Goal: Information Seeking & Learning: Learn about a topic

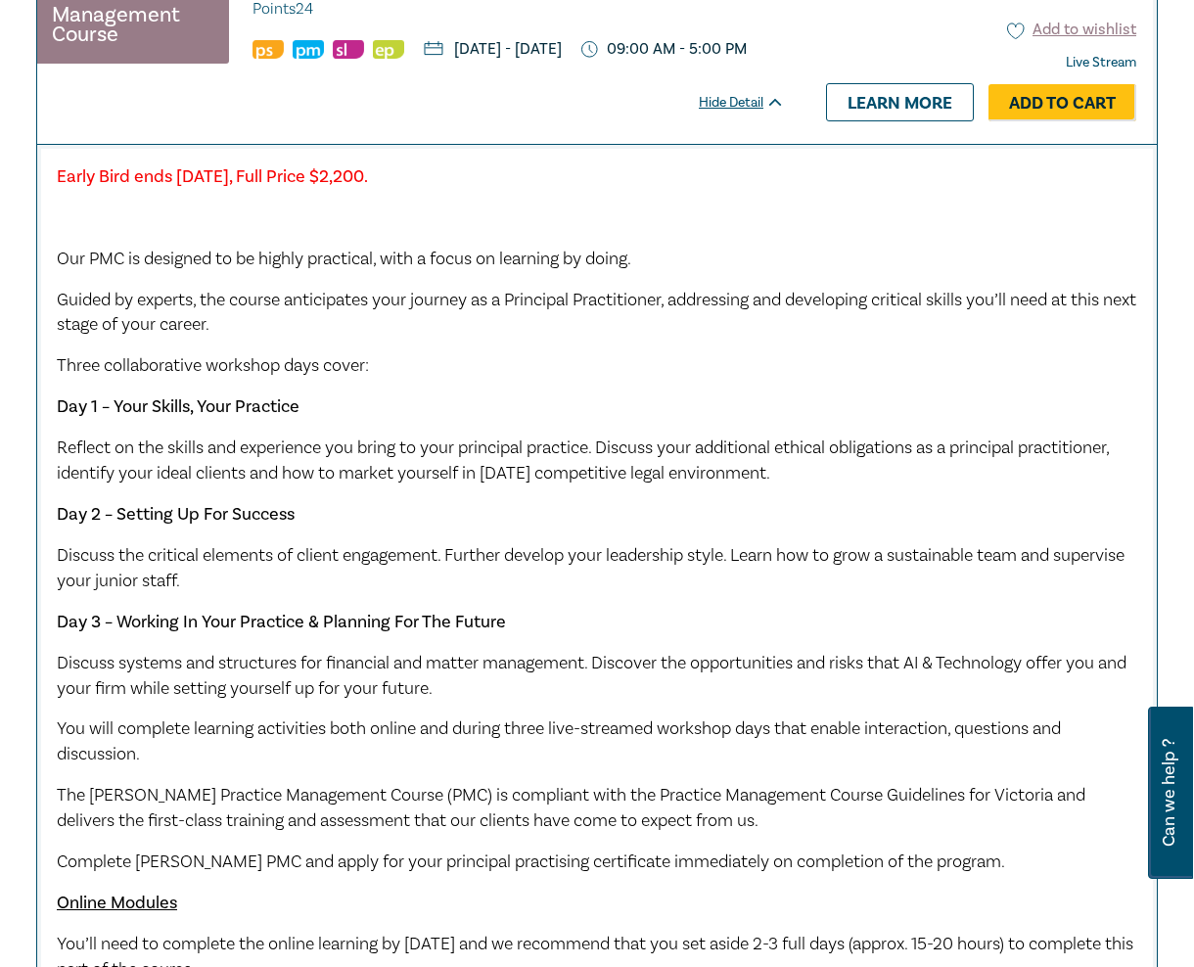
click at [337, 371] on div "Early Bird ends Friday 12 September 2025, Full Price $2,200. Our PMC is designe…" at bounding box center [597, 594] width 1081 height 860
drag, startPoint x: 667, startPoint y: 278, endPoint x: 263, endPoint y: 289, distance: 403.5
click at [263, 272] on p "Our PMC is designed to be highly practical, with a focus on learning by doing." at bounding box center [597, 259] width 1081 height 25
click at [668, 272] on p "Our PMC is designed to be highly practical, with a focus on learning by doing." at bounding box center [597, 259] width 1081 height 25
drag, startPoint x: 516, startPoint y: 285, endPoint x: 265, endPoint y: 278, distance: 250.7
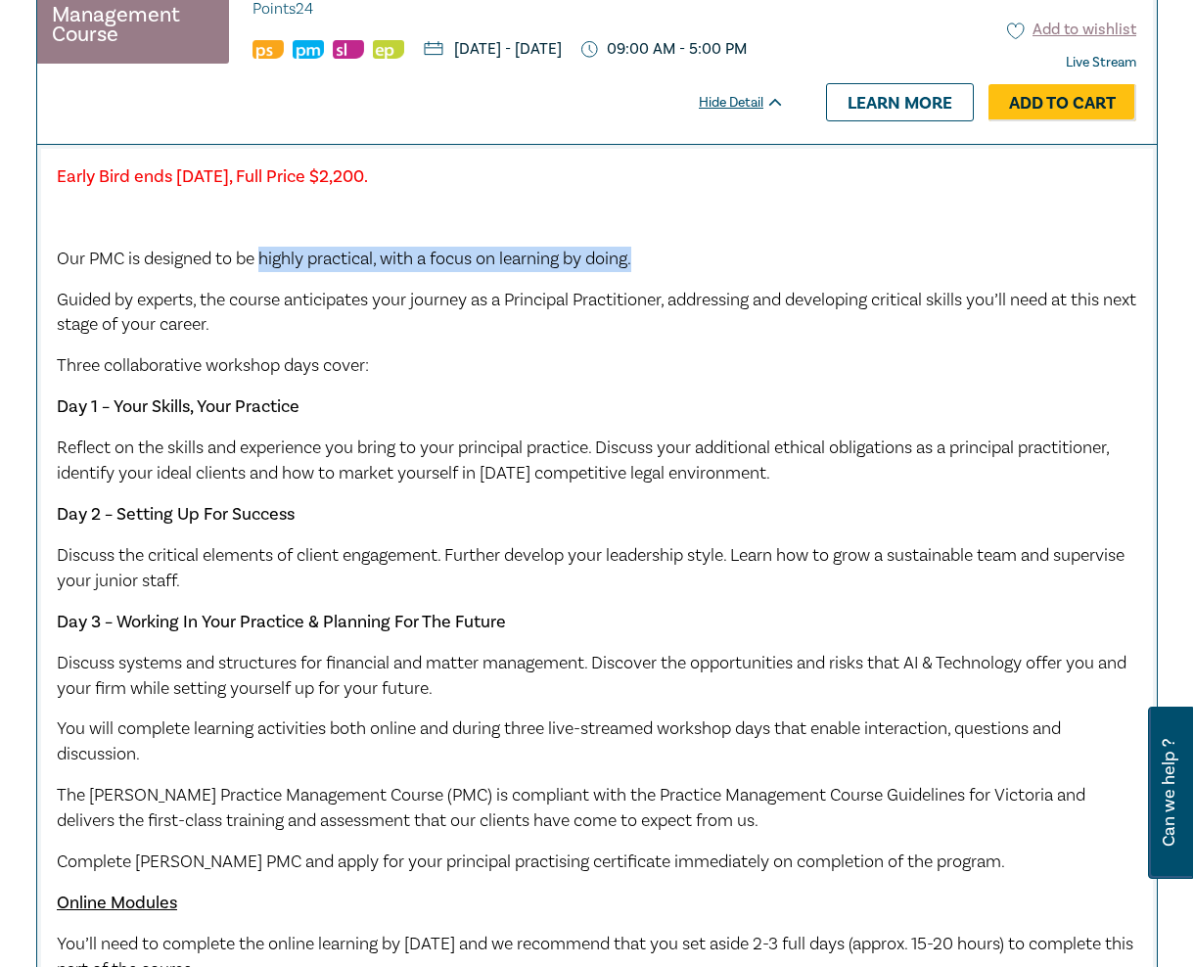
click at [265, 272] on p "Our PMC is designed to be highly practical, with a focus on learning by doing." at bounding box center [597, 259] width 1081 height 25
copy span "highly practical, with a focus on learning by doing."
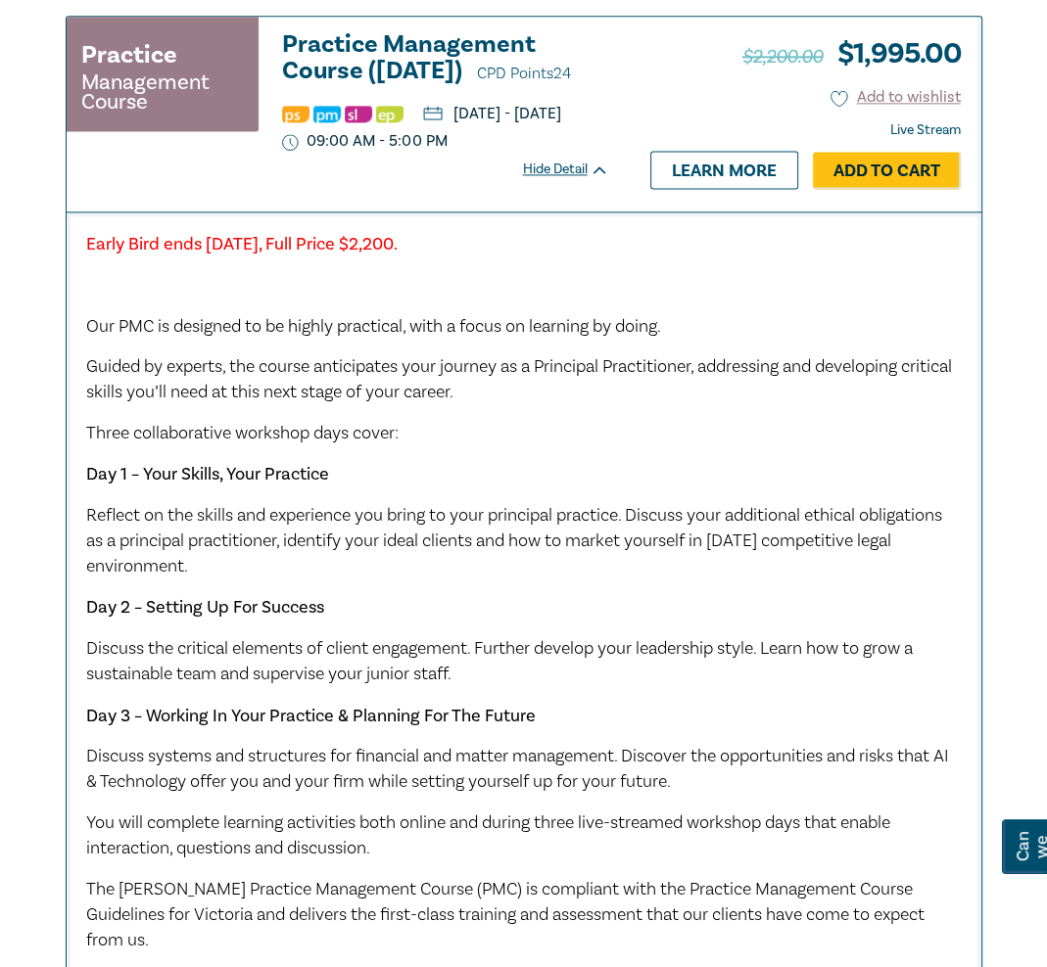
scroll to position [1896, 0]
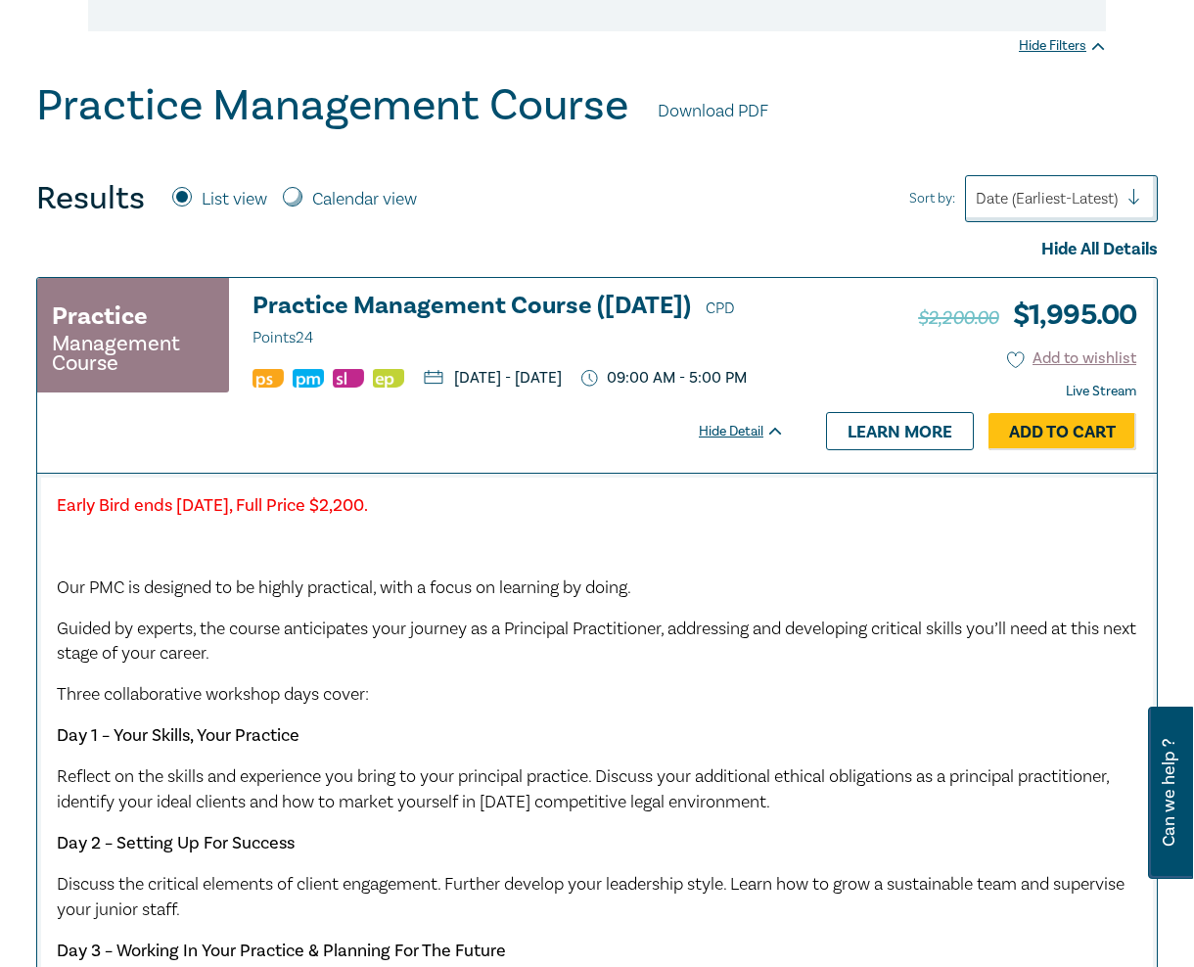
scroll to position [453, 0]
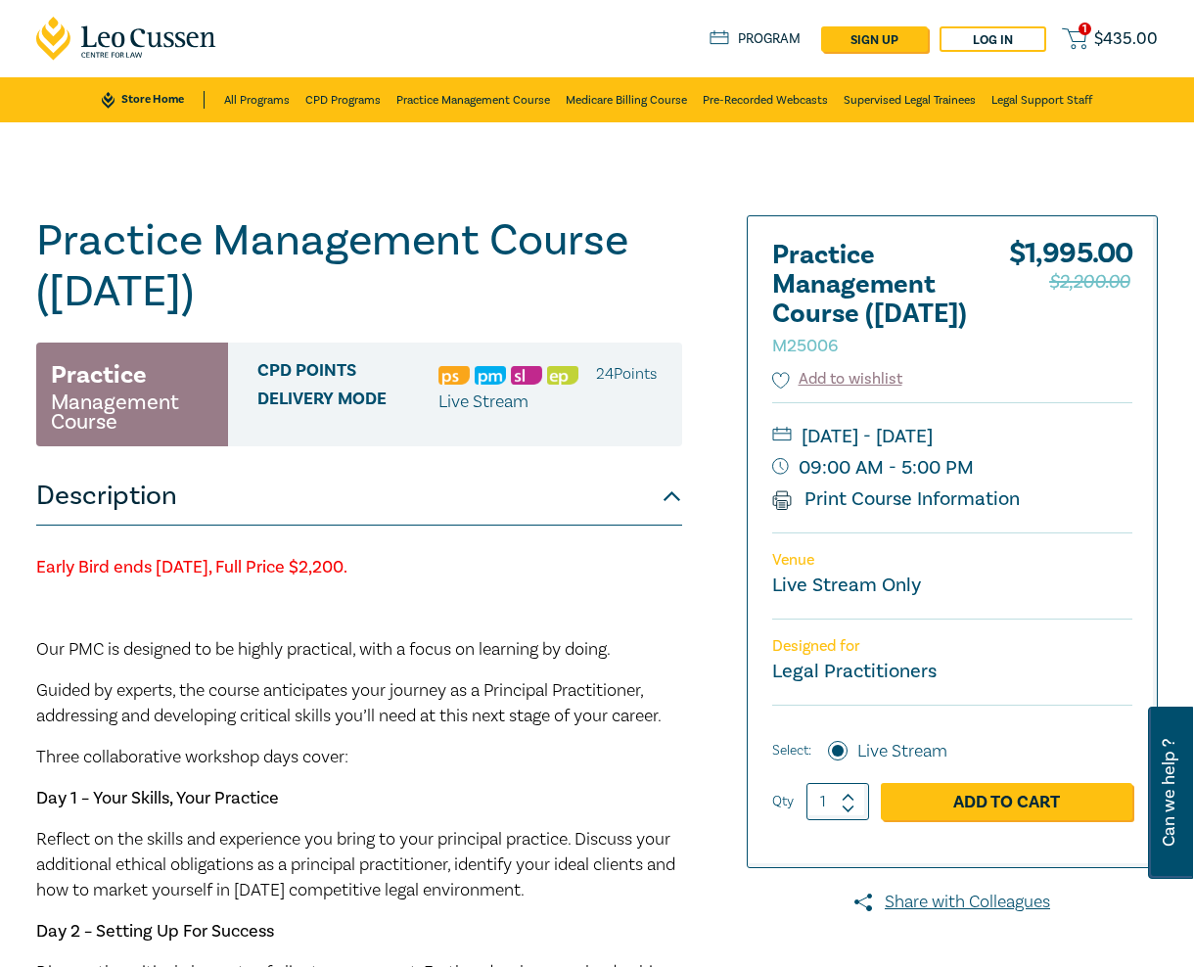
click at [435, 313] on h1 "Practice Management Course (October 2025) M25006" at bounding box center [359, 266] width 646 height 102
drag, startPoint x: 928, startPoint y: 513, endPoint x: 790, endPoint y: 469, distance: 144.9
click at [790, 469] on div "Wednesday, 8 October 2025 - Friday, 10 October 2025 09:00 AM - 5:00 PM Print Co…" at bounding box center [953, 467] width 360 height 130
click at [807, 452] on small "Wednesday, 8 October 2025 - Friday, 10 October 2025" at bounding box center [953, 436] width 360 height 31
drag, startPoint x: 797, startPoint y: 461, endPoint x: 977, endPoint y: 540, distance: 196.8
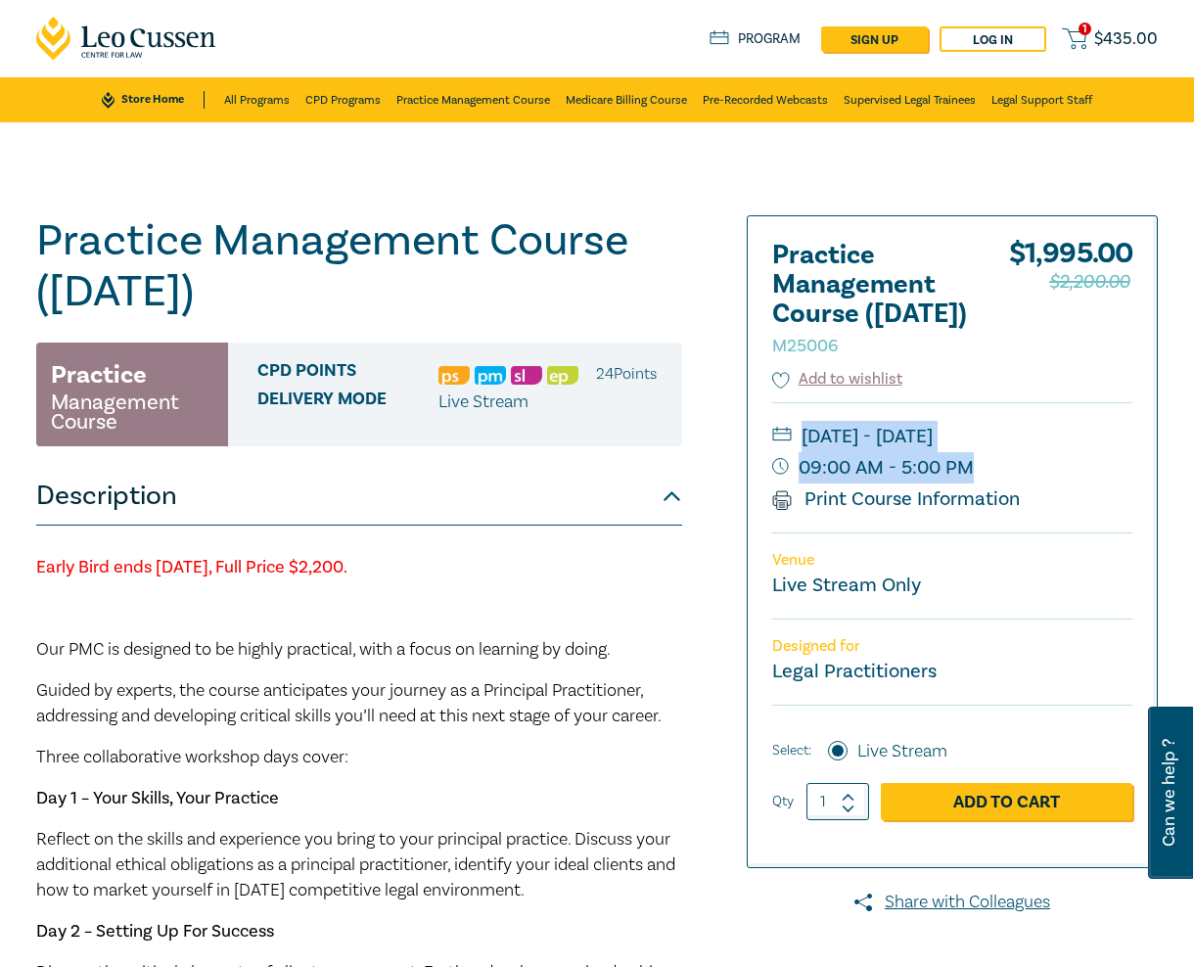
click at [977, 533] on div "Wednesday, 8 October 2025 - Friday, 10 October 2025 09:00 AM - 5:00 PM Print Co…" at bounding box center [953, 467] width 360 height 130
copy div "Wednesday, 8 October 2025 - Friday, 10 October 2025 09:00 AM - 5:00 PM"
drag, startPoint x: 317, startPoint y: 174, endPoint x: 428, endPoint y: 227, distance: 122.6
click at [318, 174] on div "Practice Management Course (October 2025) M25006 Practice Management Course CPD…" at bounding box center [597, 889] width 1194 height 1534
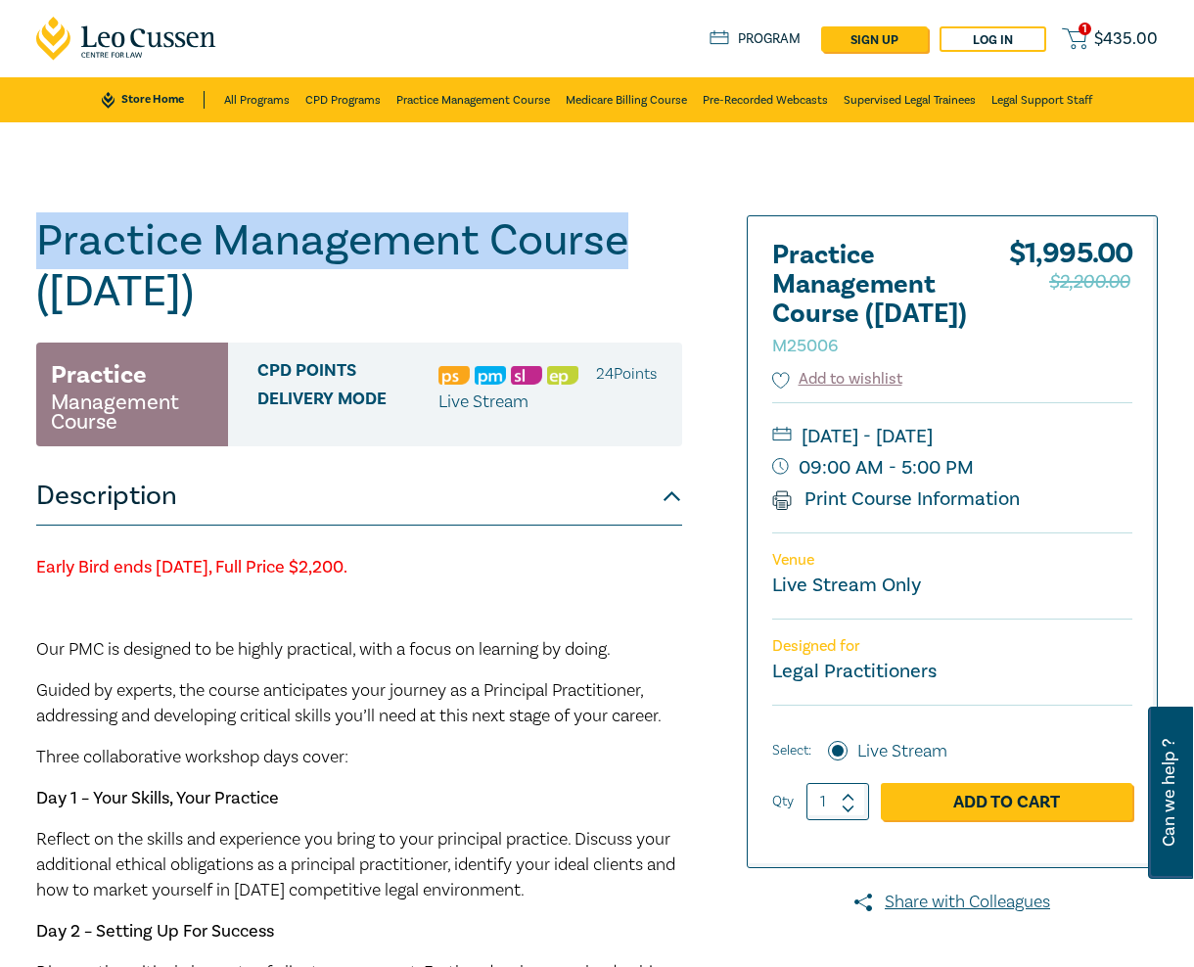
drag, startPoint x: 631, startPoint y: 245, endPoint x: 47, endPoint y: 245, distance: 583.5
click at [47, 245] on h1 "Practice Management Course (October 2025) M25006" at bounding box center [359, 266] width 646 height 102
copy h1 "Practice Management Course"
click at [374, 156] on div "Practice Management Course (October 2025) M25006 Practice Management Course CPD…" at bounding box center [597, 889] width 1194 height 1534
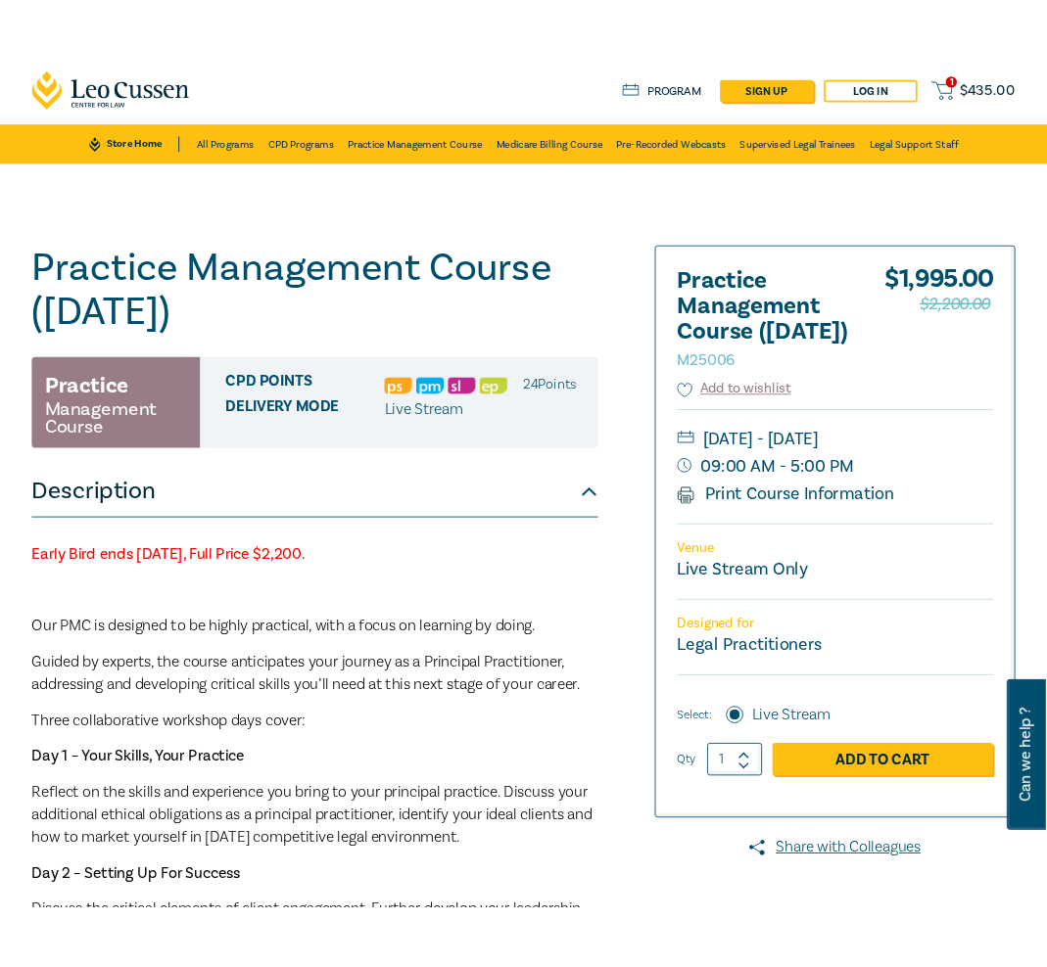
scroll to position [4, 0]
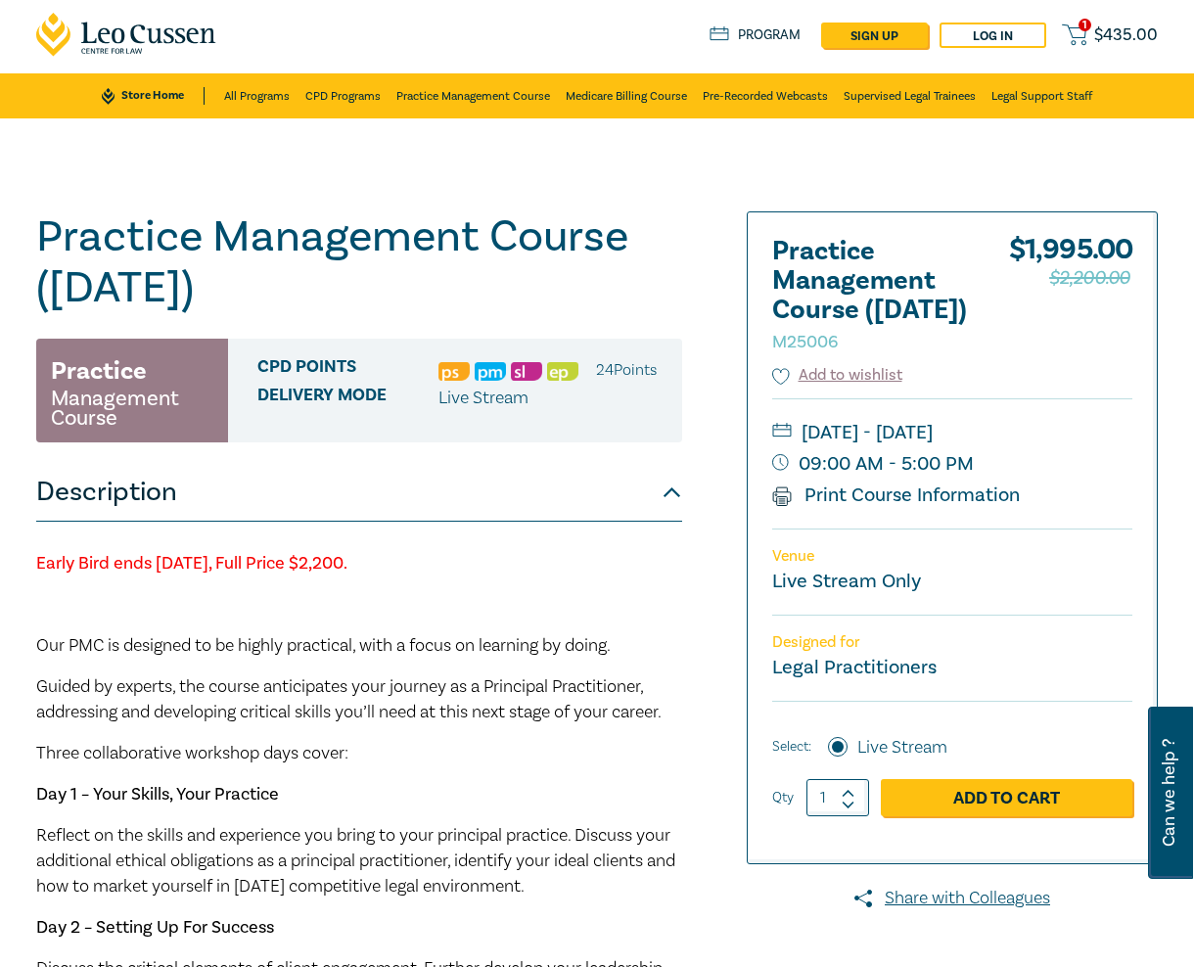
drag, startPoint x: 887, startPoint y: 159, endPoint x: 1176, endPoint y: 171, distance: 289.1
click at [887, 159] on div "Practice Management Course (October 2025) M25006 Practice Management Course CPD…" at bounding box center [597, 885] width 1194 height 1534
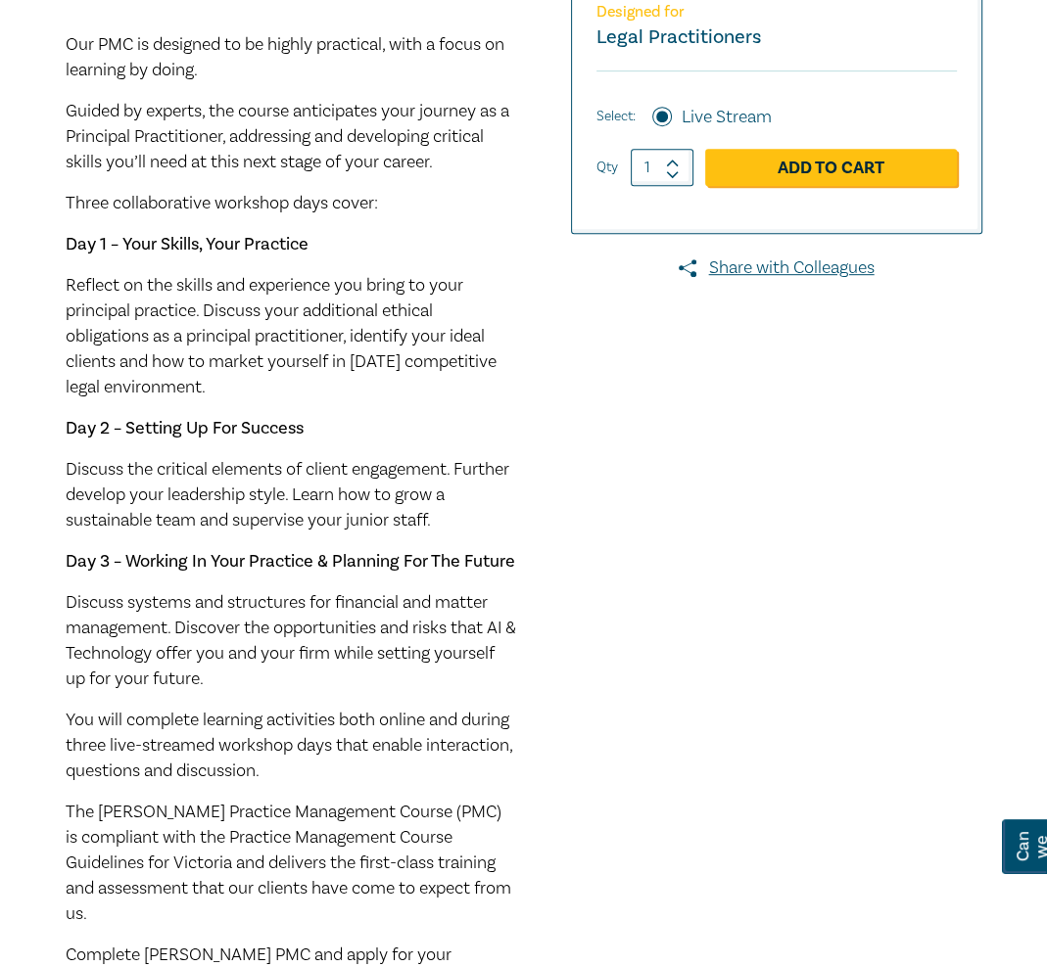
scroll to position [634, 0]
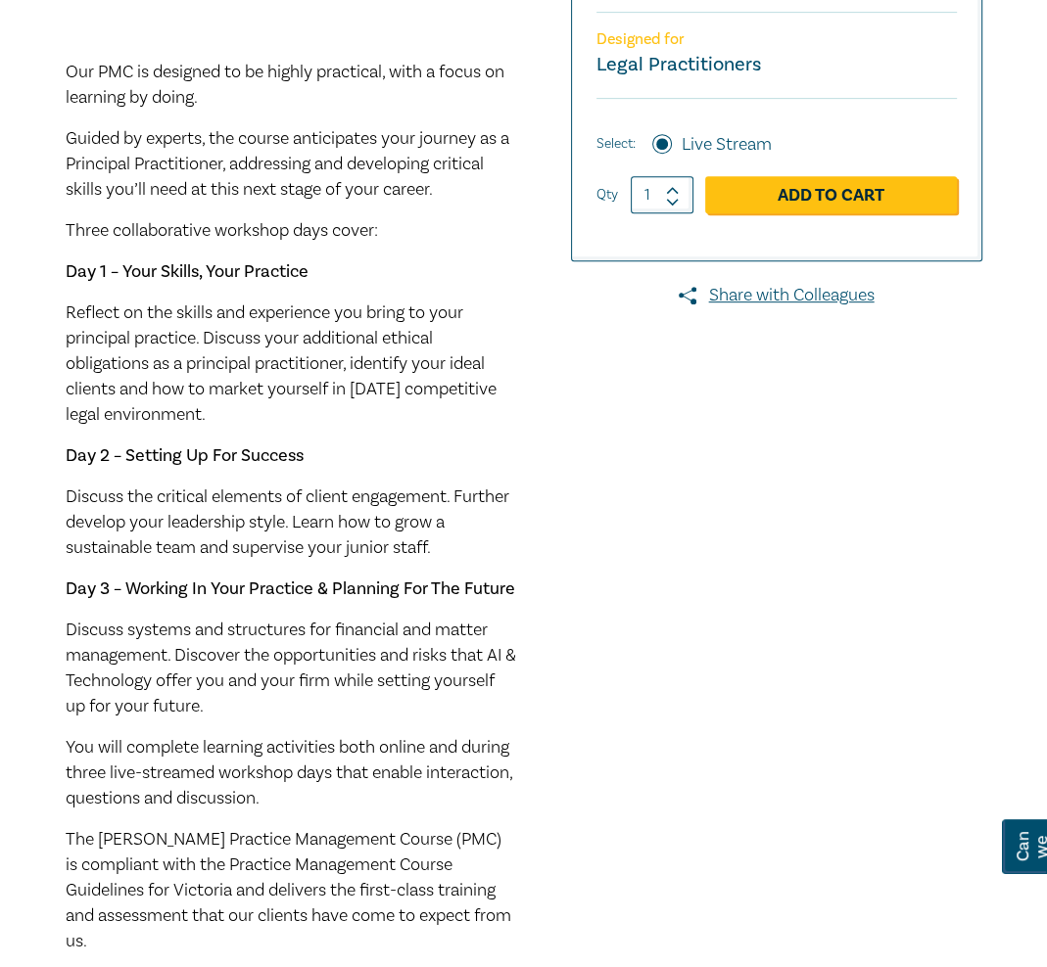
click at [770, 543] on div at bounding box center [798, 437] width 392 height 1658
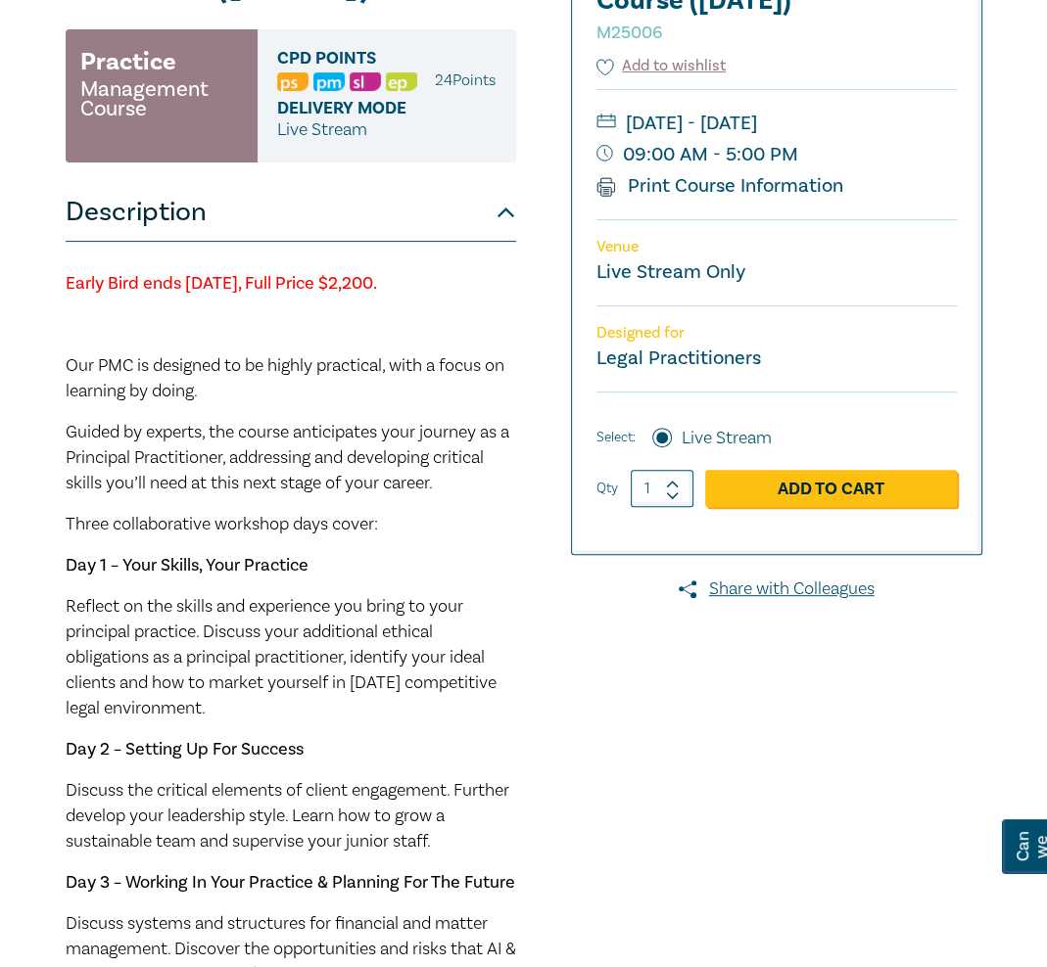
scroll to position [312, 0]
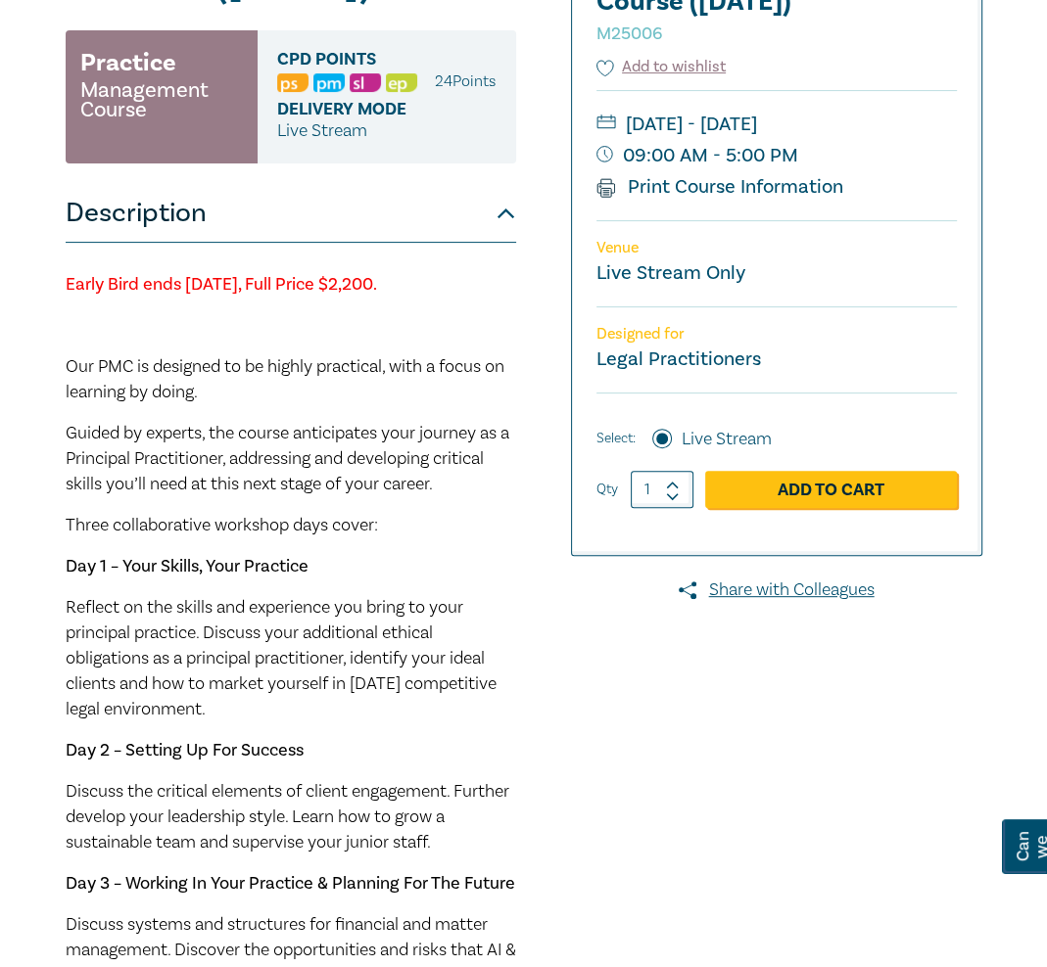
click at [811, 171] on small "09:00 AM - 5:00 PM" at bounding box center [776, 155] width 360 height 31
drag, startPoint x: 787, startPoint y: 187, endPoint x: 607, endPoint y: 148, distance: 184.4
click at [607, 140] on small "[DATE] - [DATE]" at bounding box center [776, 124] width 360 height 31
copy small "[DATE] - [DATE]"
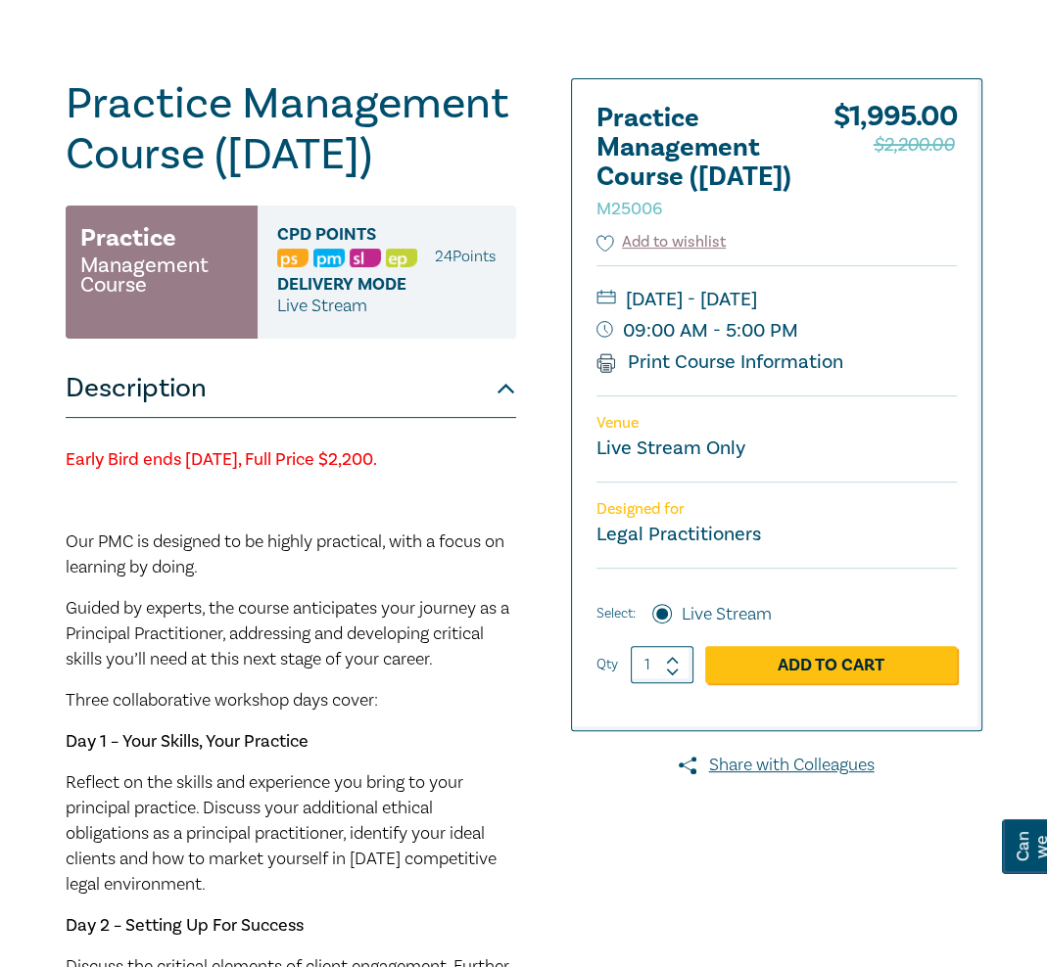
scroll to position [138, 0]
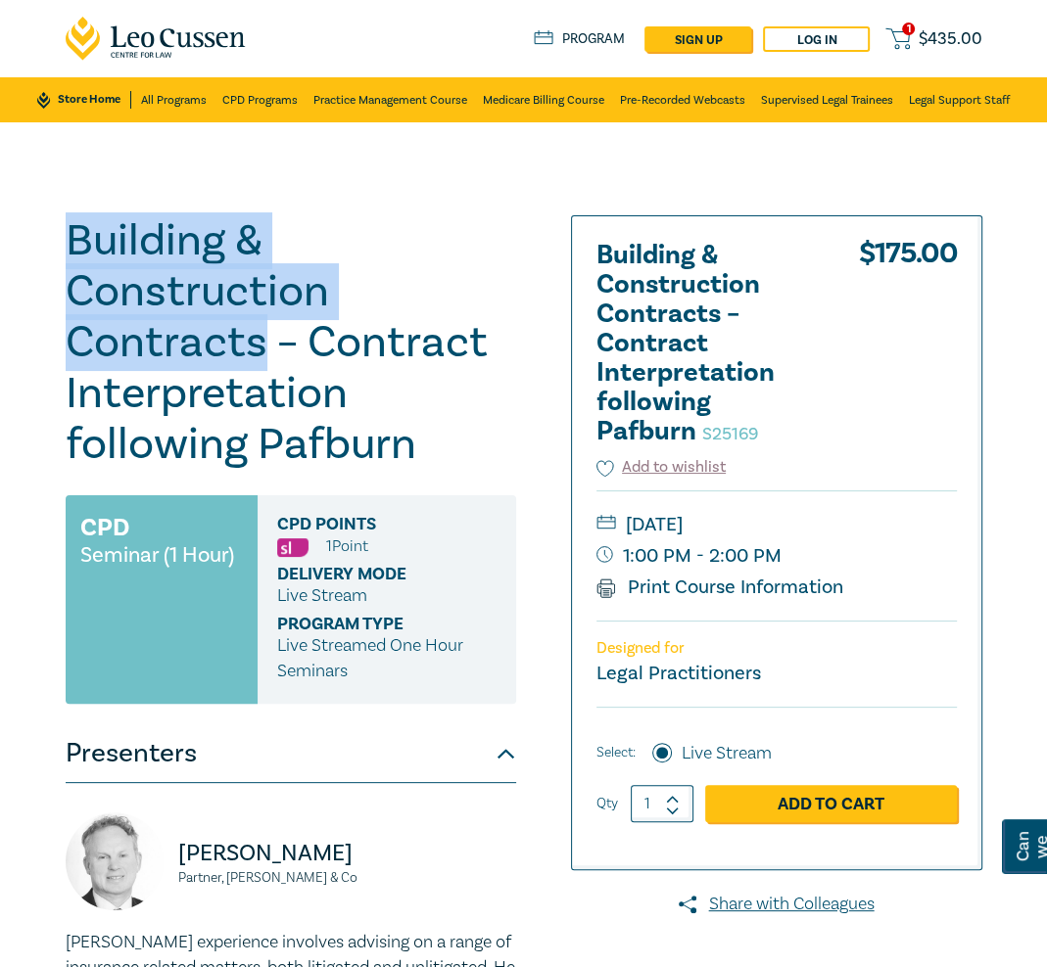
drag, startPoint x: 260, startPoint y: 350, endPoint x: 14, endPoint y: 255, distance: 264.4
click at [14, 255] on div "Building & Construction Contracts – Contract Interpretation following Pafburn S…" at bounding box center [523, 704] width 1047 height 1165
copy h1 "Building & Construction Contracts"
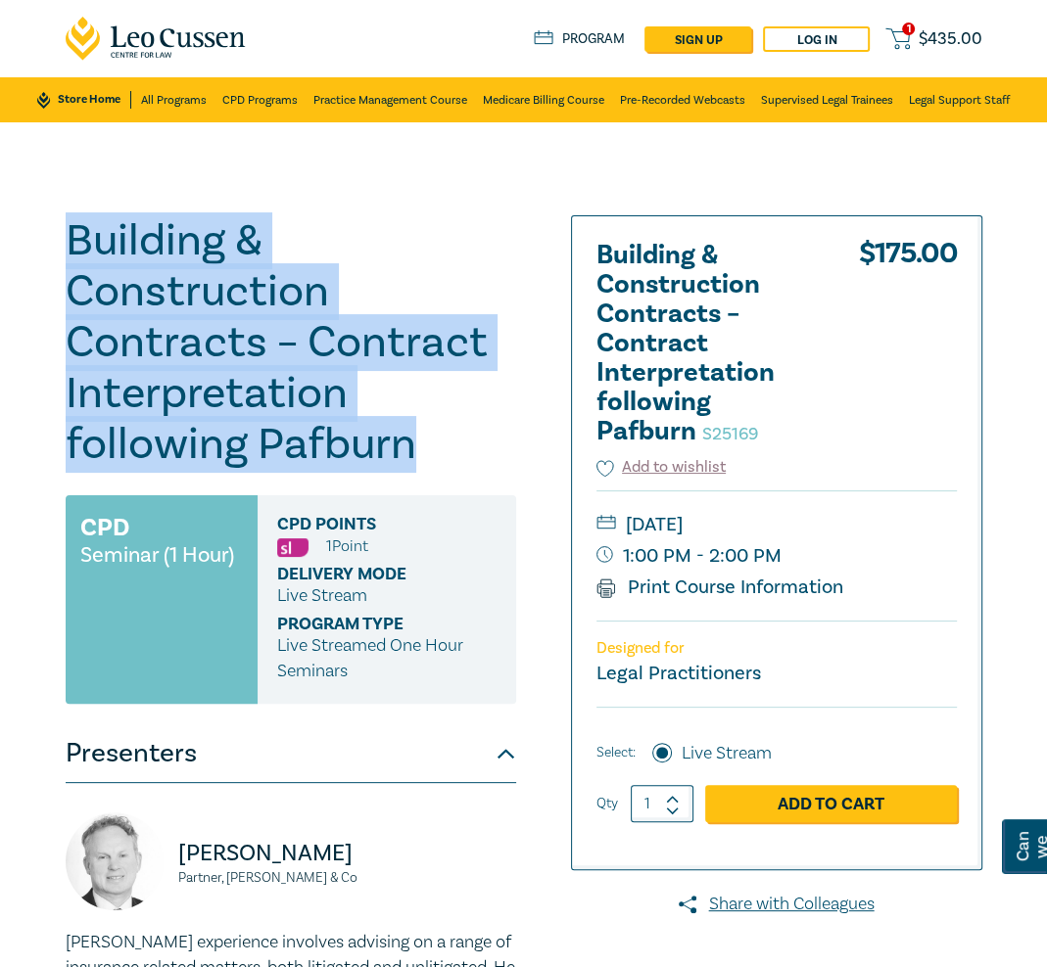
drag, startPoint x: 415, startPoint y: 453, endPoint x: 20, endPoint y: 246, distance: 446.7
click at [20, 246] on div "Building & Construction Contracts – Contract Interpretation following Pafburn S…" at bounding box center [523, 704] width 1047 height 1165
copy h1 "Building & Construction Contracts – Contract Interpretation following Pafburn"
drag, startPoint x: 211, startPoint y: 232, endPoint x: 292, endPoint y: 272, distance: 90.6
click at [211, 232] on h1 "Building & Construction Contracts – Contract Interpretation following Pafburn S…" at bounding box center [291, 342] width 450 height 255
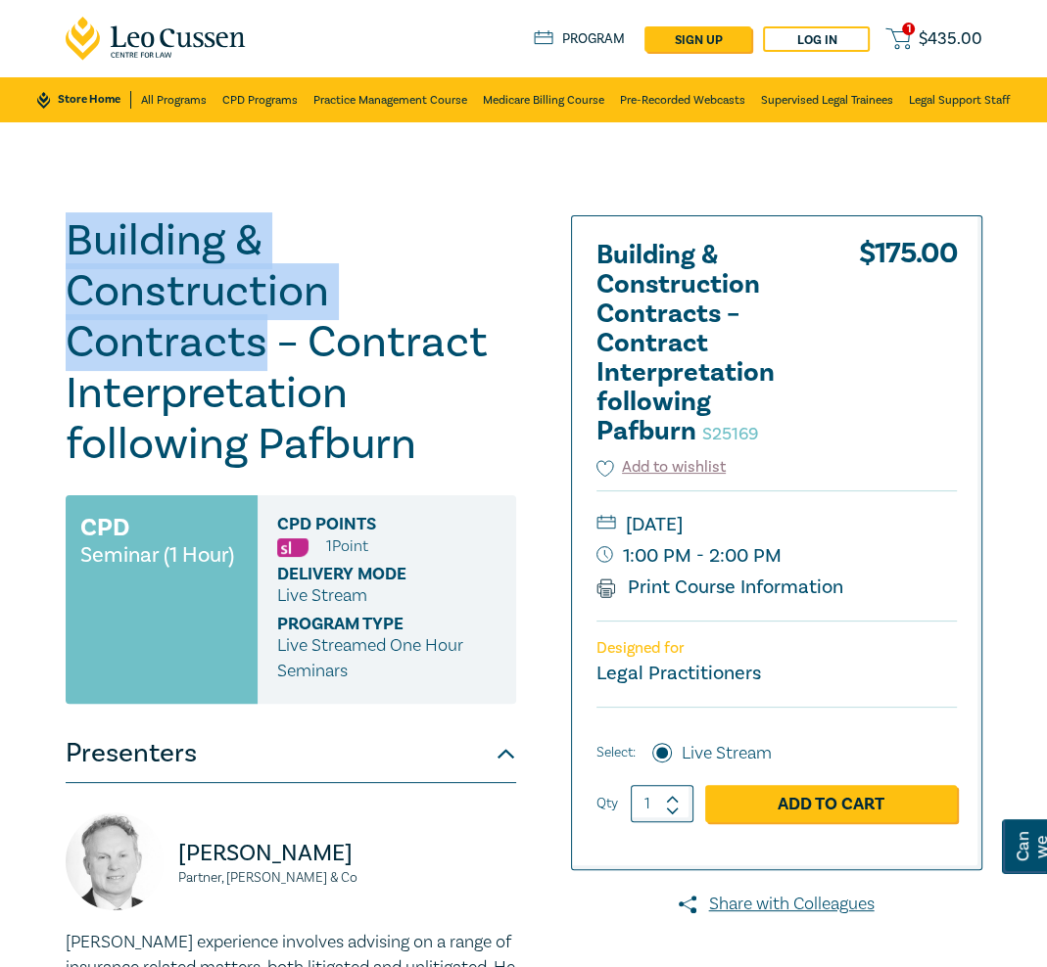
drag, startPoint x: 258, startPoint y: 348, endPoint x: 16, endPoint y: 246, distance: 263.3
click at [16, 246] on div "Building & Construction Contracts – Contract Interpretation following Pafburn S…" at bounding box center [523, 704] width 1047 height 1165
copy h1 "Building & Construction Contracts"
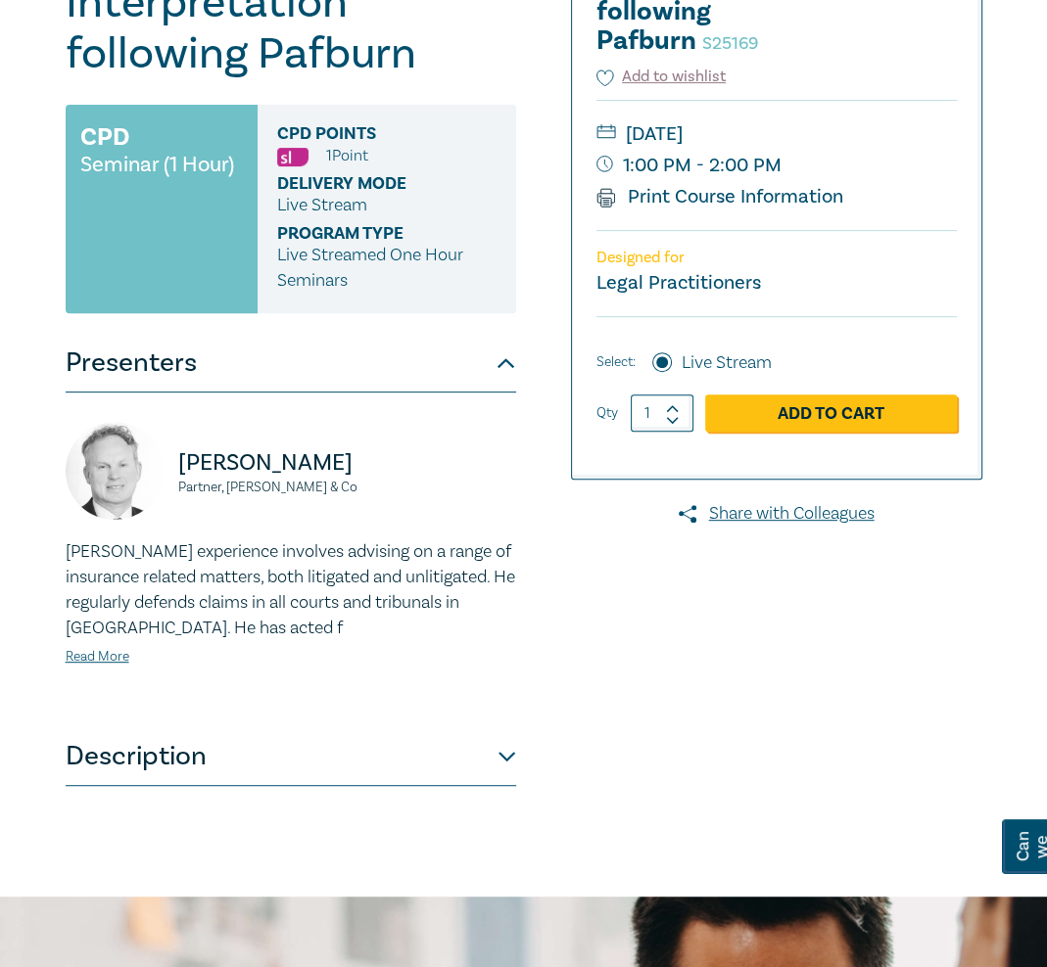
scroll to position [392, 0]
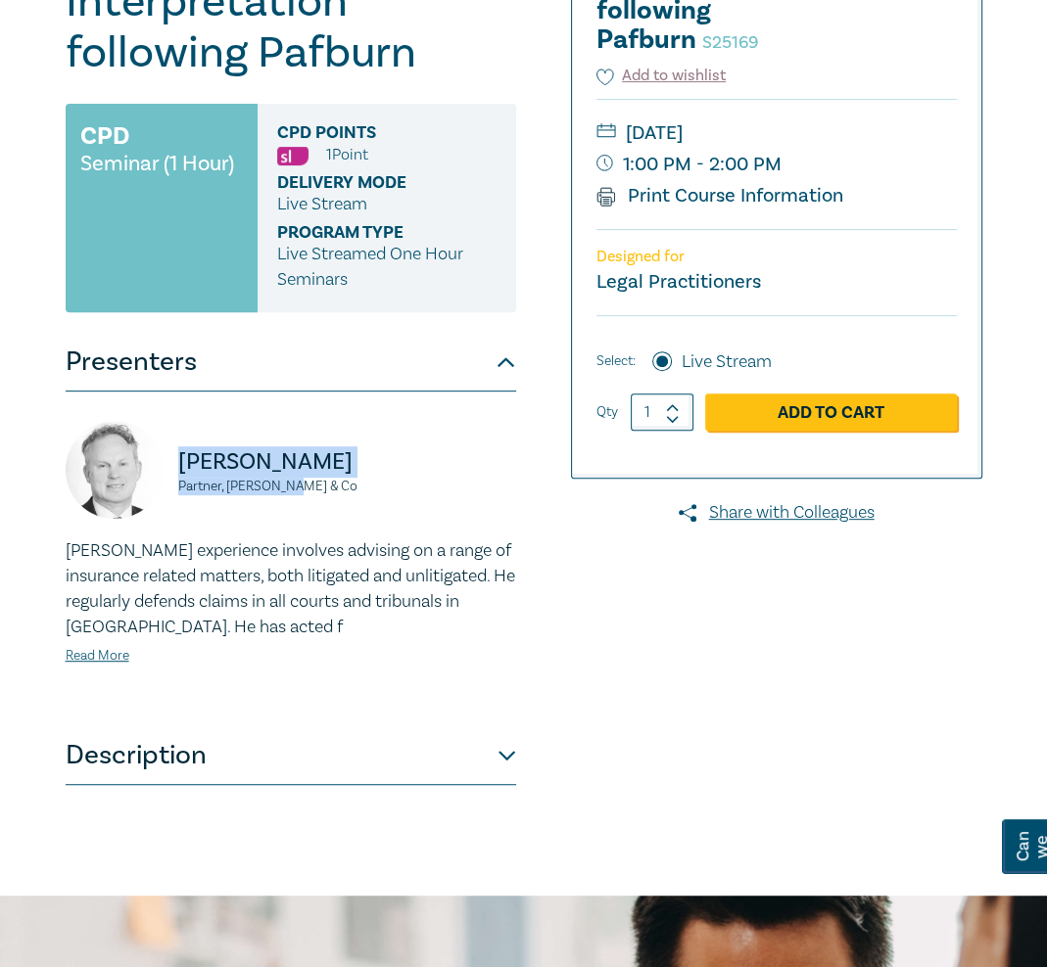
drag, startPoint x: 309, startPoint y: 490, endPoint x: 183, endPoint y: 461, distance: 129.5
click at [183, 461] on div "Ross Donaldson Partner, Clyde & Co" at bounding box center [291, 479] width 450 height 117
copy div "Ross Donaldson Partner, Clyde & Co"
click at [495, 752] on button "Description" at bounding box center [291, 755] width 450 height 59
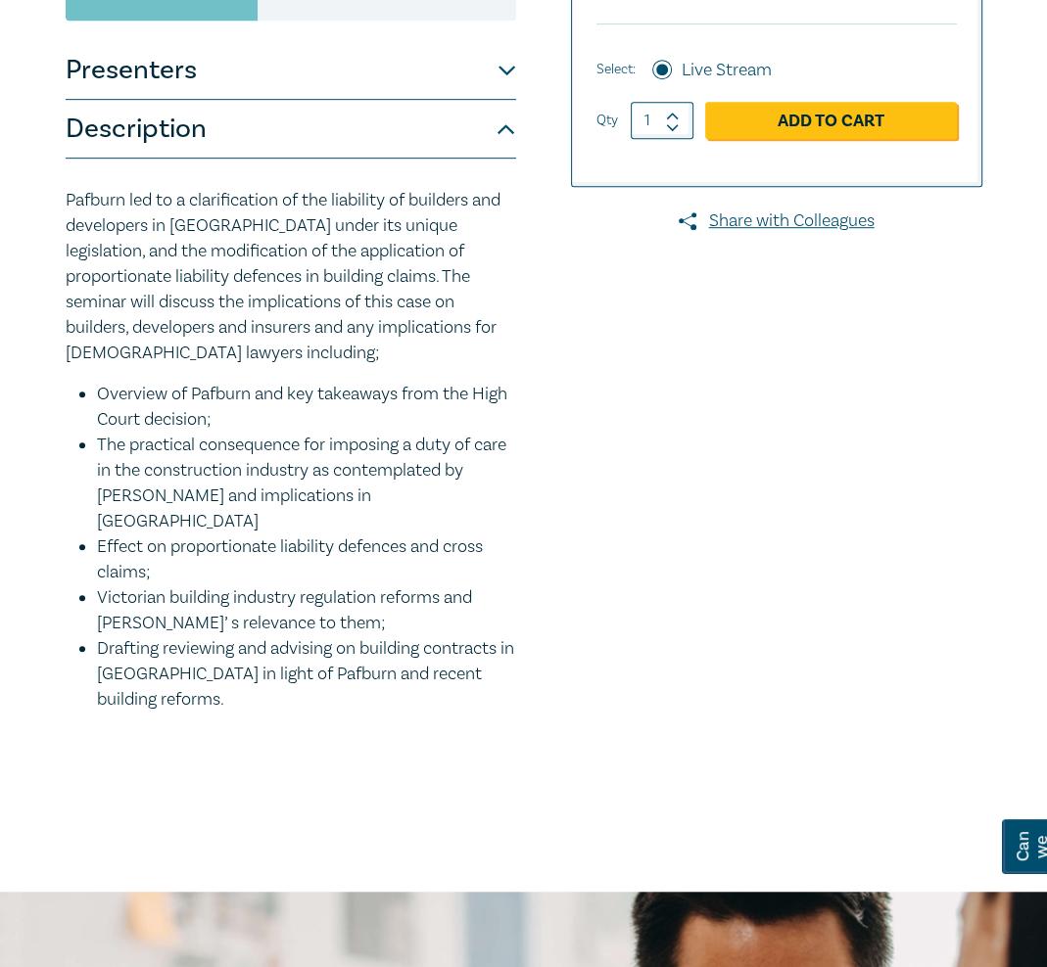
scroll to position [685, 0]
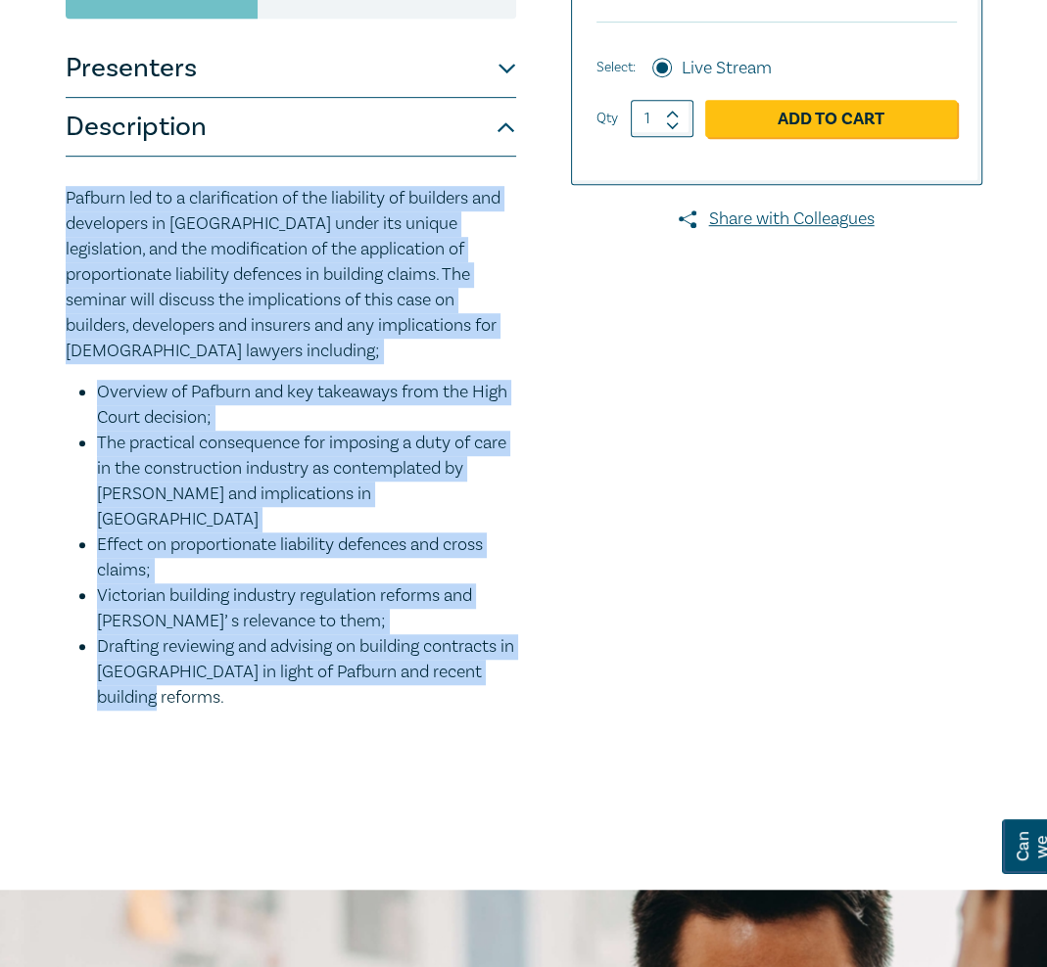
drag, startPoint x: 192, startPoint y: 673, endPoint x: 48, endPoint y: 184, distance: 509.3
click at [48, 184] on div "Building & Construction Contracts – Contract Interpretation following Pafburn S…" at bounding box center [523, 163] width 1047 height 1453
copy div "Pafburn led to a clarification of the liability of builders and developers in N…"
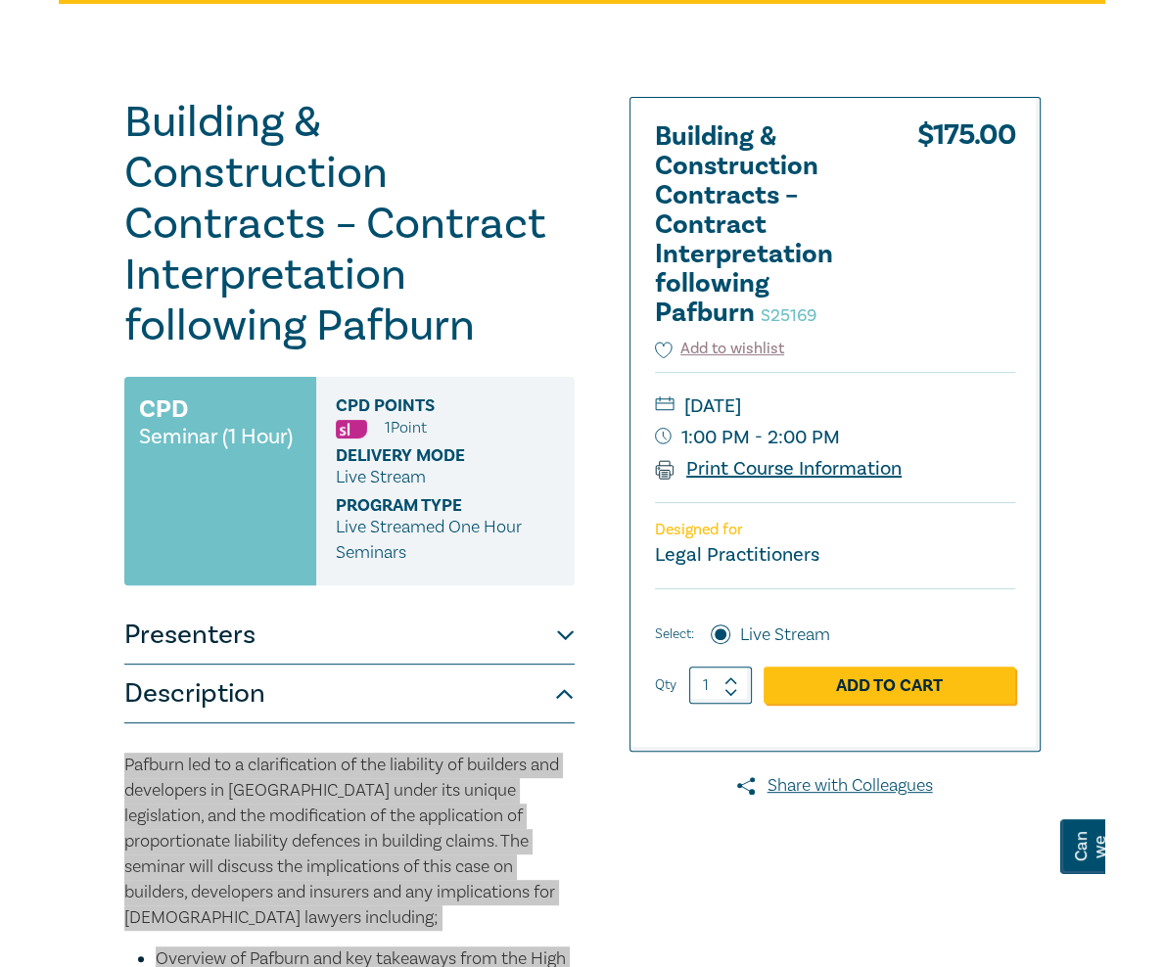
scroll to position [0, 0]
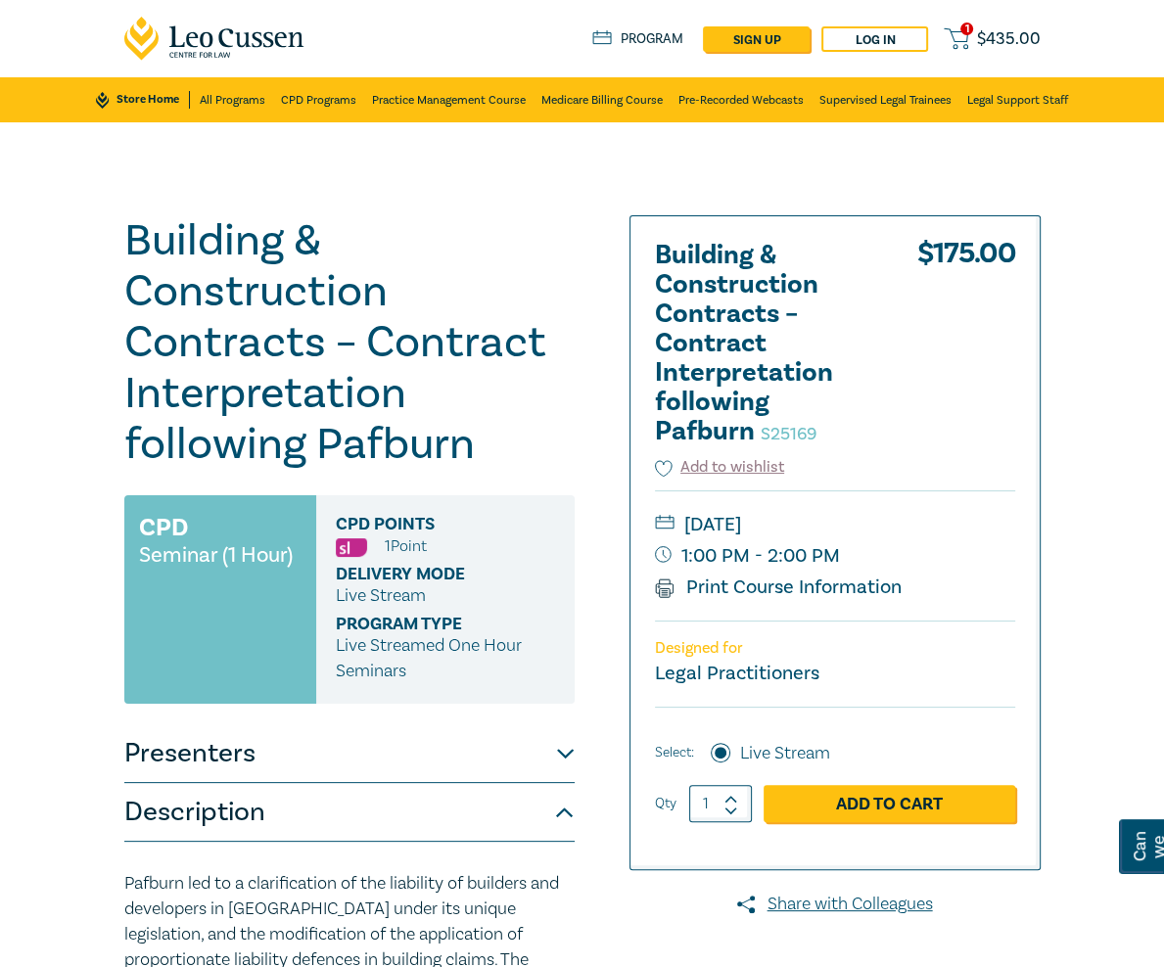
click at [550, 549] on div "Building & Construction Contracts – Contract Interpretation following Pafburn S…" at bounding box center [349, 848] width 450 height 1267
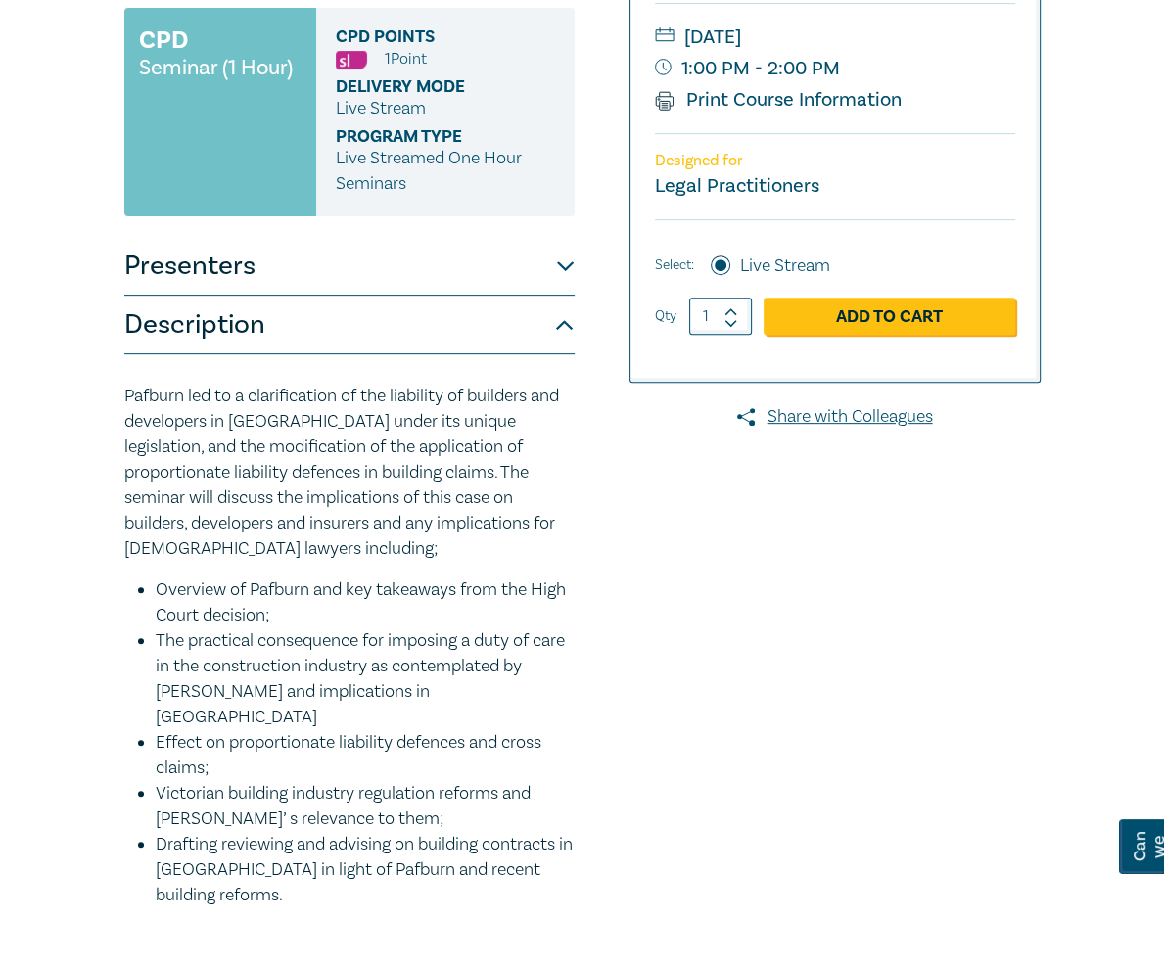
scroll to position [489, 0]
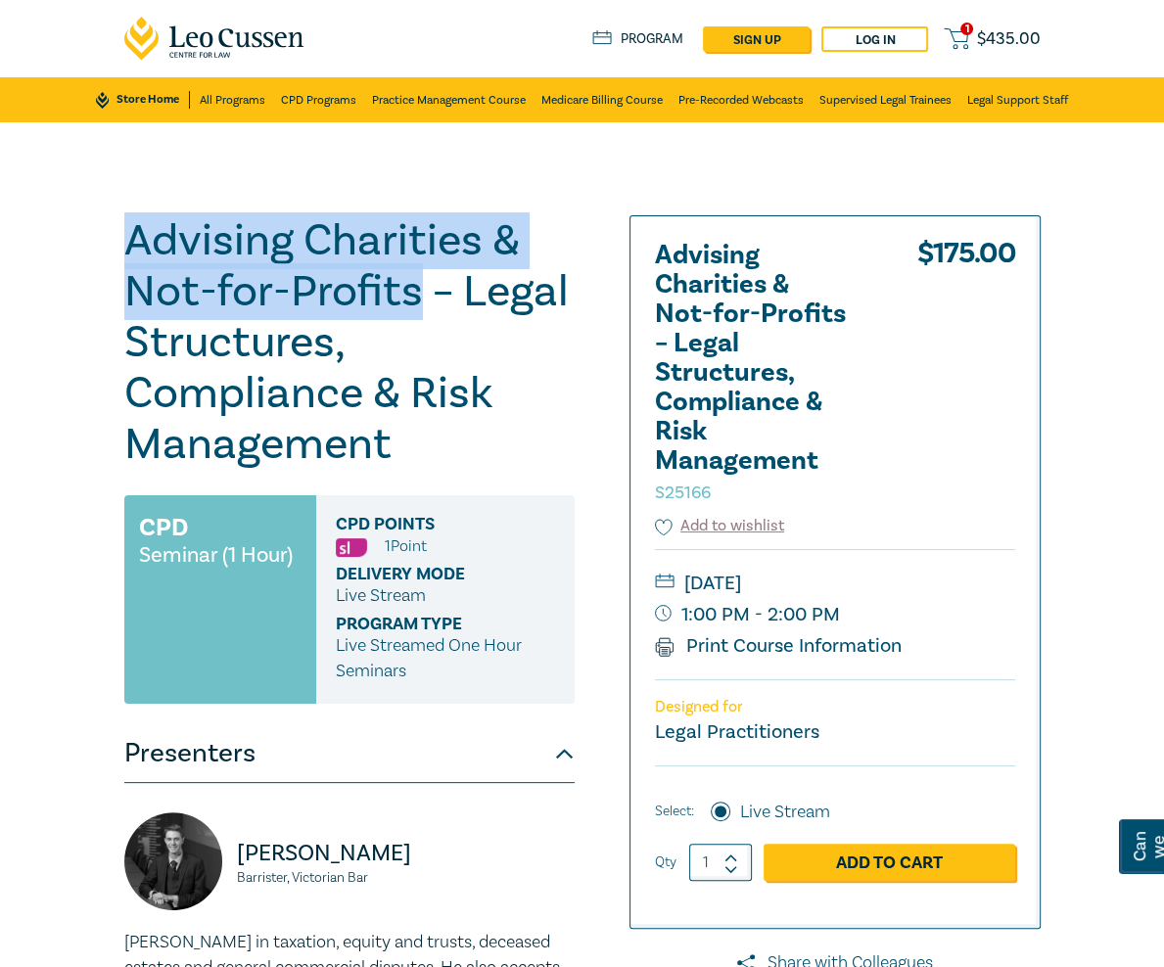
drag, startPoint x: 152, startPoint y: 295, endPoint x: -12, endPoint y: 230, distance: 175.8
copy h1 "Advising Charities & Not-for-Profits"
click at [661, 232] on div "Advising Charities & Not-for-Profits – Legal Structures, Compliance & Risk Mana…" at bounding box center [387, 835] width 548 height 1240
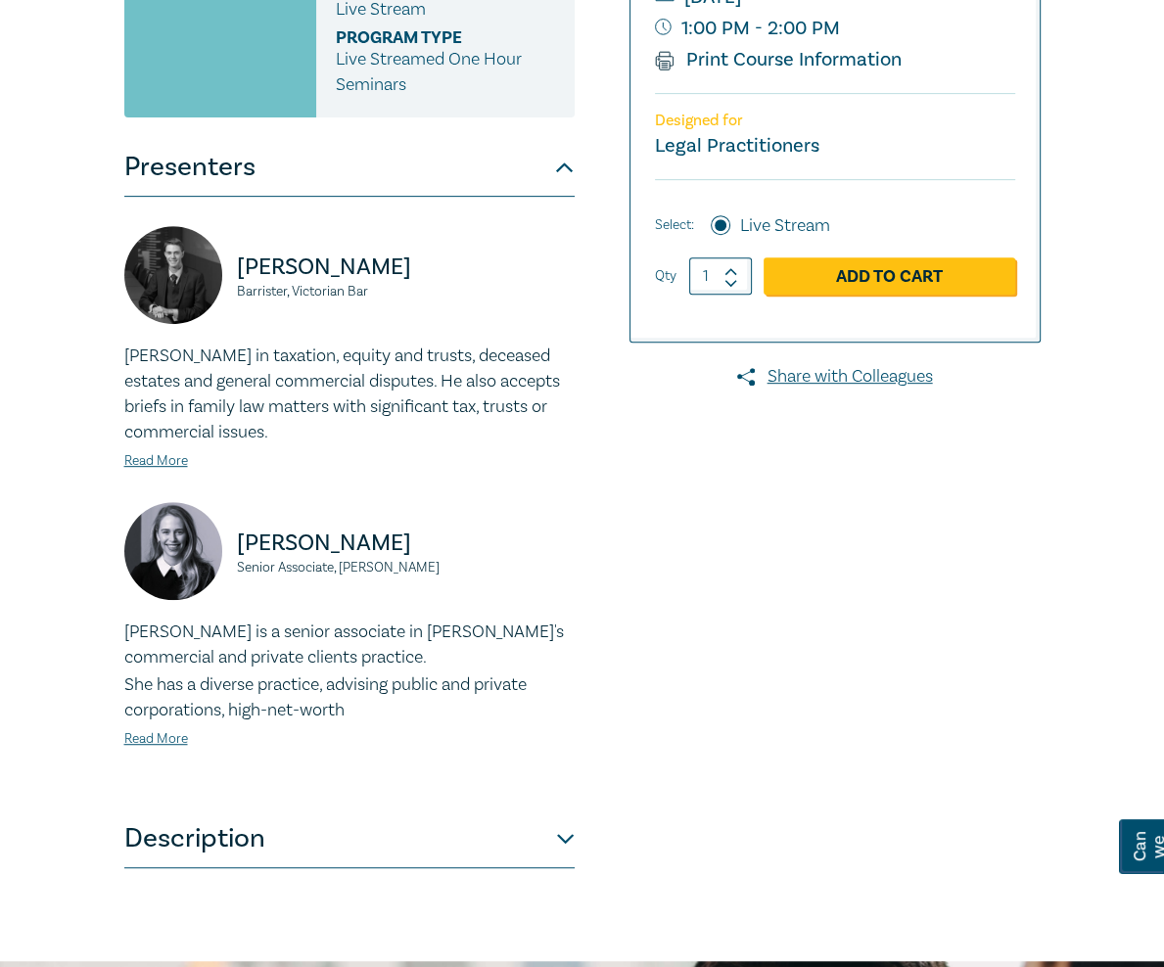
click at [575, 810] on button "Description" at bounding box center [349, 839] width 450 height 59
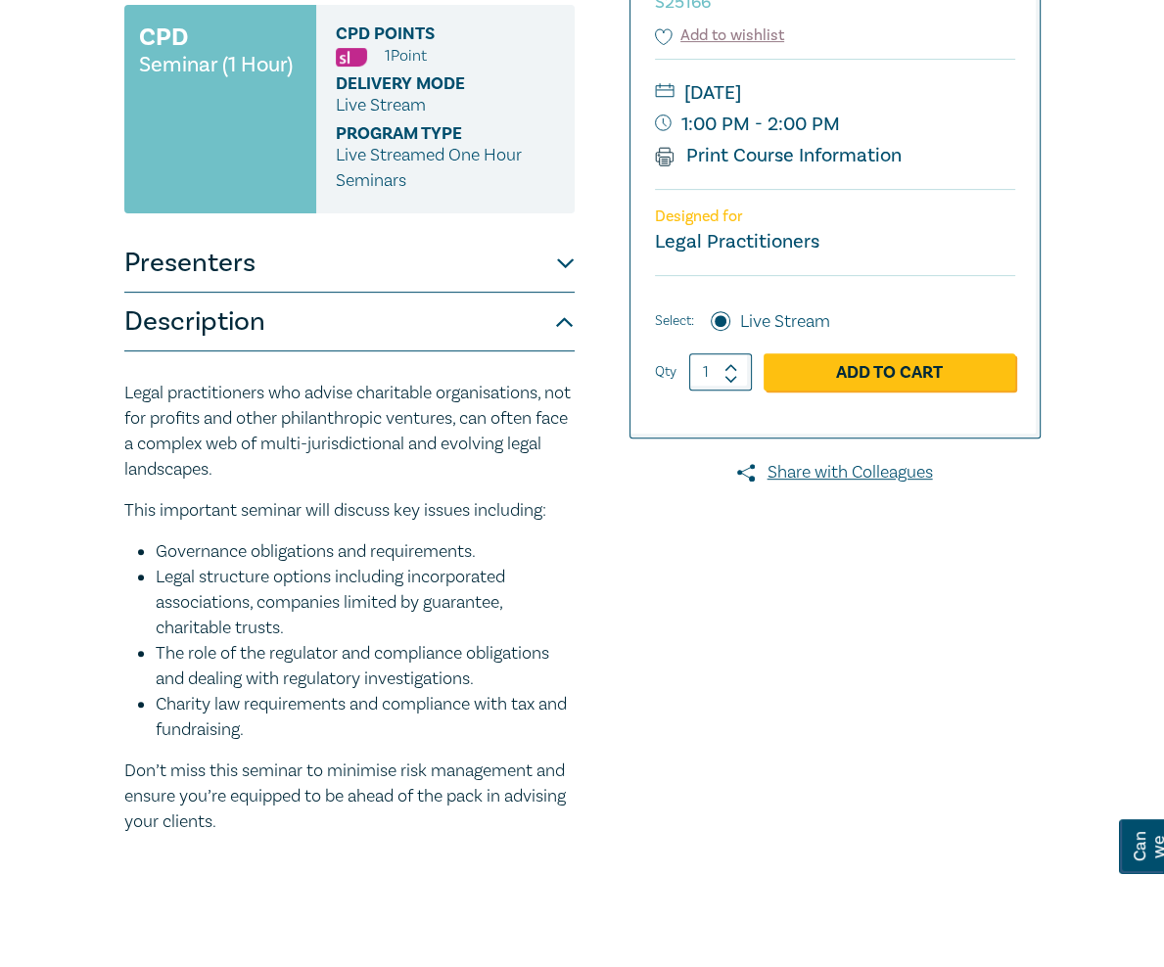
scroll to position [490, 0]
drag, startPoint x: 397, startPoint y: 554, endPoint x: -1, endPoint y: 213, distance: 523.6
copy div "Legal practitioners who advise charitable organisations, not for profits and ot…"
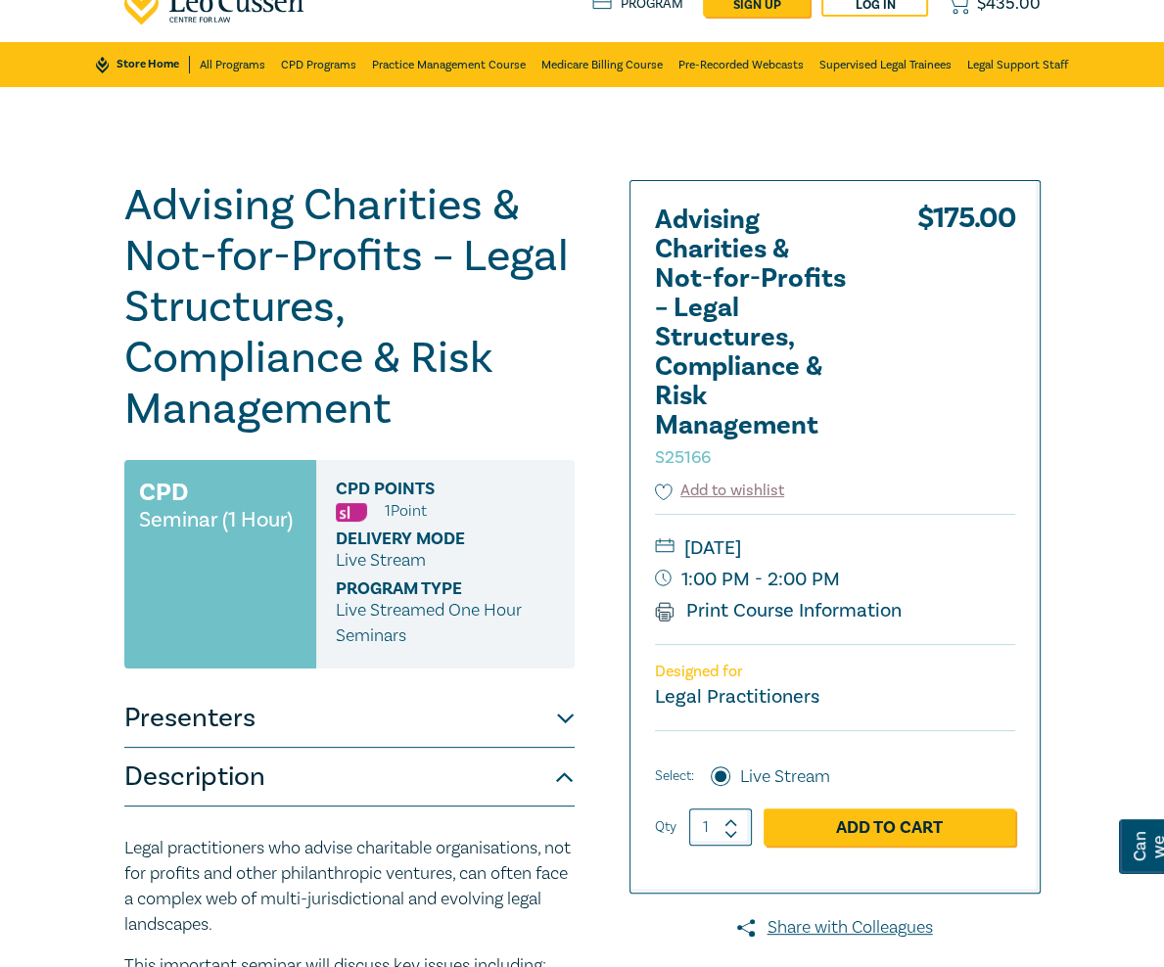
scroll to position [0, 0]
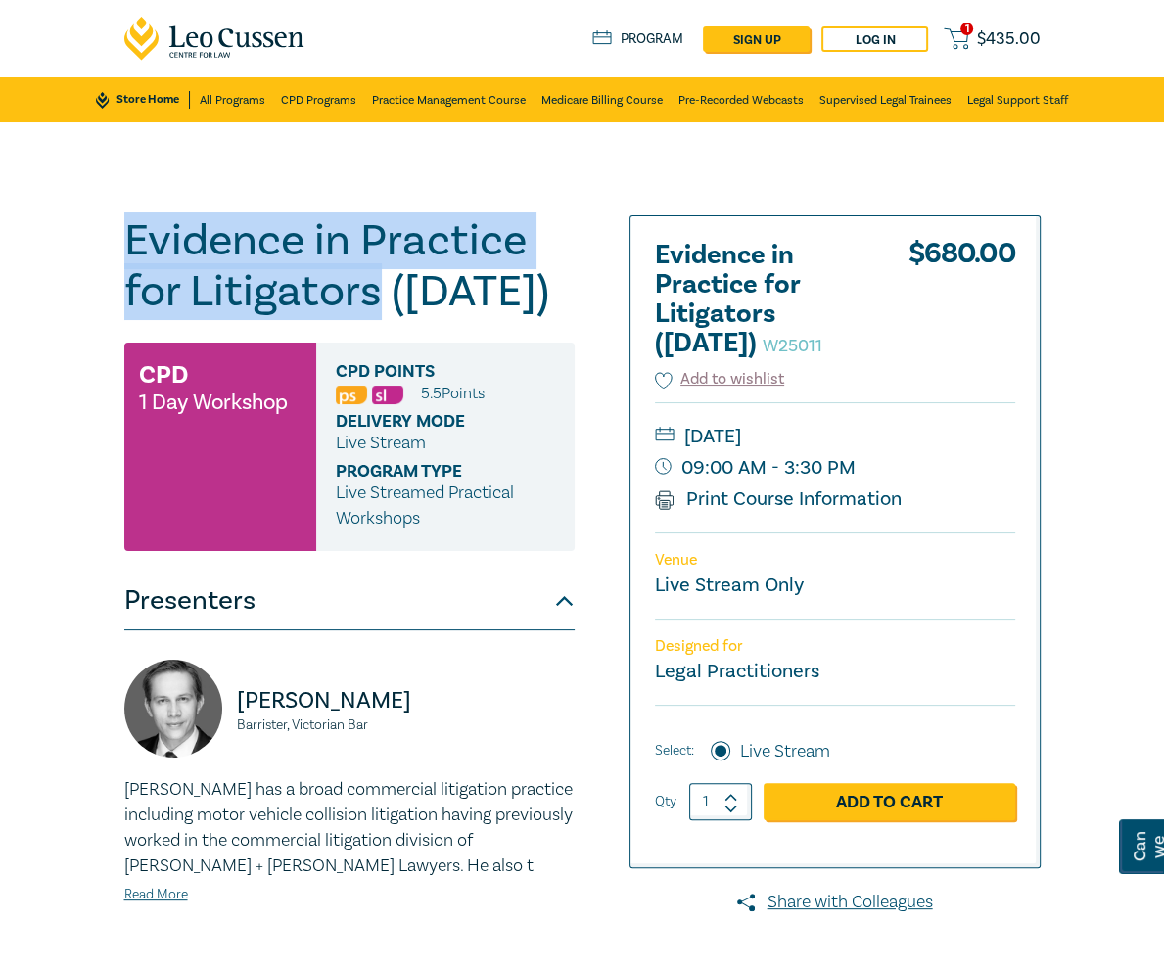
drag, startPoint x: 201, startPoint y: 301, endPoint x: -8, endPoint y: 245, distance: 215.9
copy h1 "Evidence in Practice for Litigators"
drag, startPoint x: 865, startPoint y: 434, endPoint x: 960, endPoint y: 435, distance: 95.0
click at [960, 435] on small "Tuesday, 14 October 2025" at bounding box center [835, 436] width 360 height 31
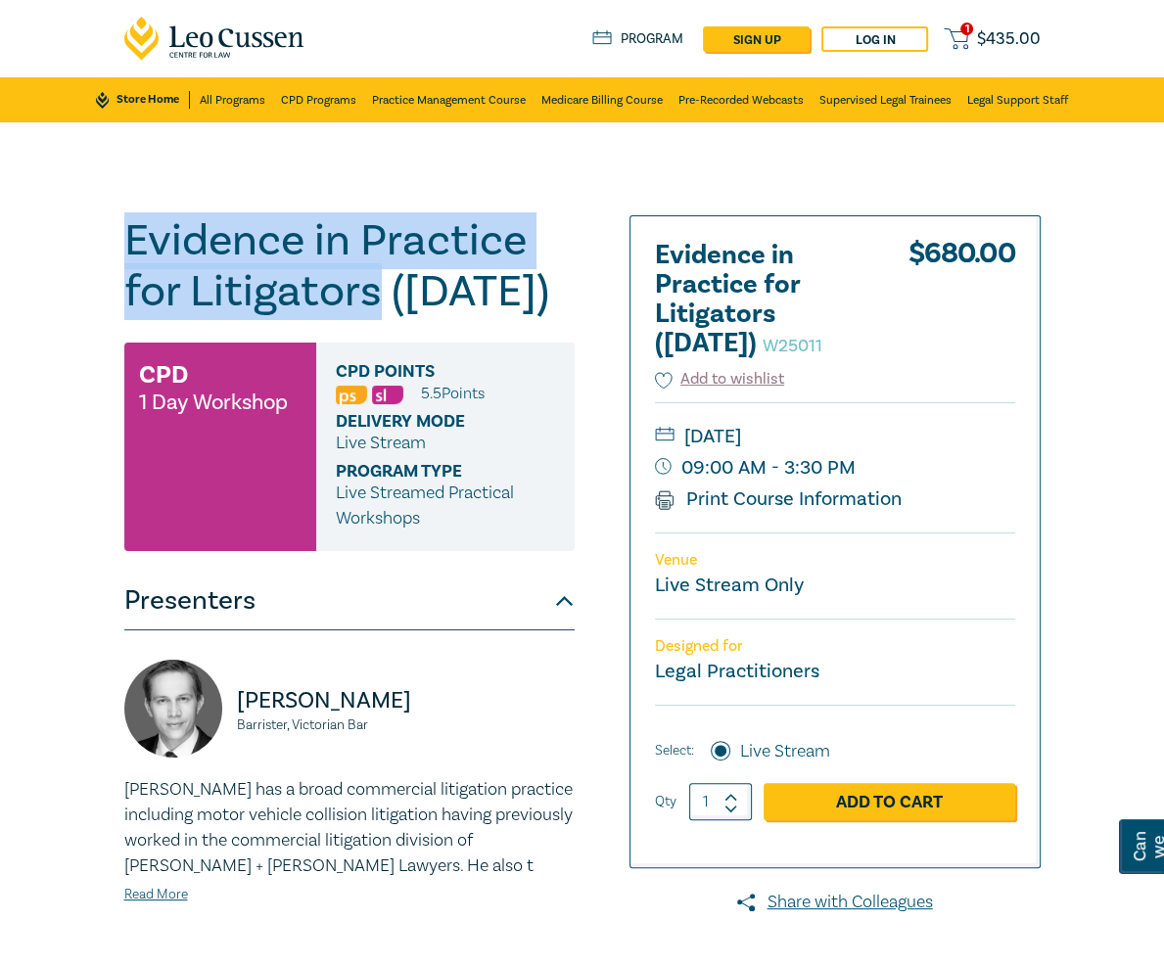
copy small "14 October"
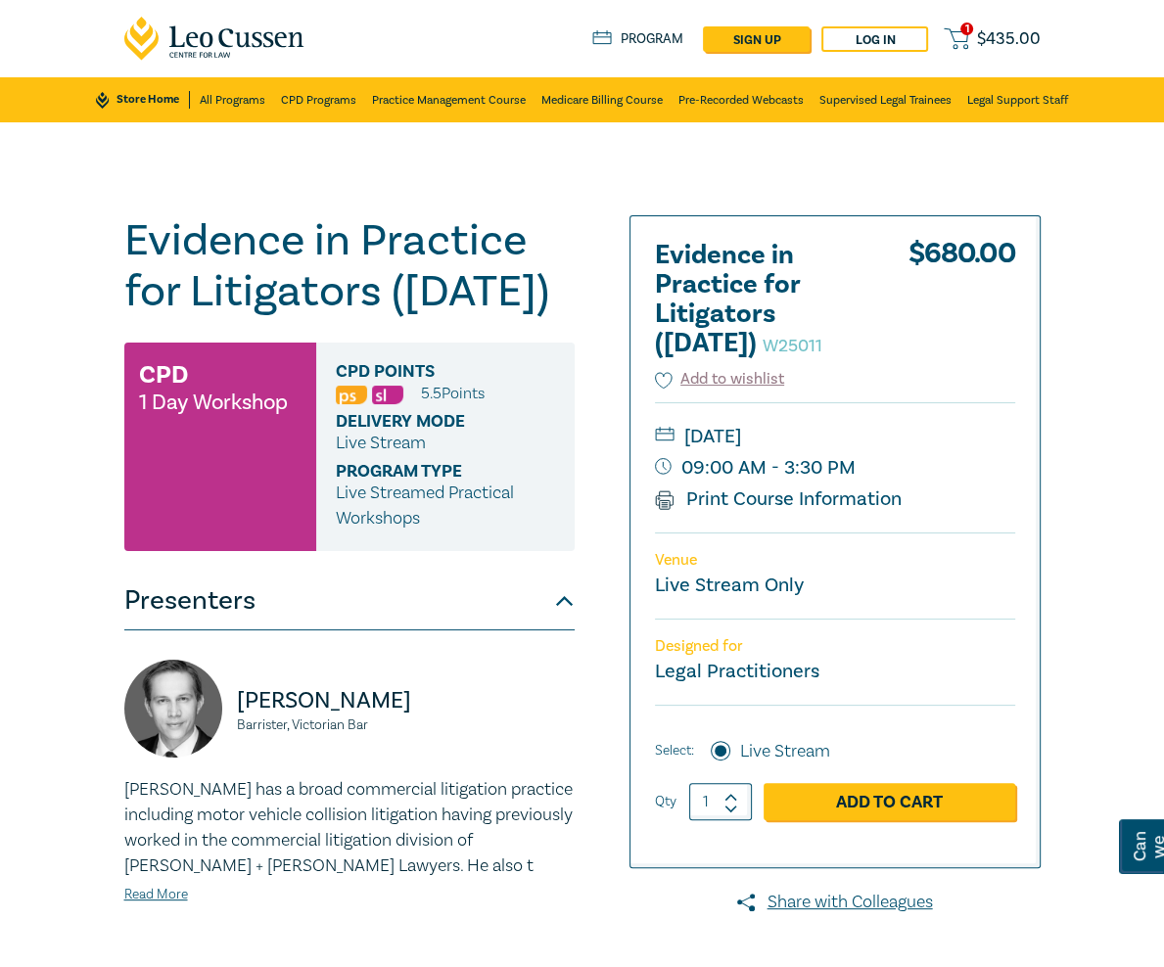
click at [935, 460] on small "09:00 AM - 3:30 PM" at bounding box center [835, 467] width 360 height 31
drag, startPoint x: 959, startPoint y: 440, endPoint x: 866, endPoint y: 440, distance: 93.0
click at [866, 440] on small "Tuesday, 14 October 2025" at bounding box center [835, 436] width 360 height 31
copy small "14 October"
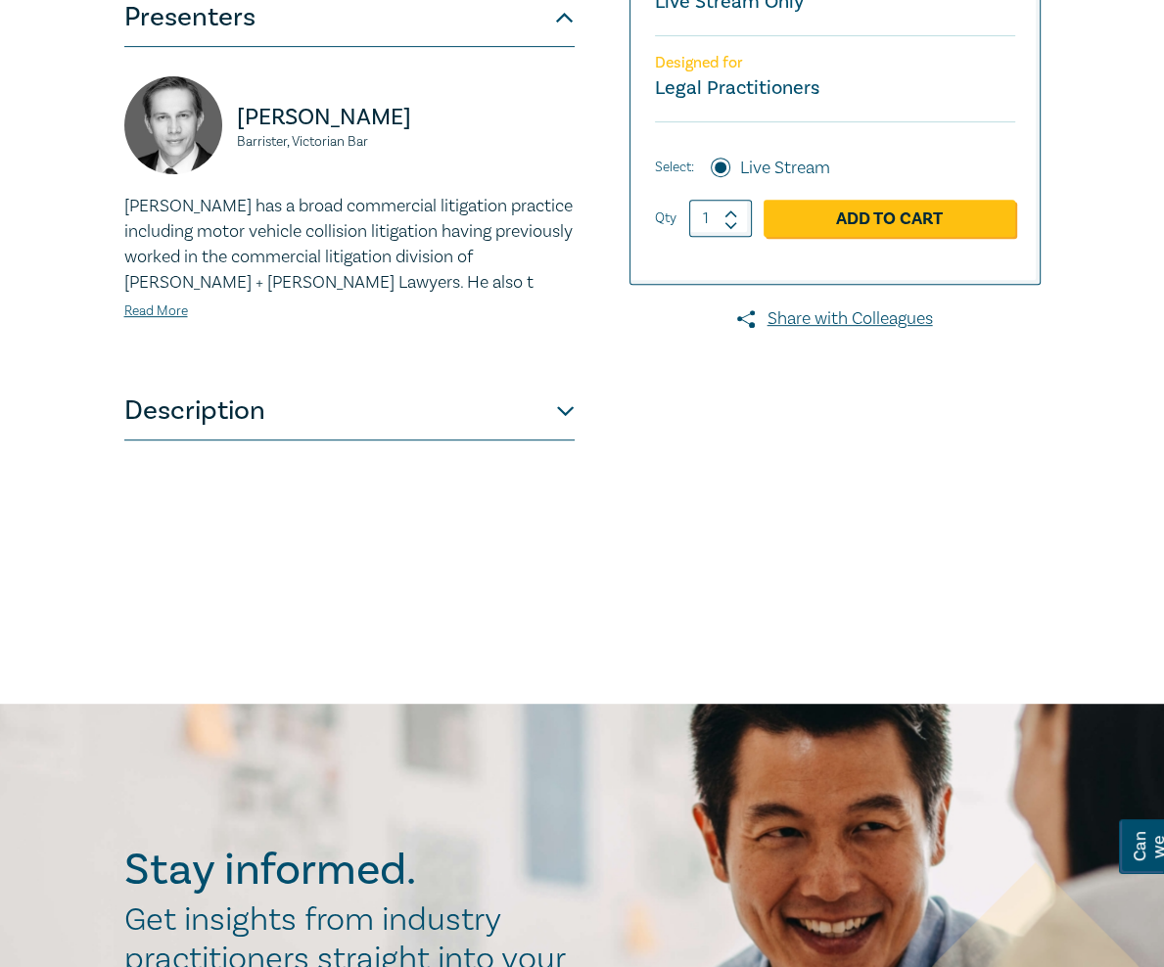
scroll to position [582, 0]
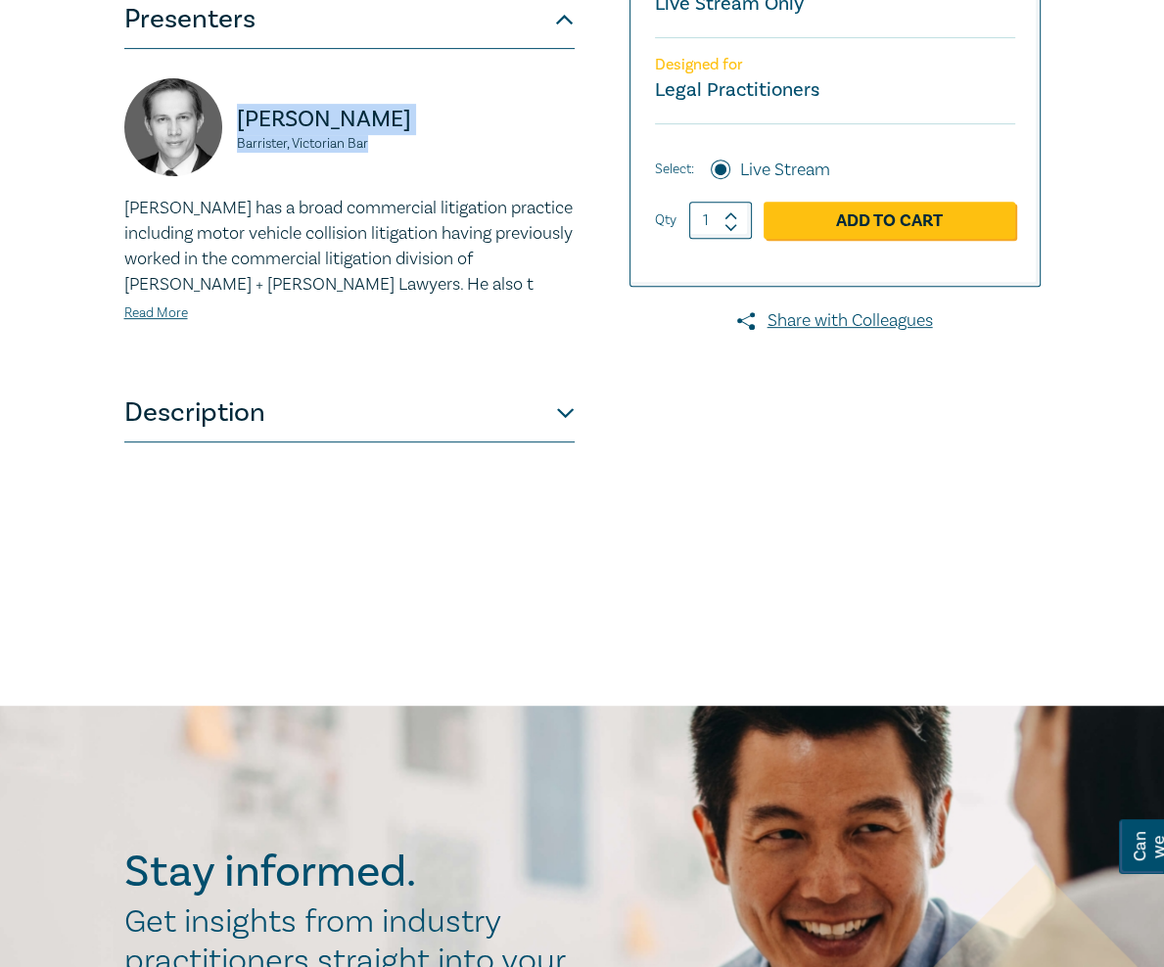
drag, startPoint x: 289, startPoint y: 86, endPoint x: 138, endPoint y: 54, distance: 154.2
click at [138, 78] on div "Bradley Wright Barrister, Victorian Bar" at bounding box center [349, 136] width 450 height 117
copy div "Bradley Wright Barrister, Victorian Bar"
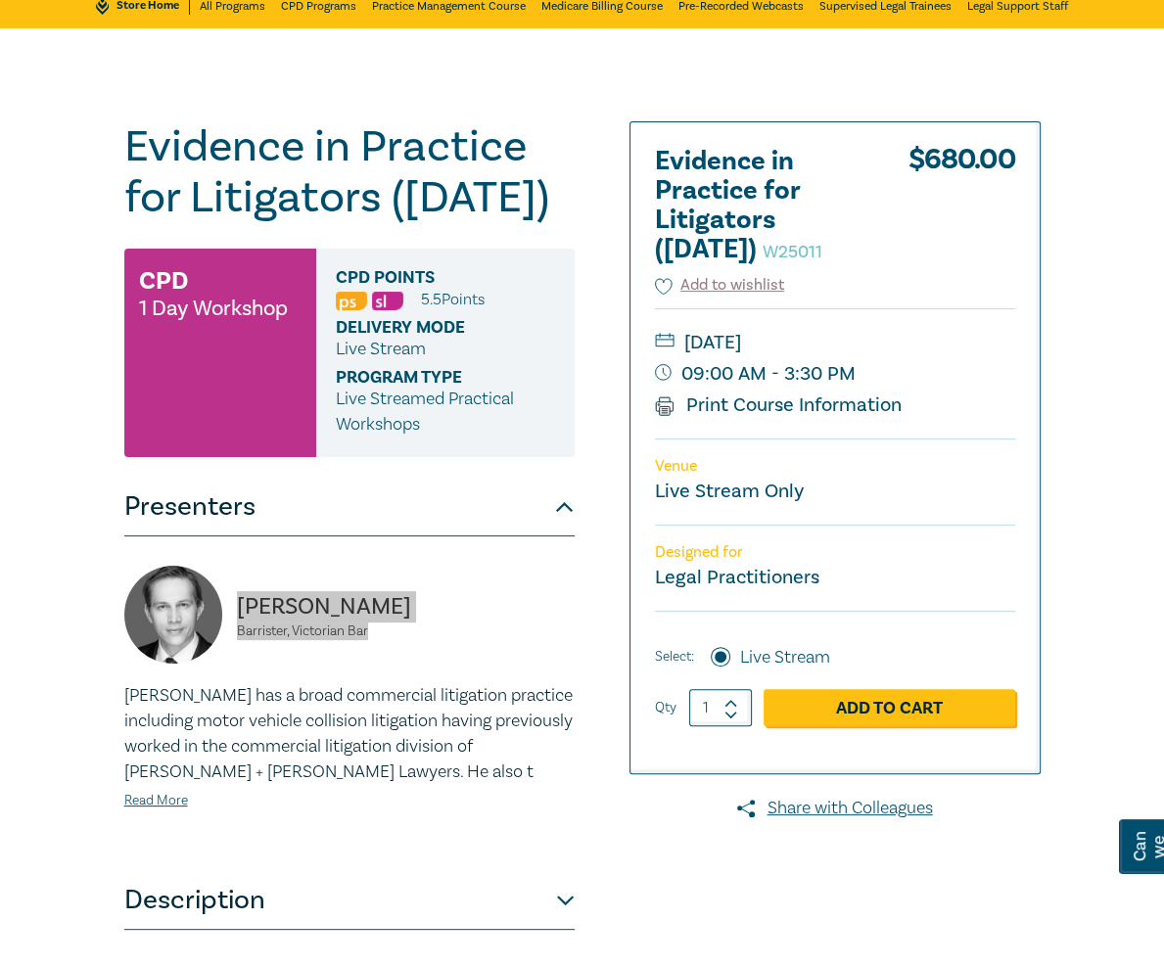
scroll to position [96, 0]
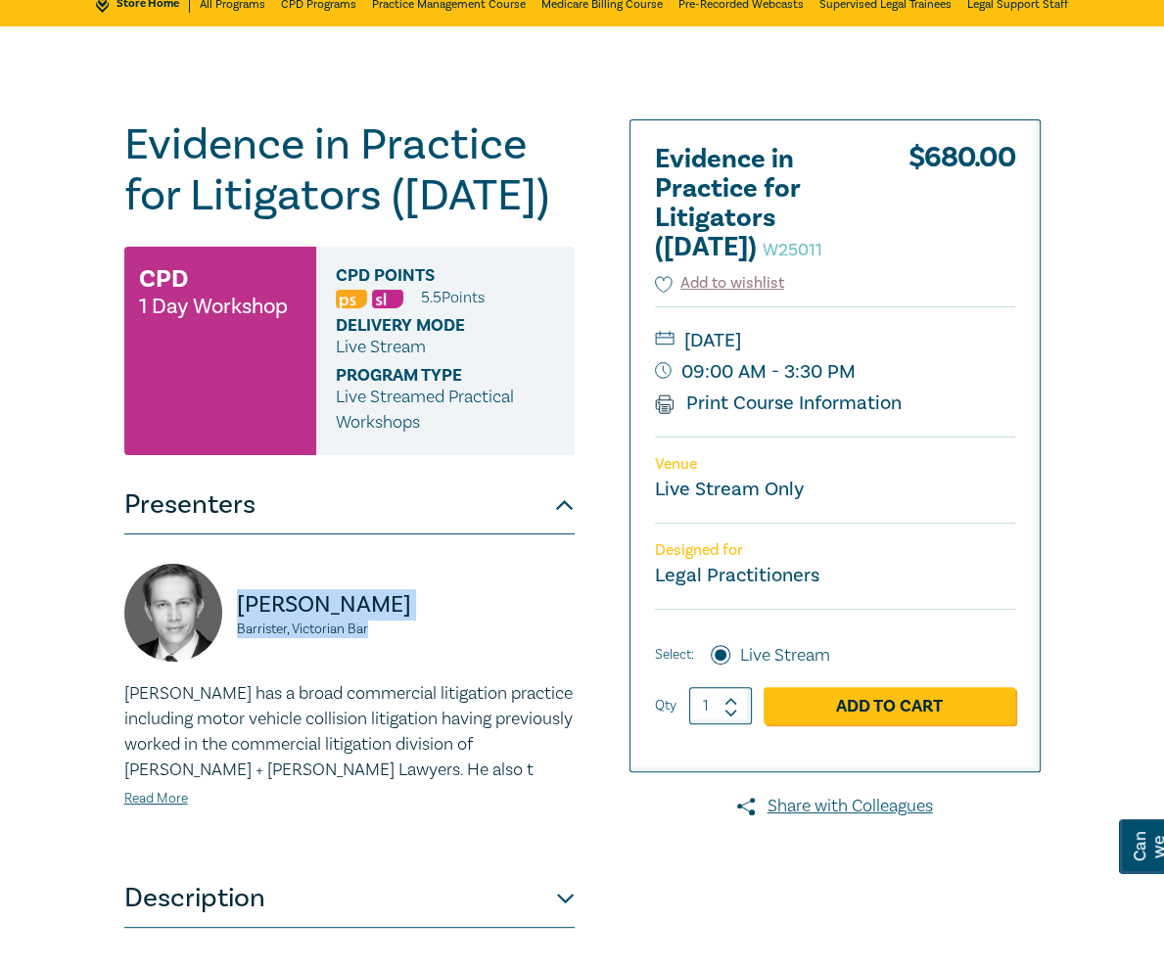
drag, startPoint x: 368, startPoint y: 904, endPoint x: 360, endPoint y: 888, distance: 17.5
click at [368, 904] on button "Description" at bounding box center [349, 898] width 450 height 59
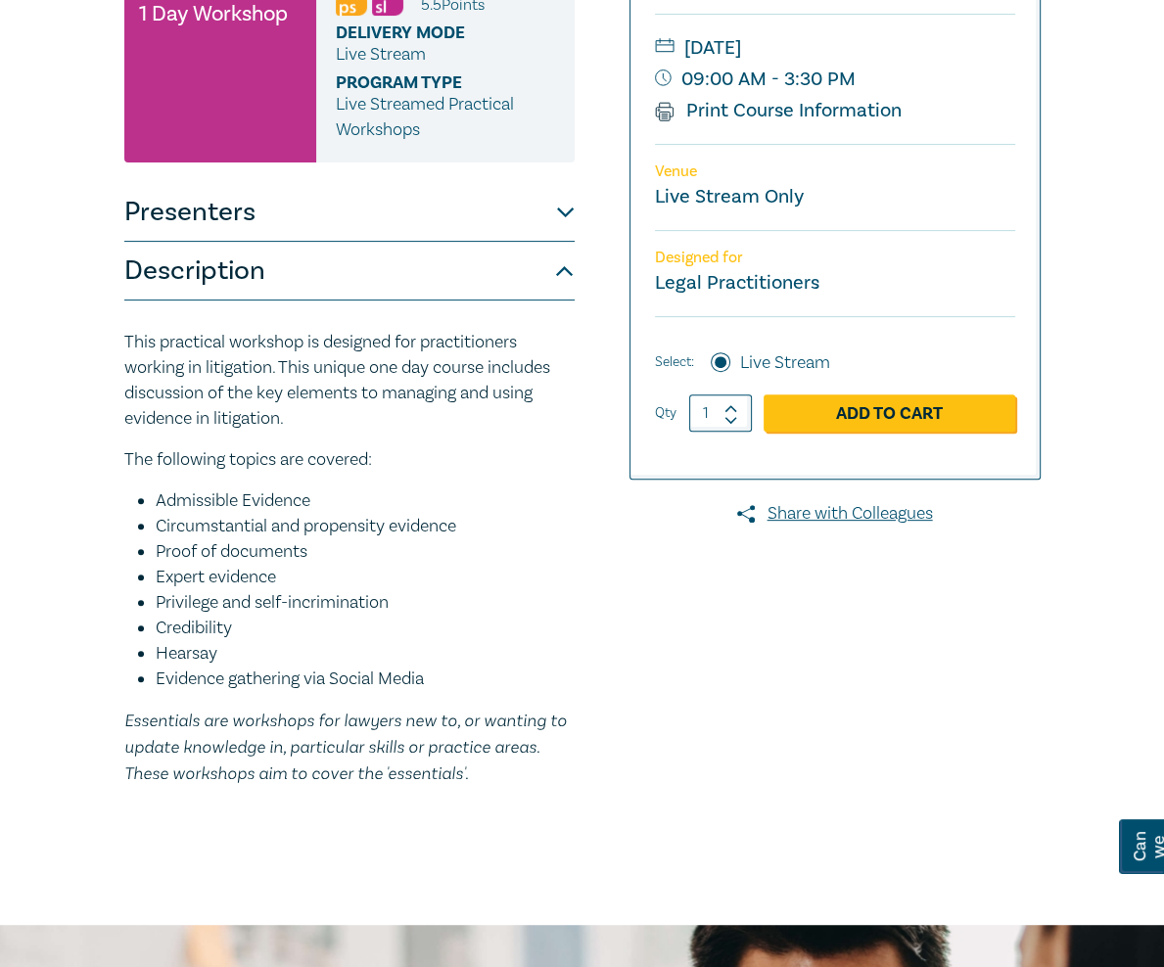
scroll to position [390, 0]
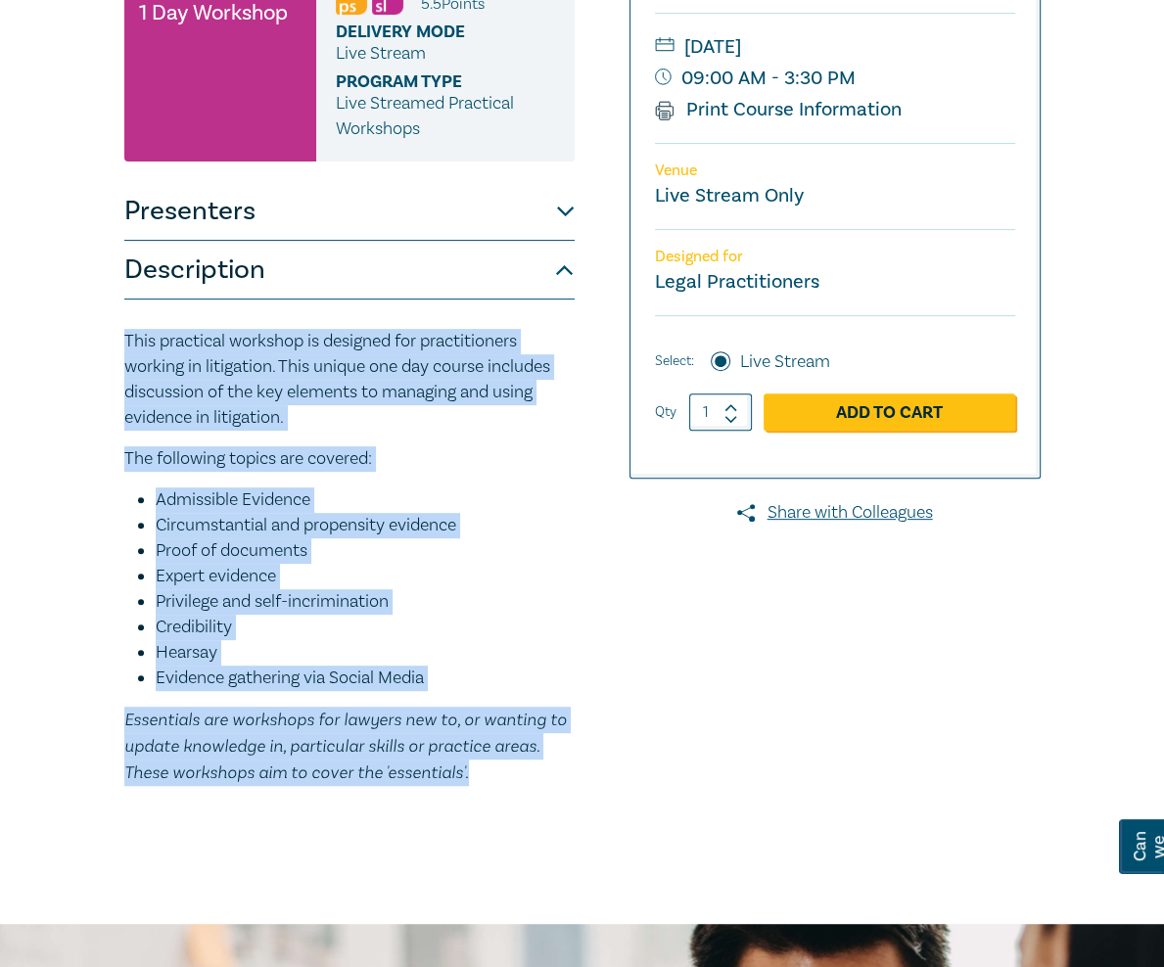
drag, startPoint x: 633, startPoint y: 659, endPoint x: 0, endPoint y: 267, distance: 744.8
click at [0, 267] on div "Evidence in Practice for Litigators (Oct 2025) W25011 CPD 1 Day Workshop CPD Po…" at bounding box center [582, 329] width 1164 height 1192
copy div "This practical workshop is designed for practitioners working in litigation. Th…"
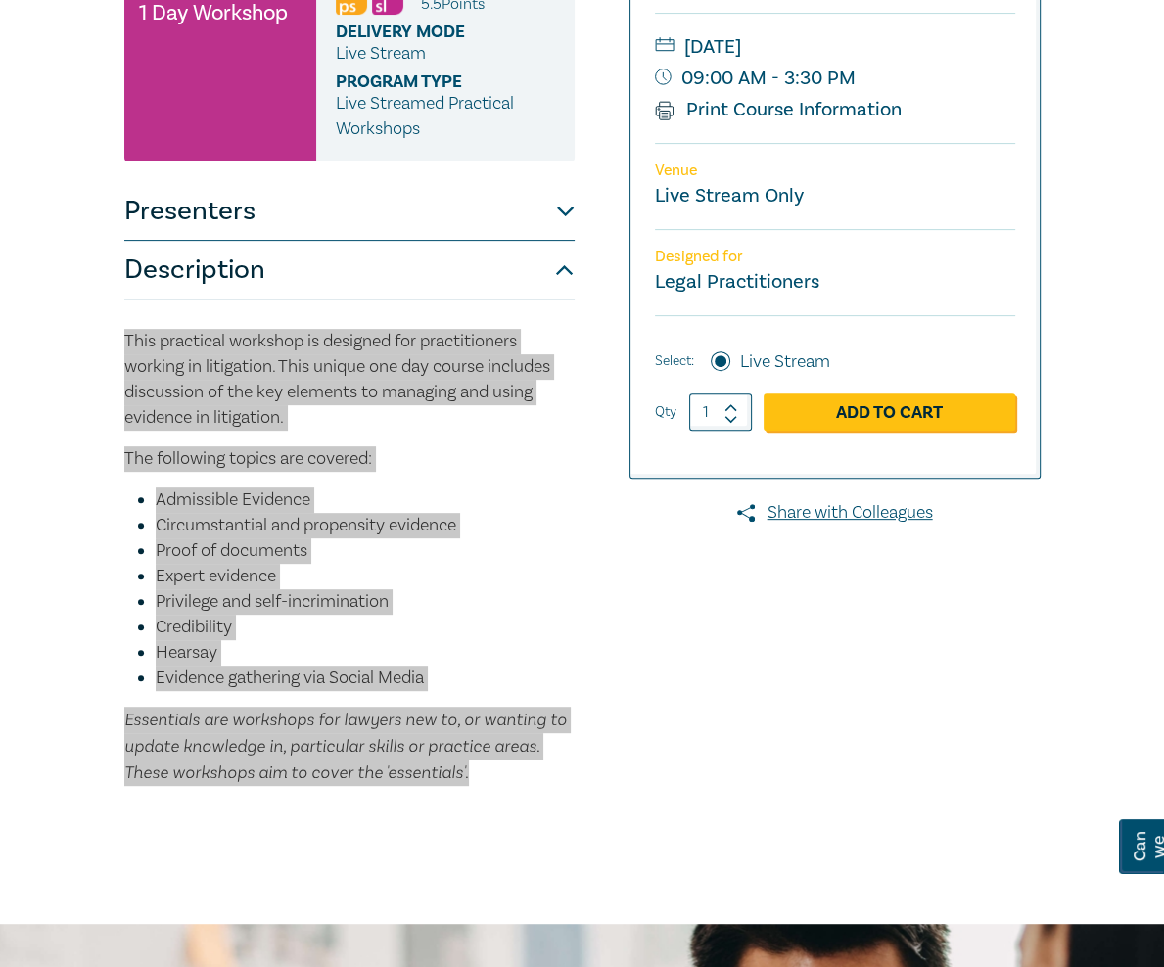
scroll to position [0, 0]
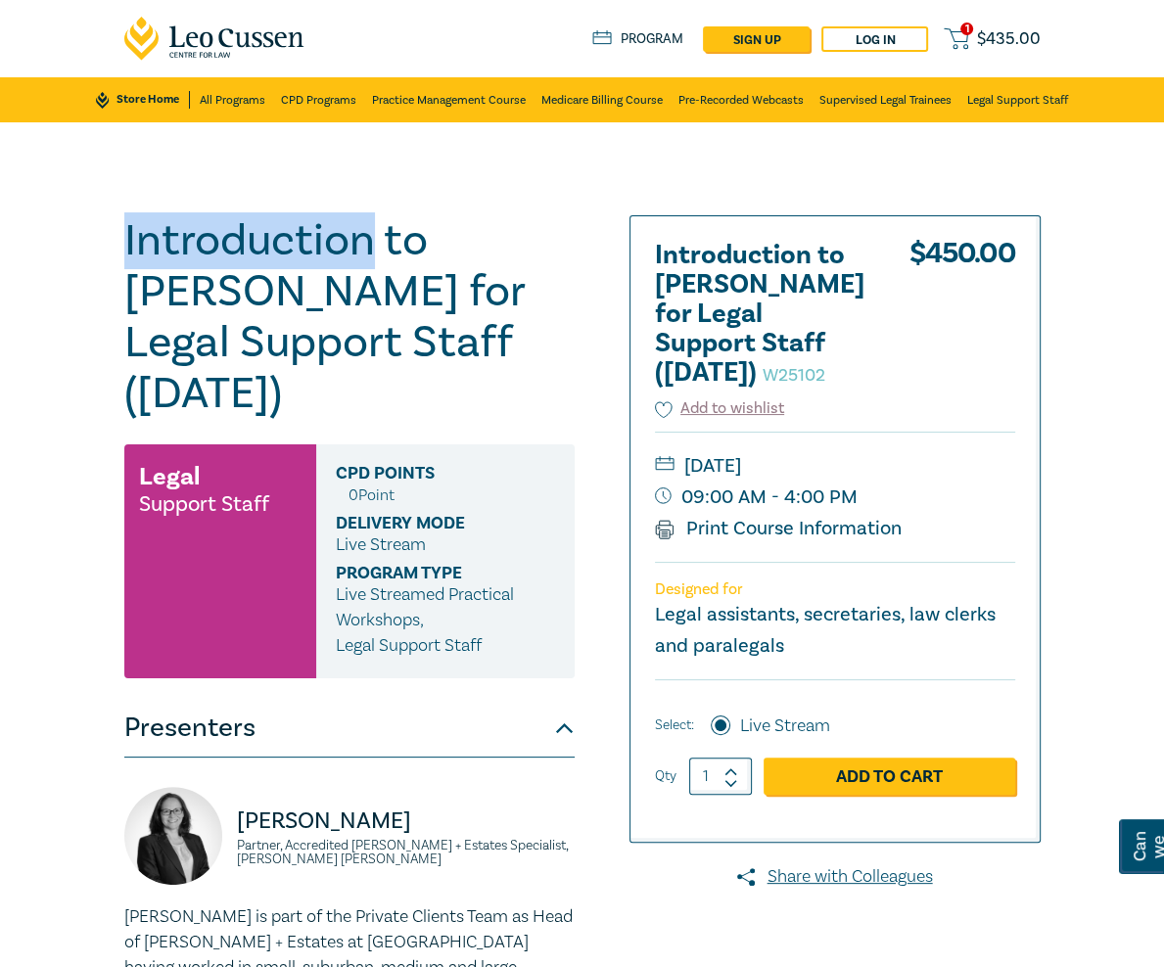
drag, startPoint x: 269, startPoint y: 247, endPoint x: 1, endPoint y: 247, distance: 268.3
click at [1, 247] on div "Introduction to Wills for Legal Support Staff (October 2025) W25102 Legal Suppo…" at bounding box center [582, 704] width 1164 height 1165
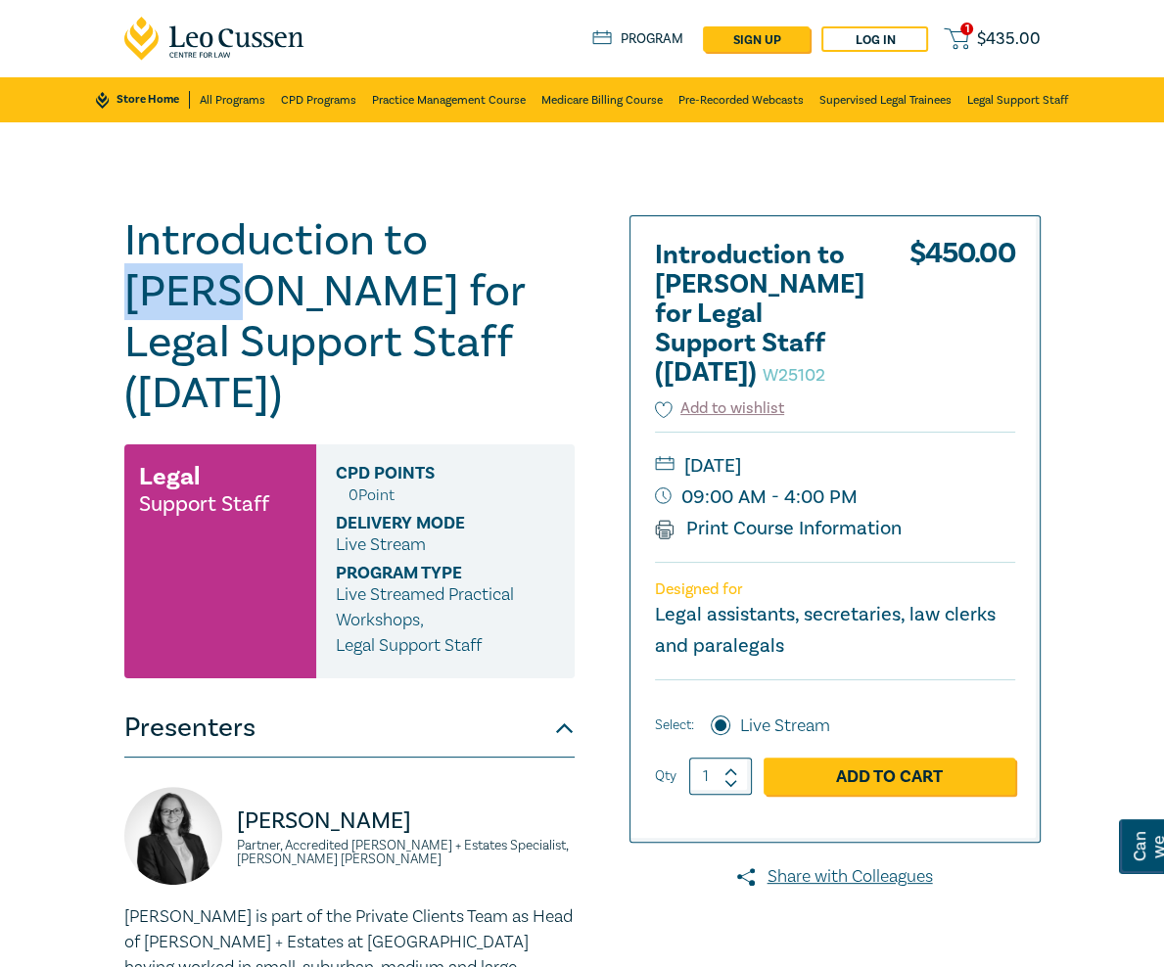
drag, startPoint x: 337, startPoint y: 247, endPoint x: 426, endPoint y: 248, distance: 89.1
click at [426, 248] on h1 "Introduction to Wills for Legal Support Staff (October 2025) W25102" at bounding box center [349, 317] width 450 height 204
copy h1 "Wills"
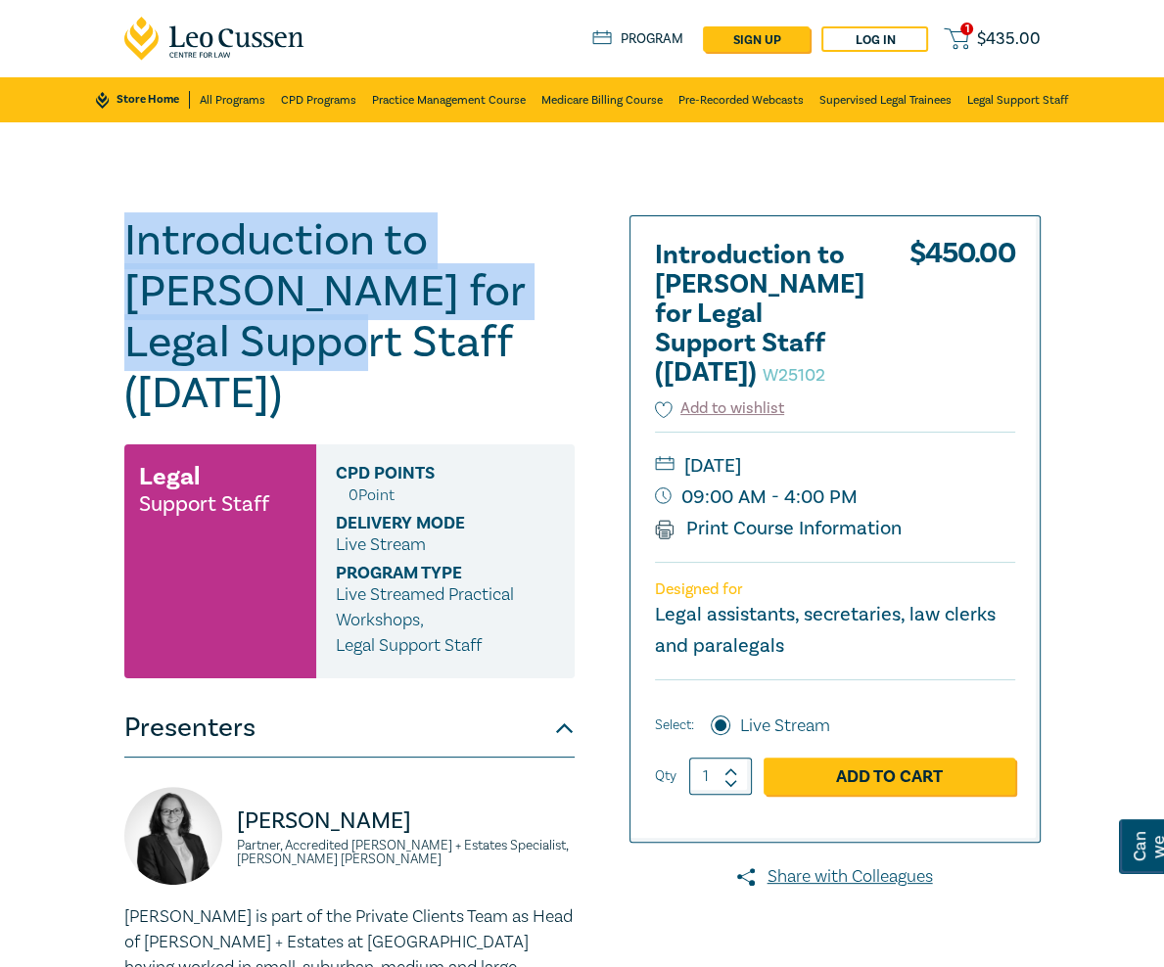
drag, startPoint x: 295, startPoint y: 297, endPoint x: -2, endPoint y: 240, distance: 302.1
copy h1 "Introduction to Wills for Legal Support Staff"
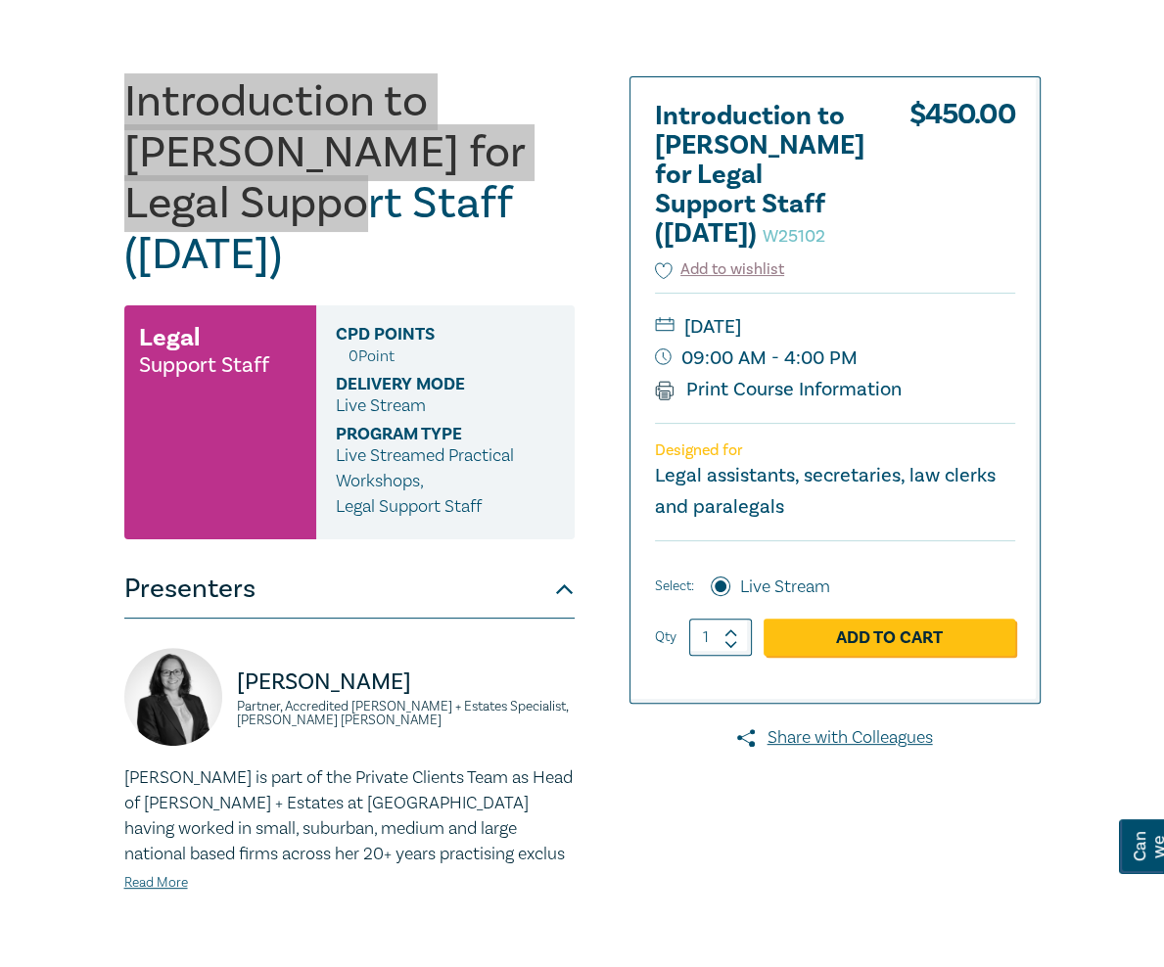
scroll to position [80, 0]
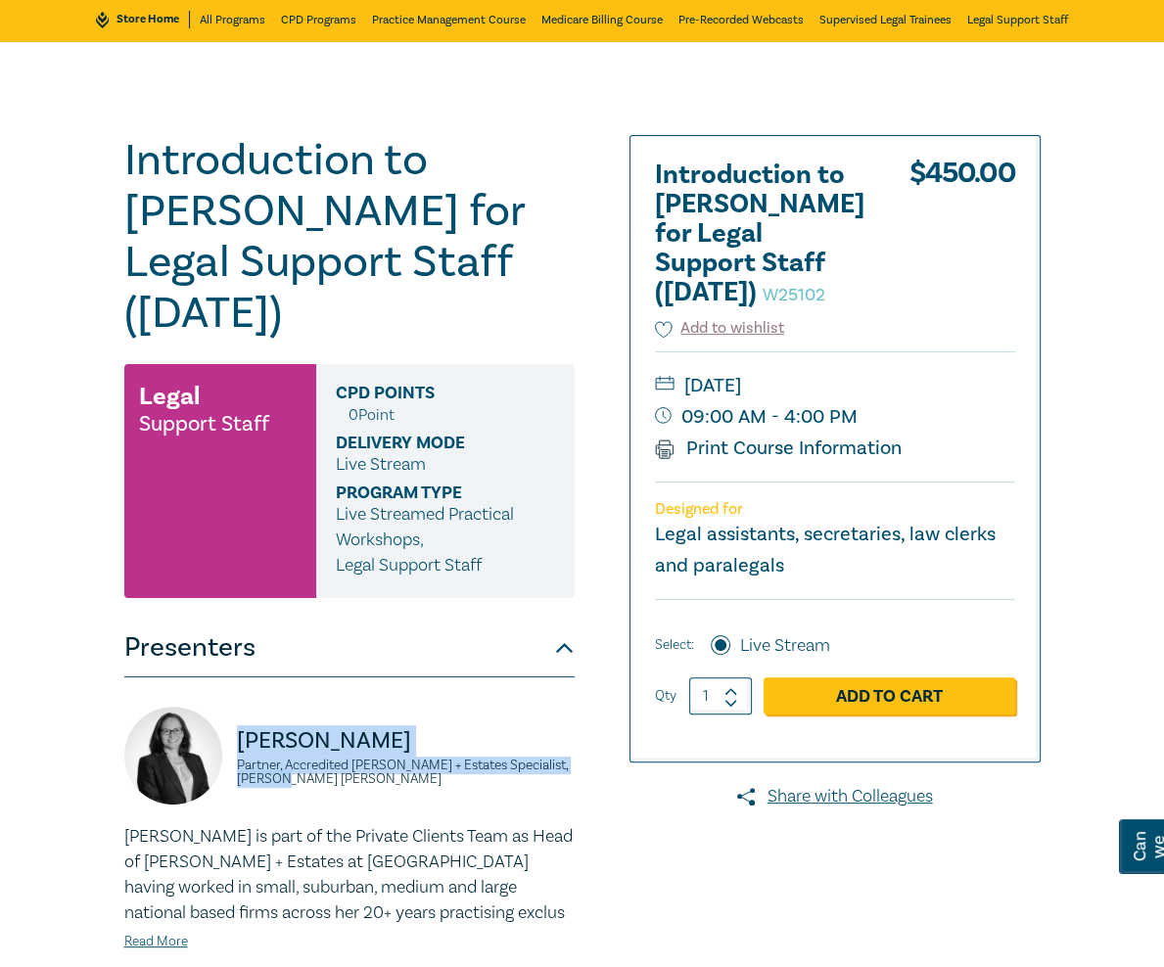
drag, startPoint x: 204, startPoint y: 622, endPoint x: 137, endPoint y: 571, distance: 83.8
click at [137, 707] on div "Naomi Guyett Partner, Accredited Wills + Estates Specialist, Danaher Moulton" at bounding box center [349, 765] width 450 height 117
copy div "Naomi Guyett Partner, Accredited Wills + Estates Specialist, Danaher Moulton"
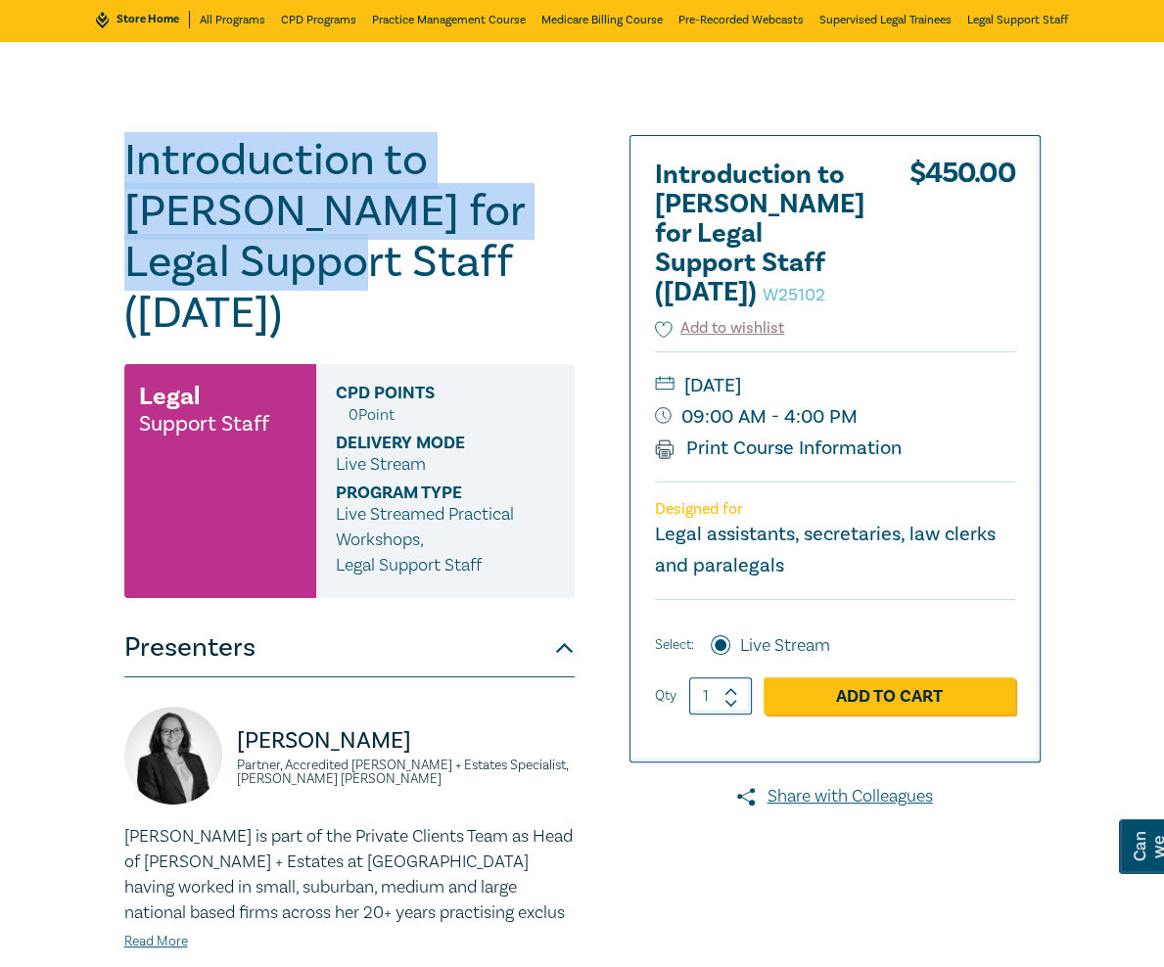
drag, startPoint x: 293, startPoint y: 213, endPoint x: 25, endPoint y: 175, distance: 270.0
click at [124, 175] on h1 "Introduction to Wills for Legal Support Staff (October 2025) W25102" at bounding box center [349, 237] width 450 height 204
copy h1 "Introduction to Wills for Legal Support Staff"
click at [291, 214] on h1 "Introduction to Wills for Legal Support Staff (October 2025) W25102" at bounding box center [349, 237] width 450 height 204
click at [240, 195] on h1 "Introduction to Wills for Legal Support Staff (October 2025) W25102" at bounding box center [349, 237] width 450 height 204
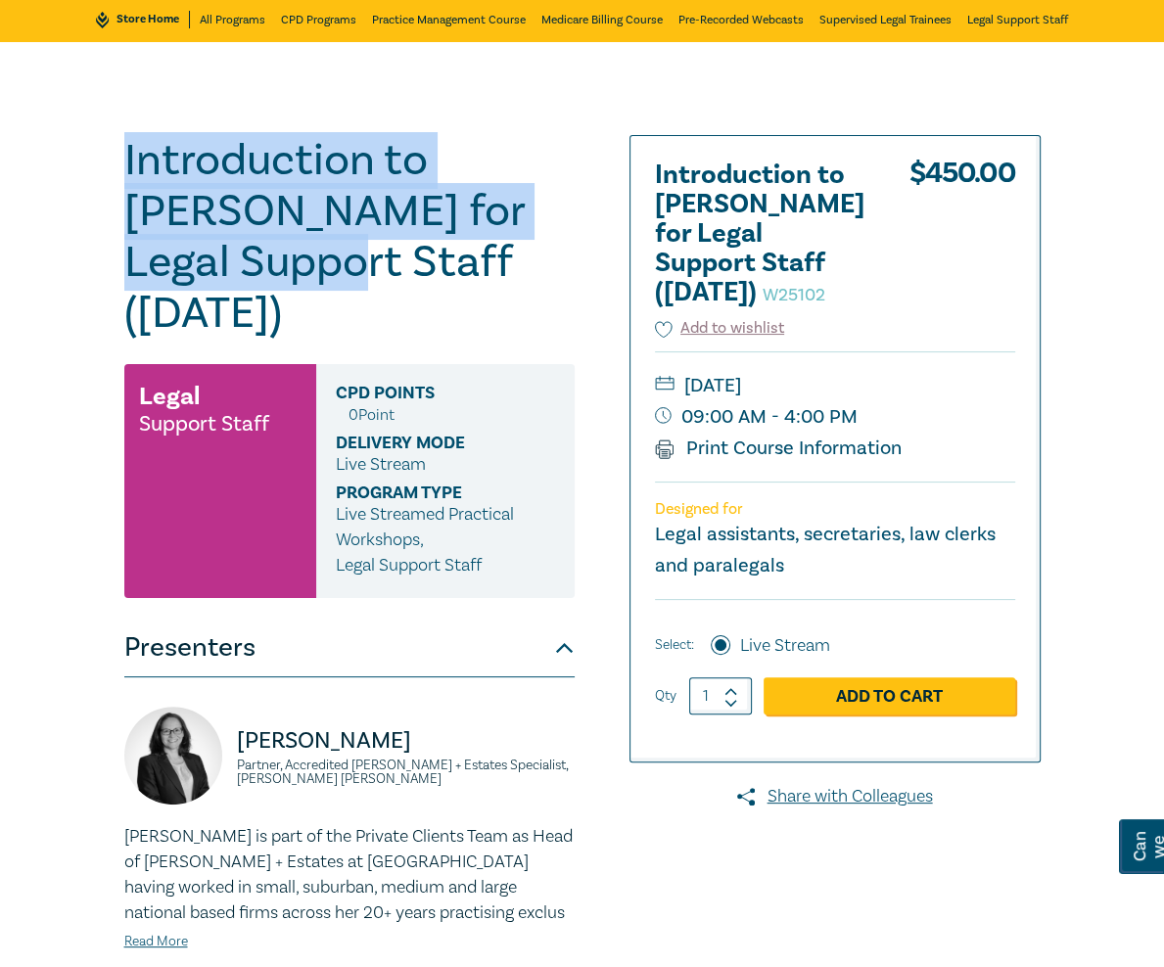
drag, startPoint x: 294, startPoint y: 205, endPoint x: 23, endPoint y: 162, distance: 273.6
click at [124, 162] on h1 "Introduction to Wills for Legal Support Staff (October 2025) W25102" at bounding box center [349, 237] width 450 height 204
copy h1 "Introduction to Wills for Legal Support Staff"
drag, startPoint x: 986, startPoint y: 421, endPoint x: 850, endPoint y: 388, distance: 140.1
click at [850, 388] on div "Friday, 10 October 2025 09:00 AM - 4:00 PM Print Course Information" at bounding box center [835, 416] width 360 height 130
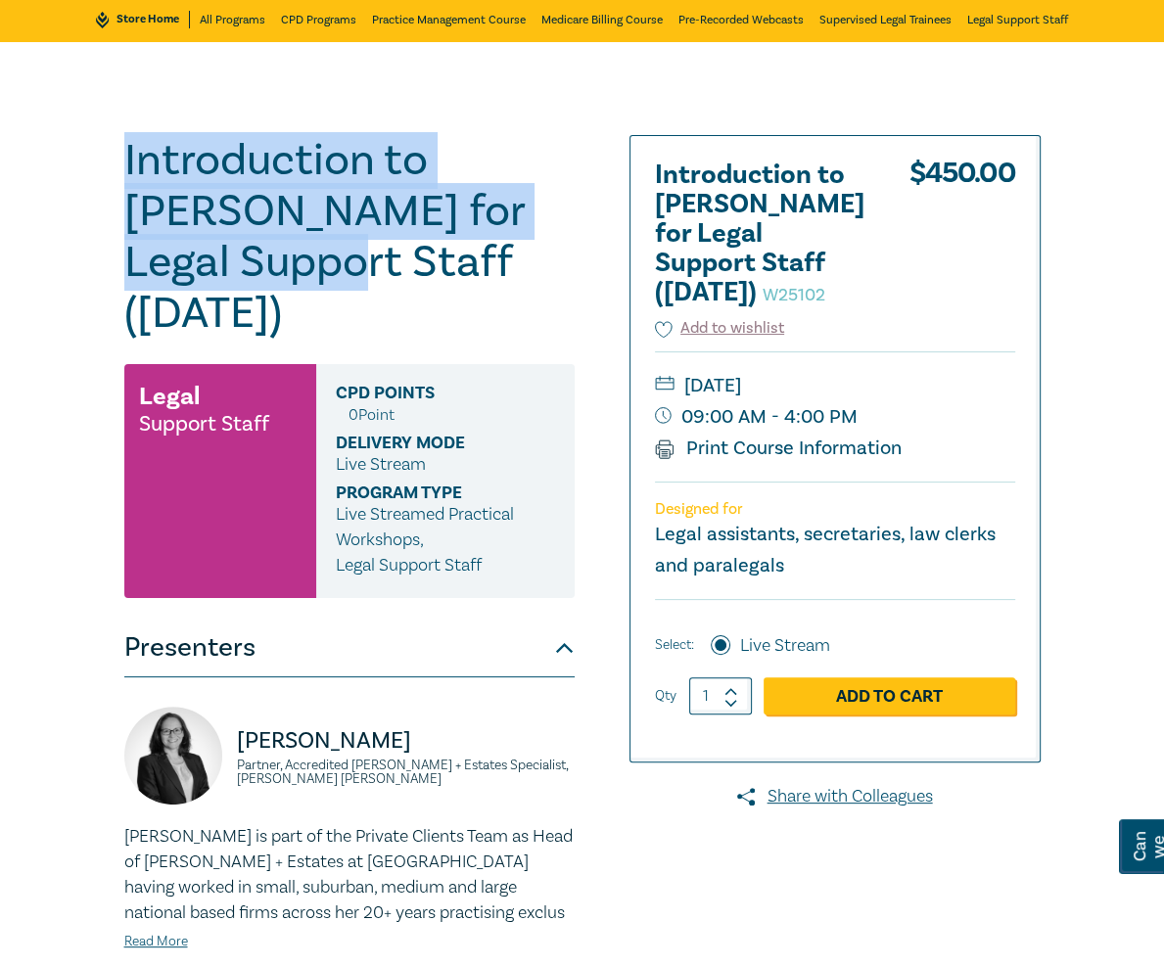
drag, startPoint x: 845, startPoint y: 383, endPoint x: 966, endPoint y: 426, distance: 128.8
click at [966, 426] on div "Friday, 10 October 2025 09:00 AM - 4:00 PM Print Course Information" at bounding box center [835, 416] width 360 height 130
copy div "10 October 2025 09:00 AM - 4:00 PM"
drag, startPoint x: 293, startPoint y: 211, endPoint x: -12, endPoint y: 179, distance: 306.1
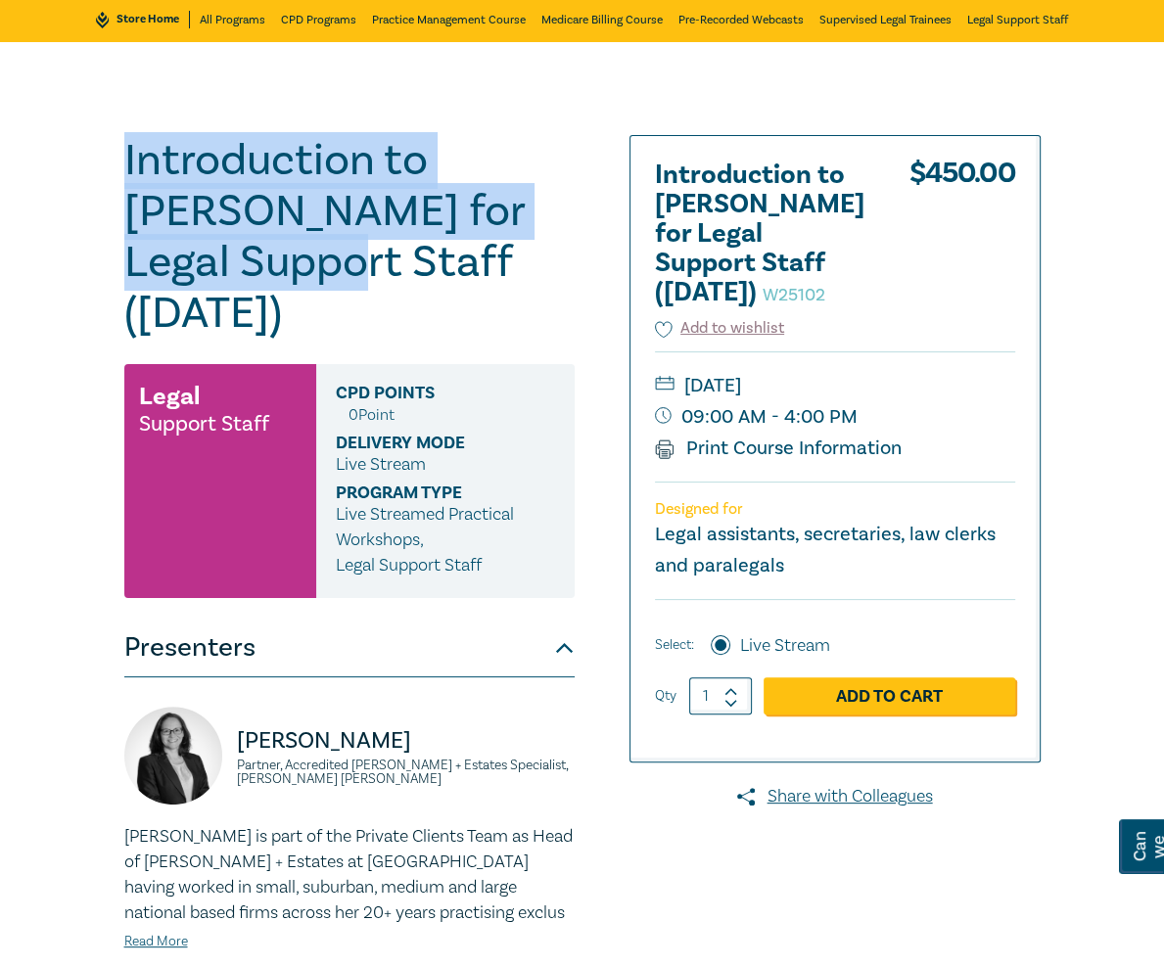
copy h1 "Introduction to Wills for Legal Support Staff"
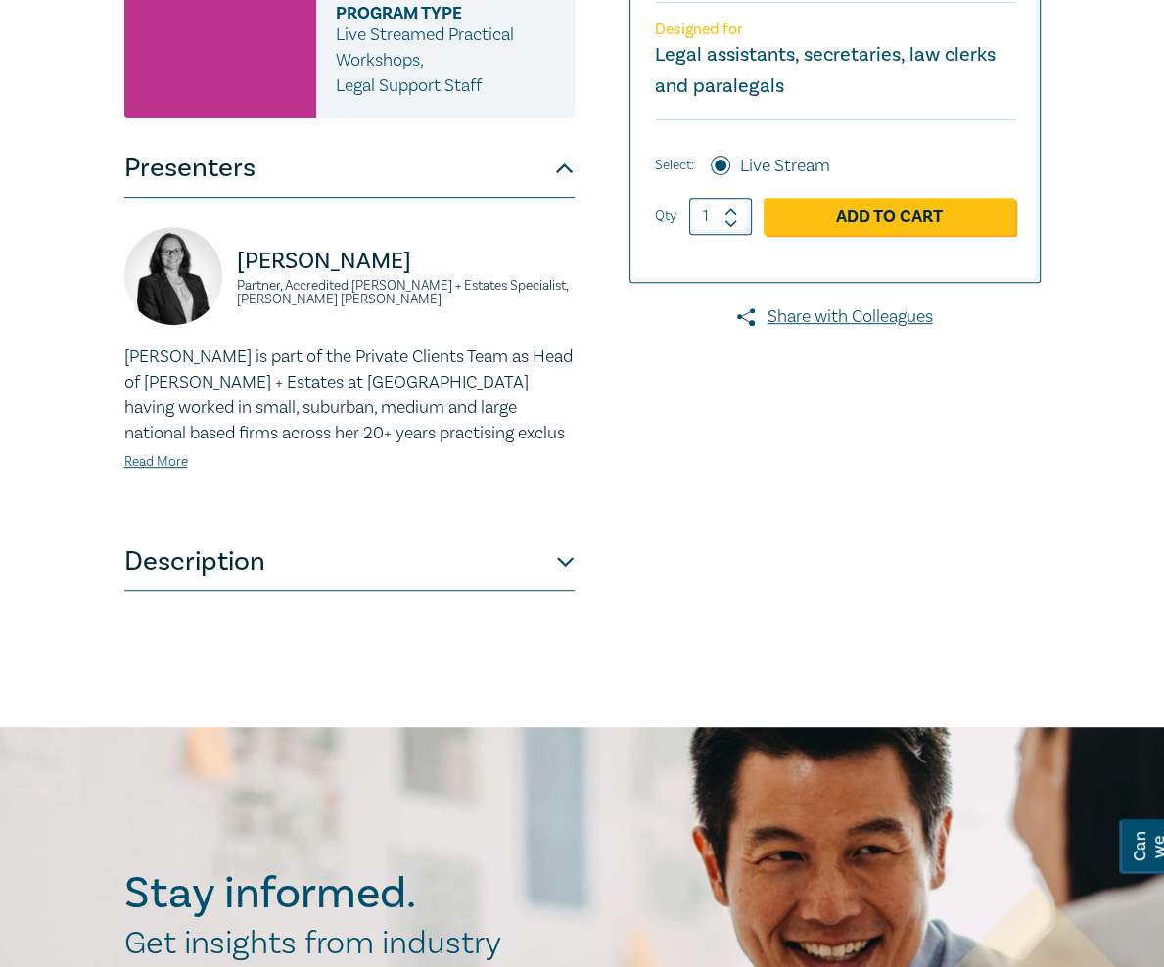
scroll to position [563, 0]
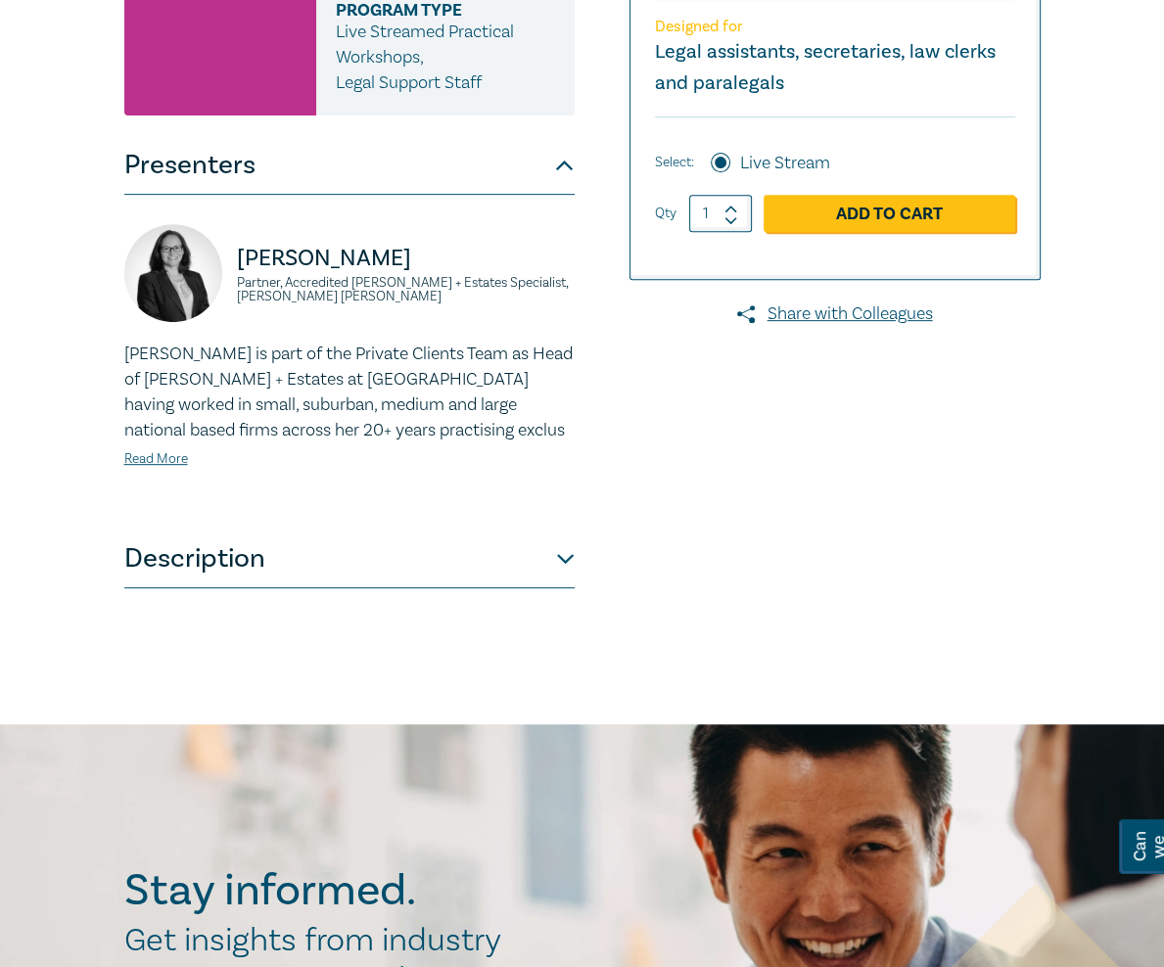
click at [223, 530] on button "Description" at bounding box center [349, 559] width 450 height 59
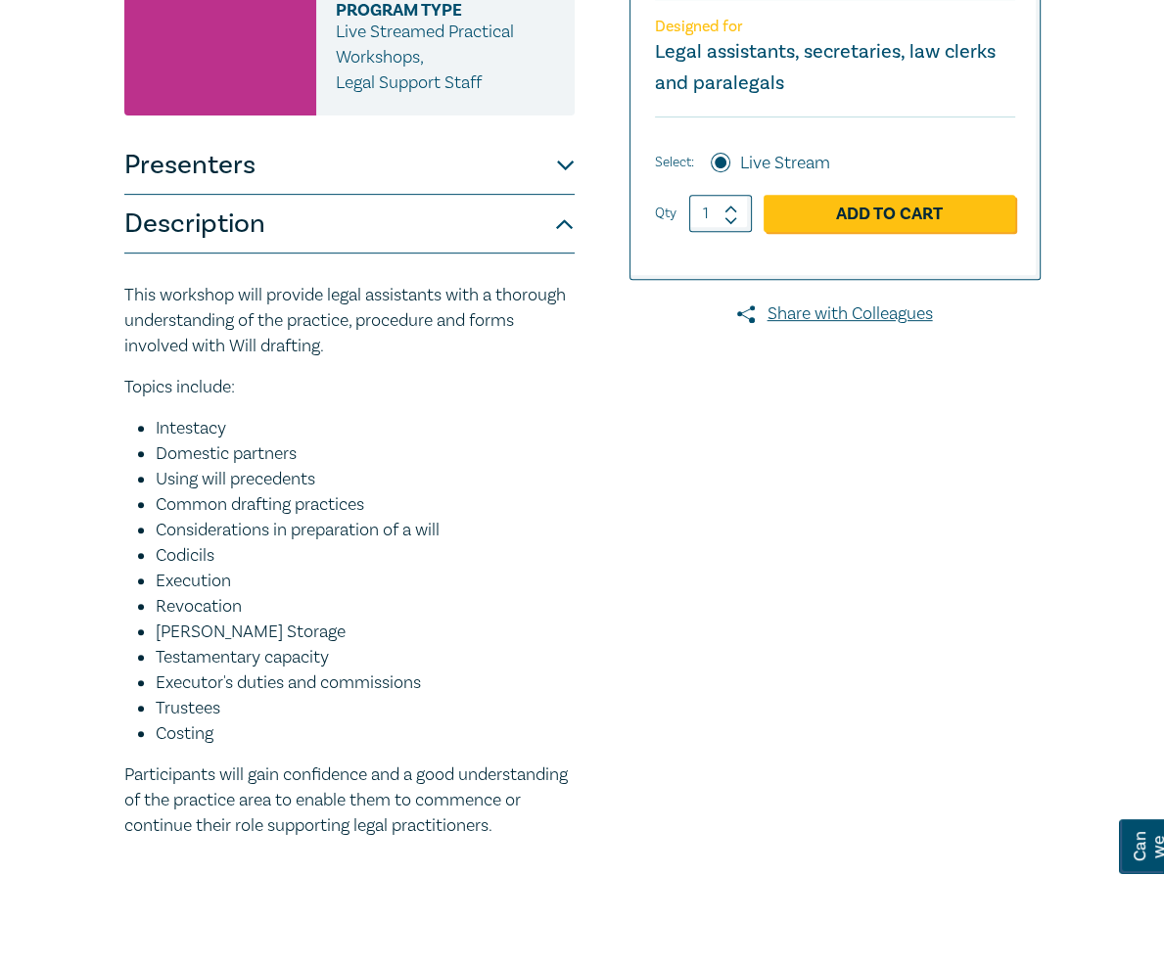
drag, startPoint x: 568, startPoint y: 585, endPoint x: -12, endPoint y: 100, distance: 756.2
copy div "This workshop will provide legal assistants with a thorough understanding of th…"
click at [850, 506] on div at bounding box center [857, 268] width 392 height 1232
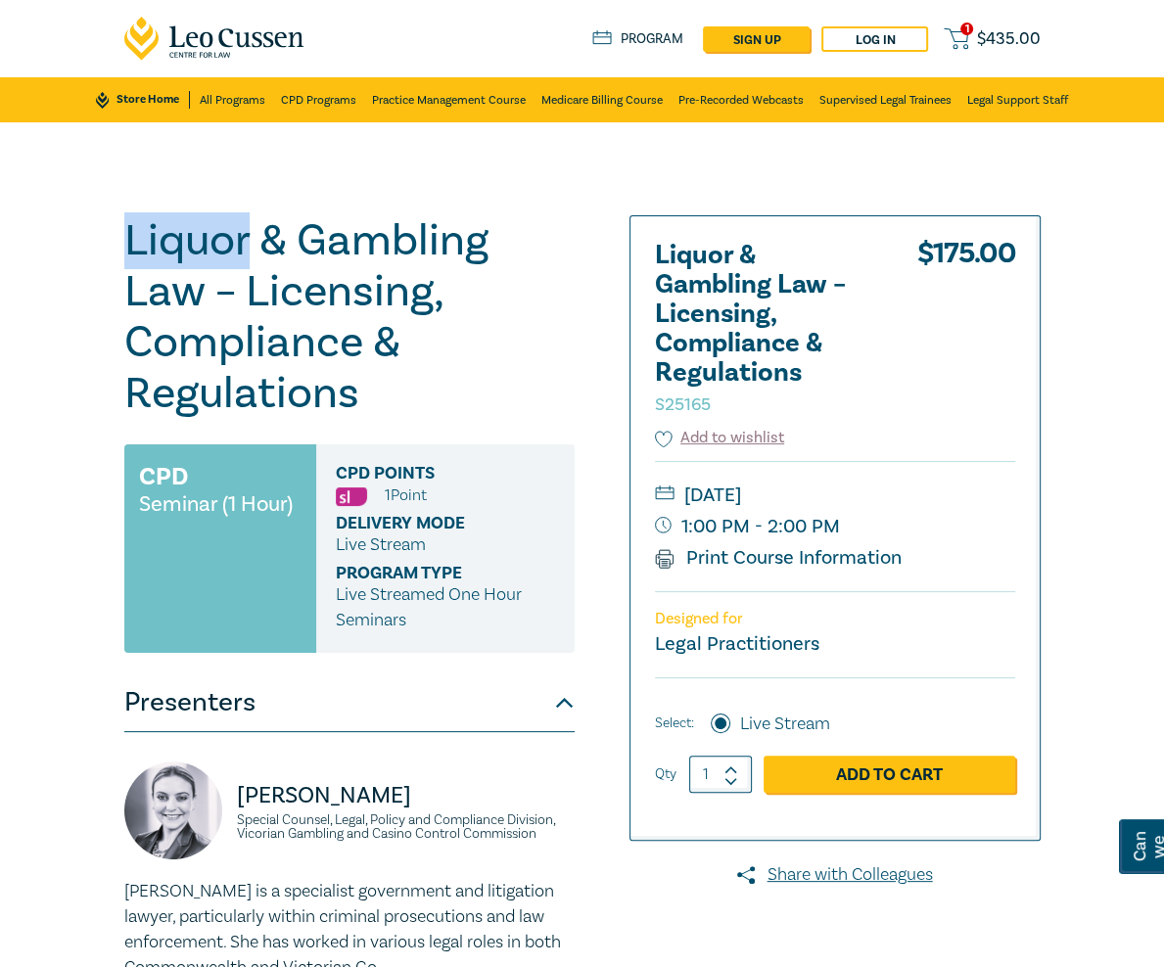
drag, startPoint x: 145, startPoint y: 244, endPoint x: 12, endPoint y: 243, distance: 133.2
click at [113, 243] on div "Liquor & Gambling Law – Licensing, Compliance & Regulations S25165 CPD Seminar …" at bounding box center [387, 704] width 548 height 979
copy h1 "Liquor"
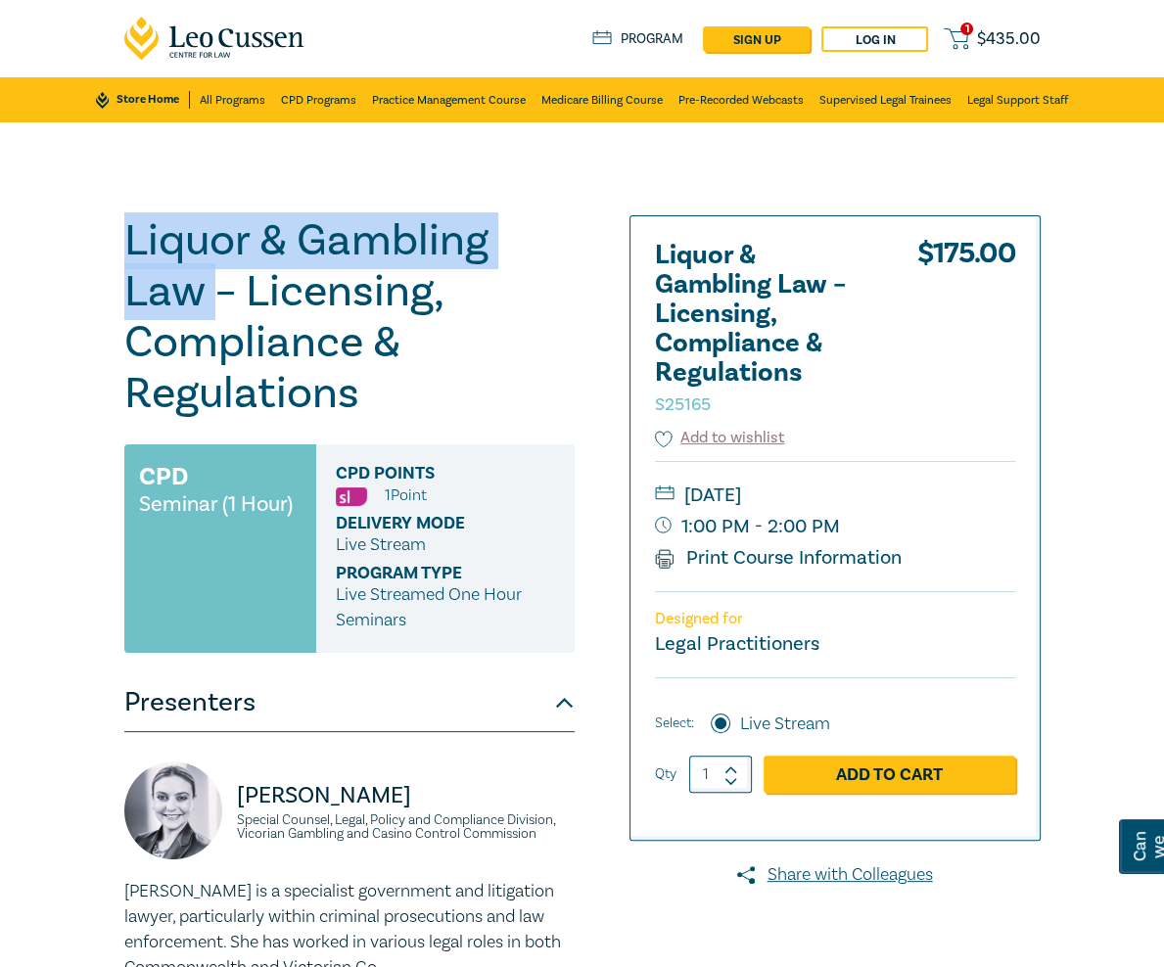
drag, startPoint x: 482, startPoint y: 235, endPoint x: 0, endPoint y: 226, distance: 481.8
click at [0, 226] on div "Liquor & Gambling Law – Licensing, Compliance & Regulations S25165 CPD Seminar …" at bounding box center [582, 704] width 1164 height 1165
copy h1 "Liquor & Gambling Law"
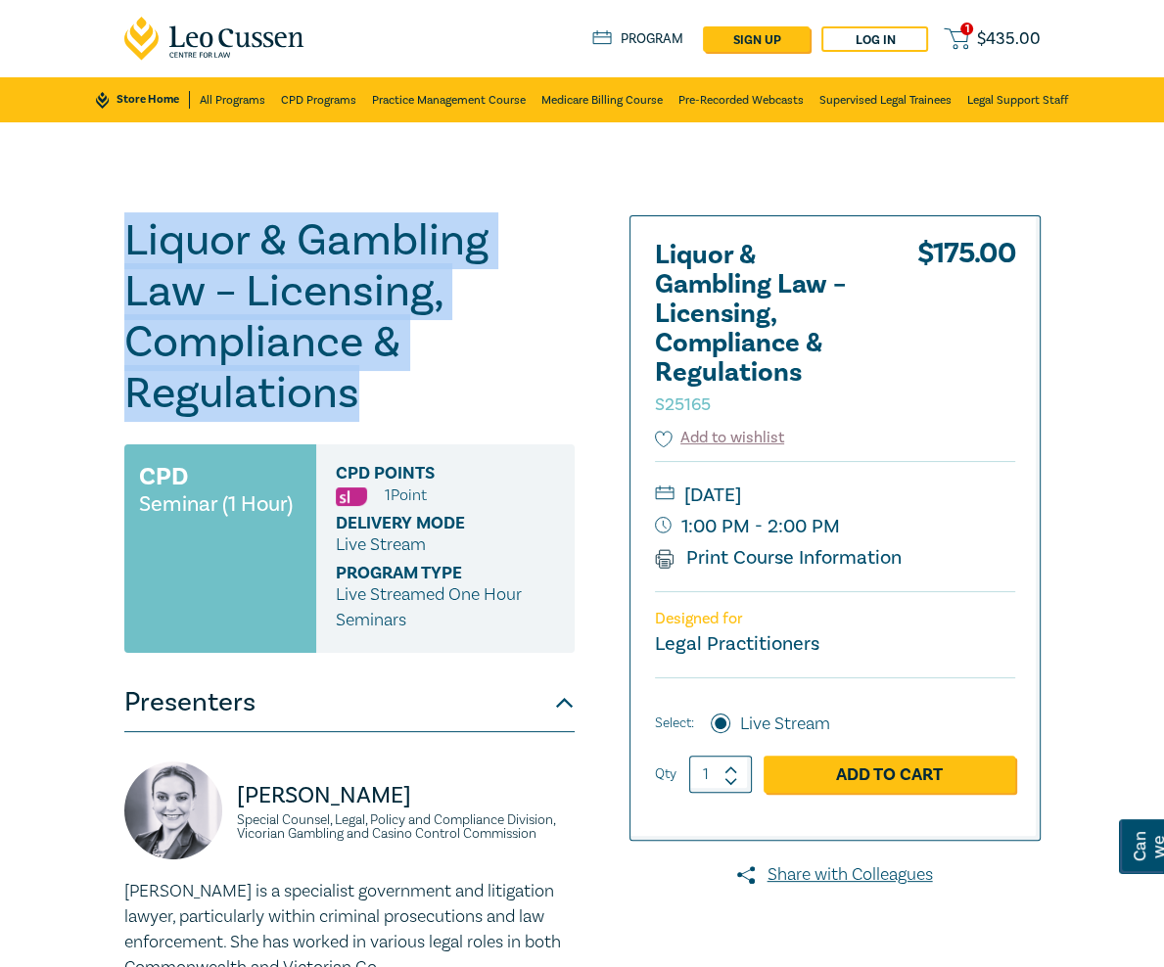
drag, startPoint x: 261, startPoint y: 348, endPoint x: -52, endPoint y: 232, distance: 333.9
copy h1 "Liquor & Gambling Law – Licensing, Compliance & Regulations"
drag, startPoint x: 897, startPoint y: 492, endPoint x: 940, endPoint y: 519, distance: 51.1
click at [940, 519] on div "Wednesday, 22 October 2025 1:00 PM - 2:00 PM Print Course Information" at bounding box center [835, 526] width 360 height 130
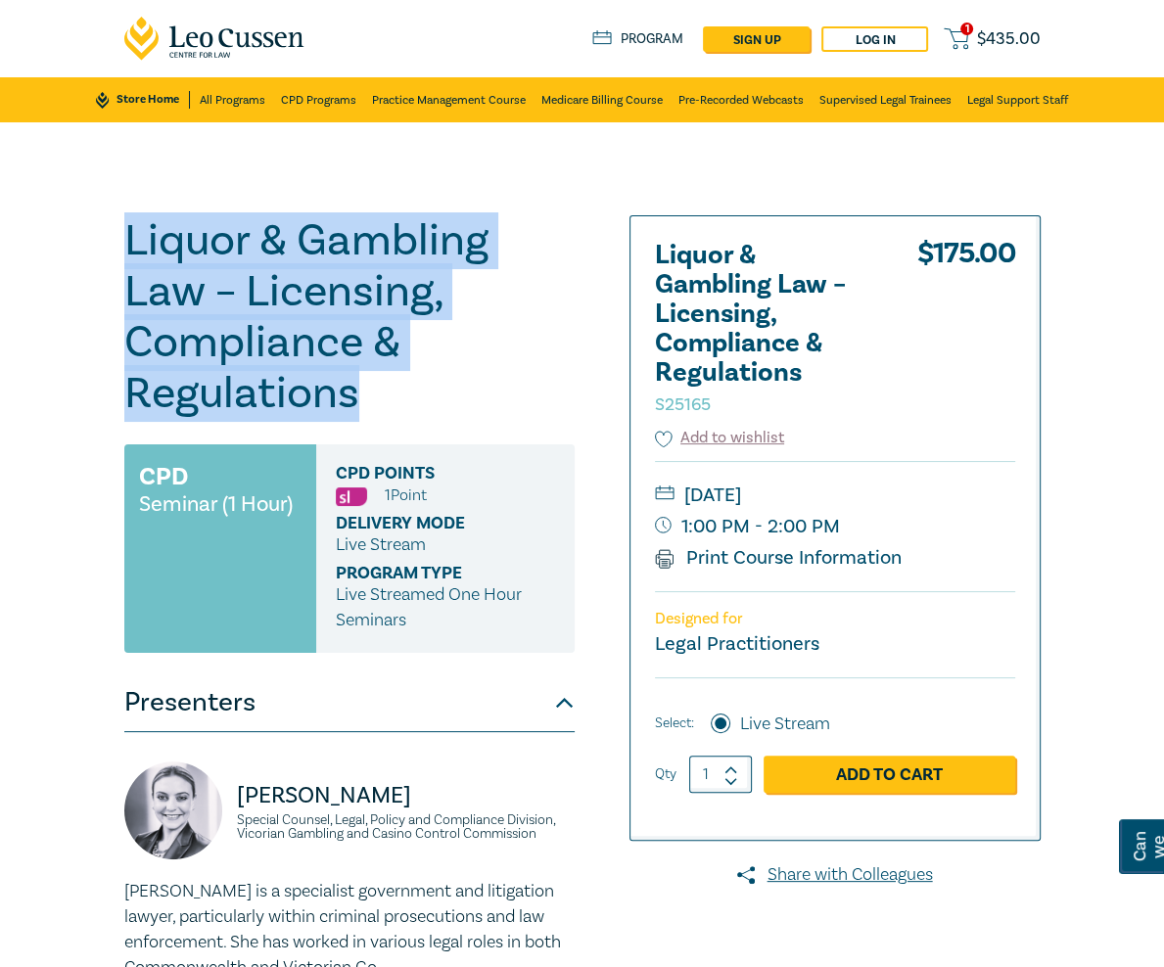
copy div "22 October 2025 1:00 PM - 2:00 PM"
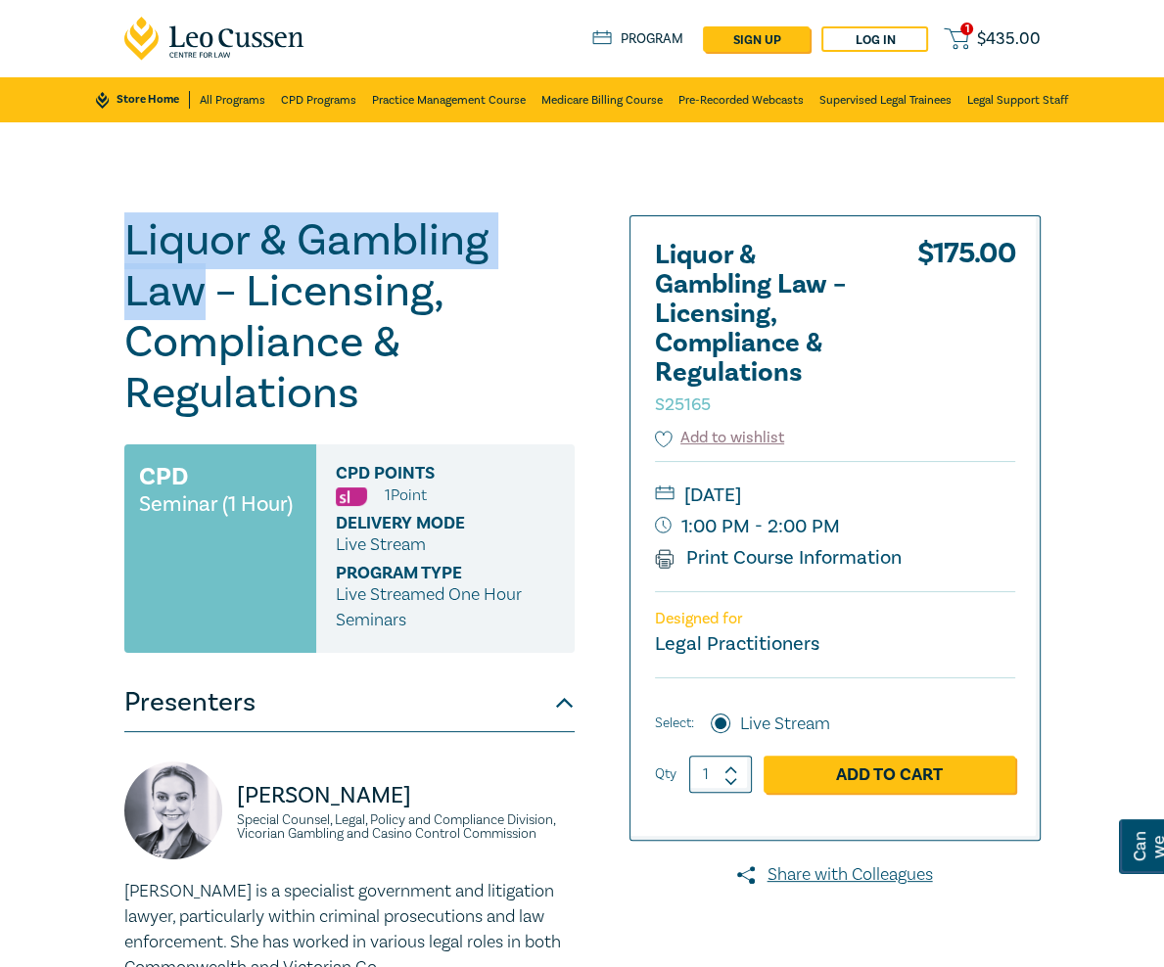
drag, startPoint x: 470, startPoint y: 244, endPoint x: 23, endPoint y: 247, distance: 447.5
click at [124, 247] on h1 "Liquor & Gambling Law – Licensing, Compliance & Regulations S25165" at bounding box center [349, 317] width 450 height 204
copy h1 "Liquor & Gambling Law"
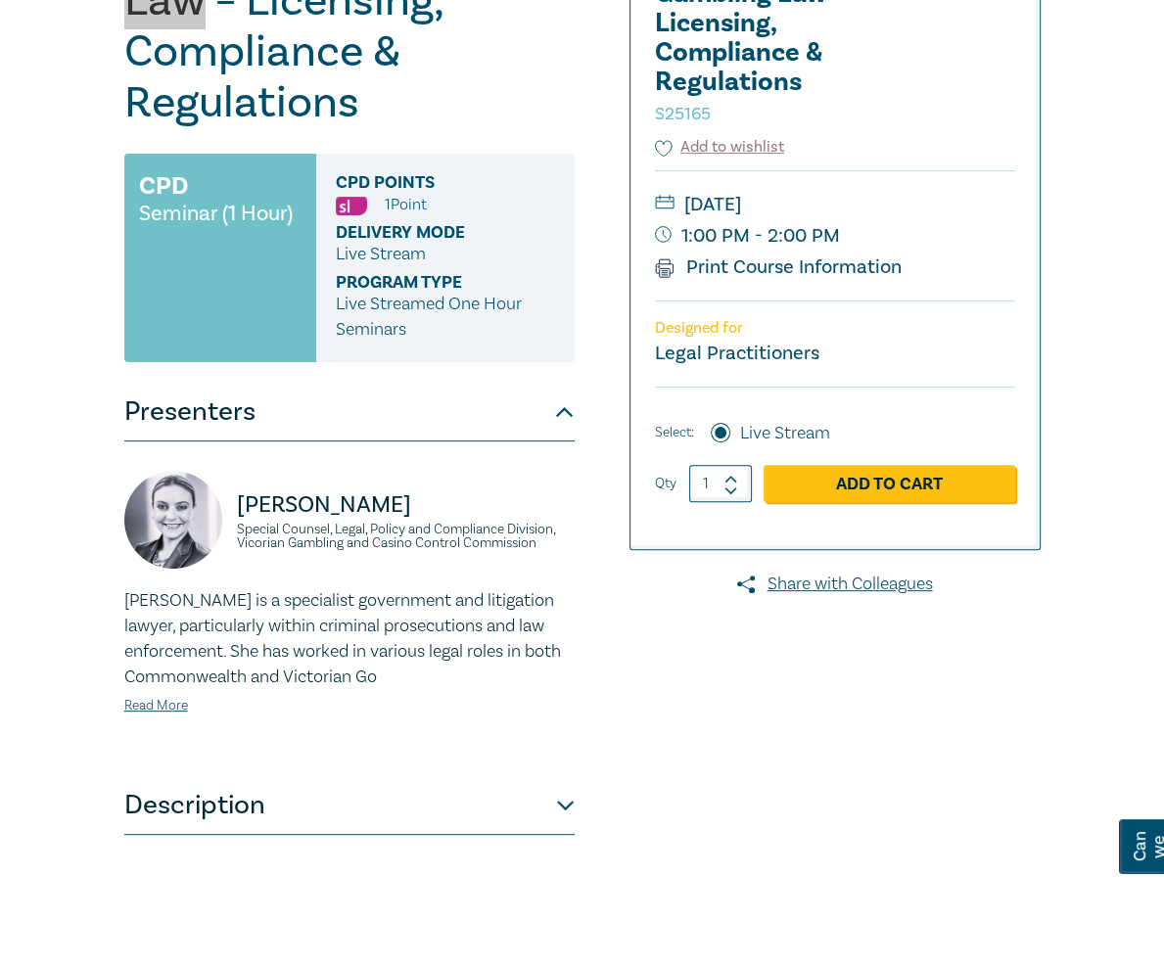
scroll to position [292, 0]
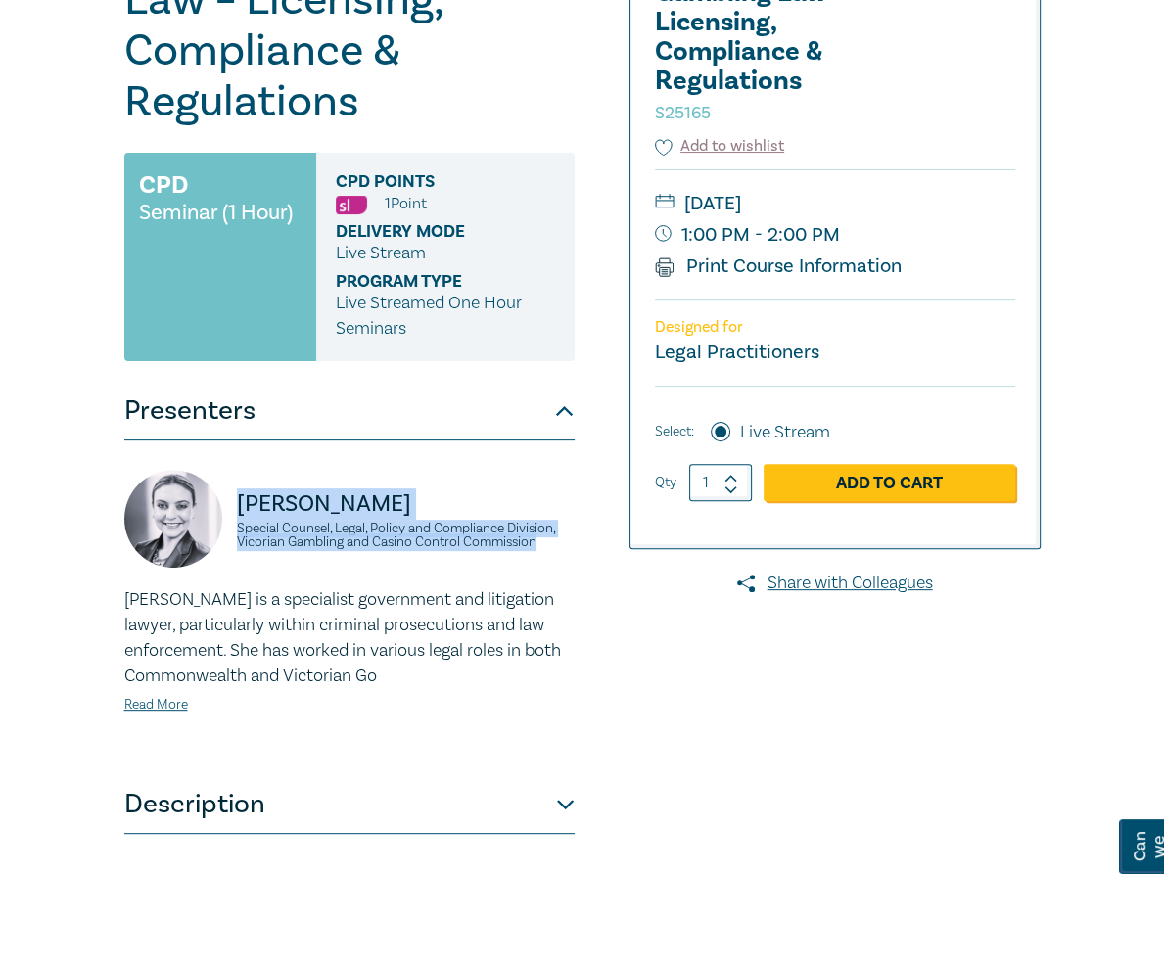
drag, startPoint x: 223, startPoint y: 473, endPoint x: 123, endPoint y: 376, distance: 139.2
click at [124, 470] on div "Samantha Perussich Special Counsel, Legal, Policy and Compliance Division, Vico…" at bounding box center [349, 528] width 450 height 117
copy div "Samantha Perussich Special Counsel, Legal, Policy and Compliance Division, Vico…"
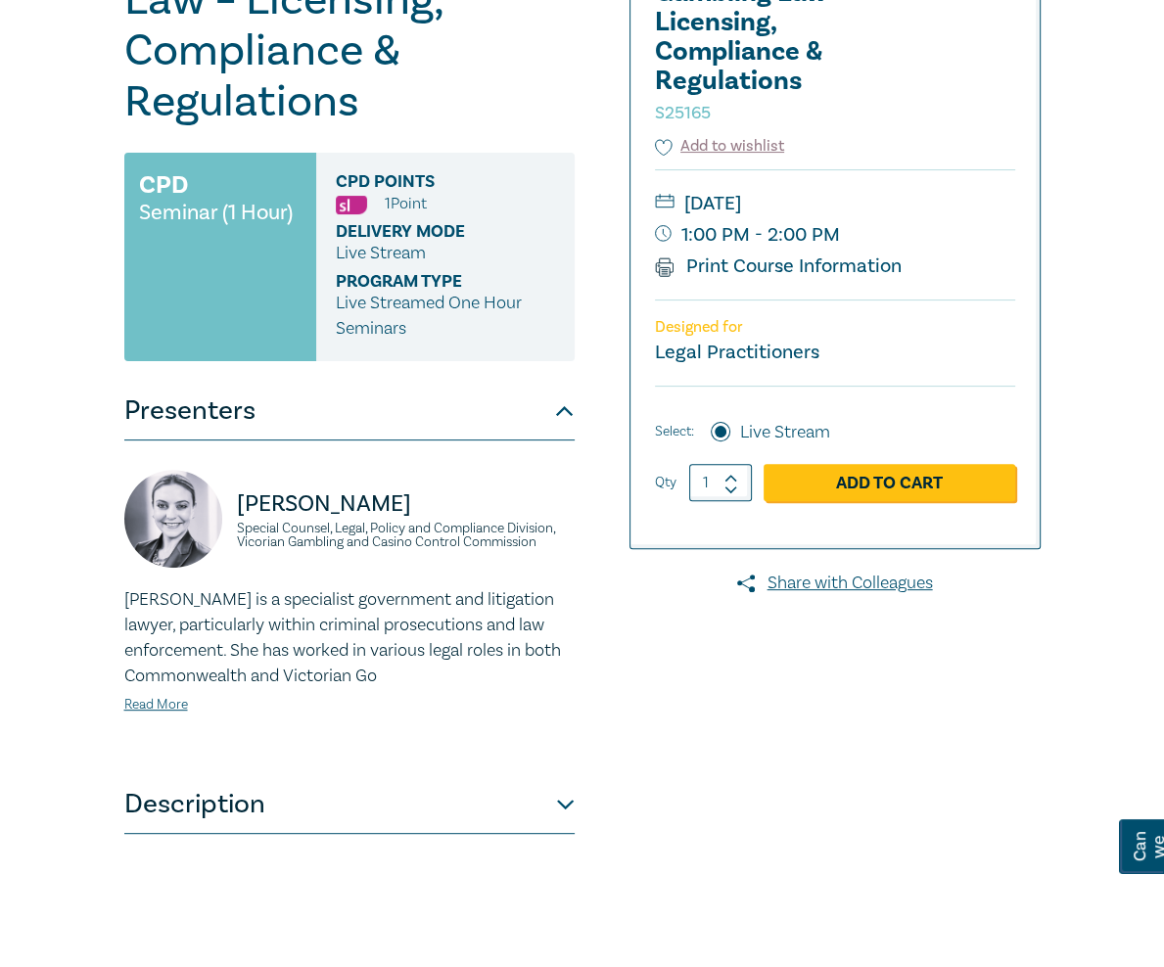
click at [416, 503] on div "Samantha Perussich Special Counsel, Legal, Policy and Compliance Division, Vico…" at bounding box center [350, 608] width 474 height 276
click at [287, 788] on button "Description" at bounding box center [349, 804] width 450 height 59
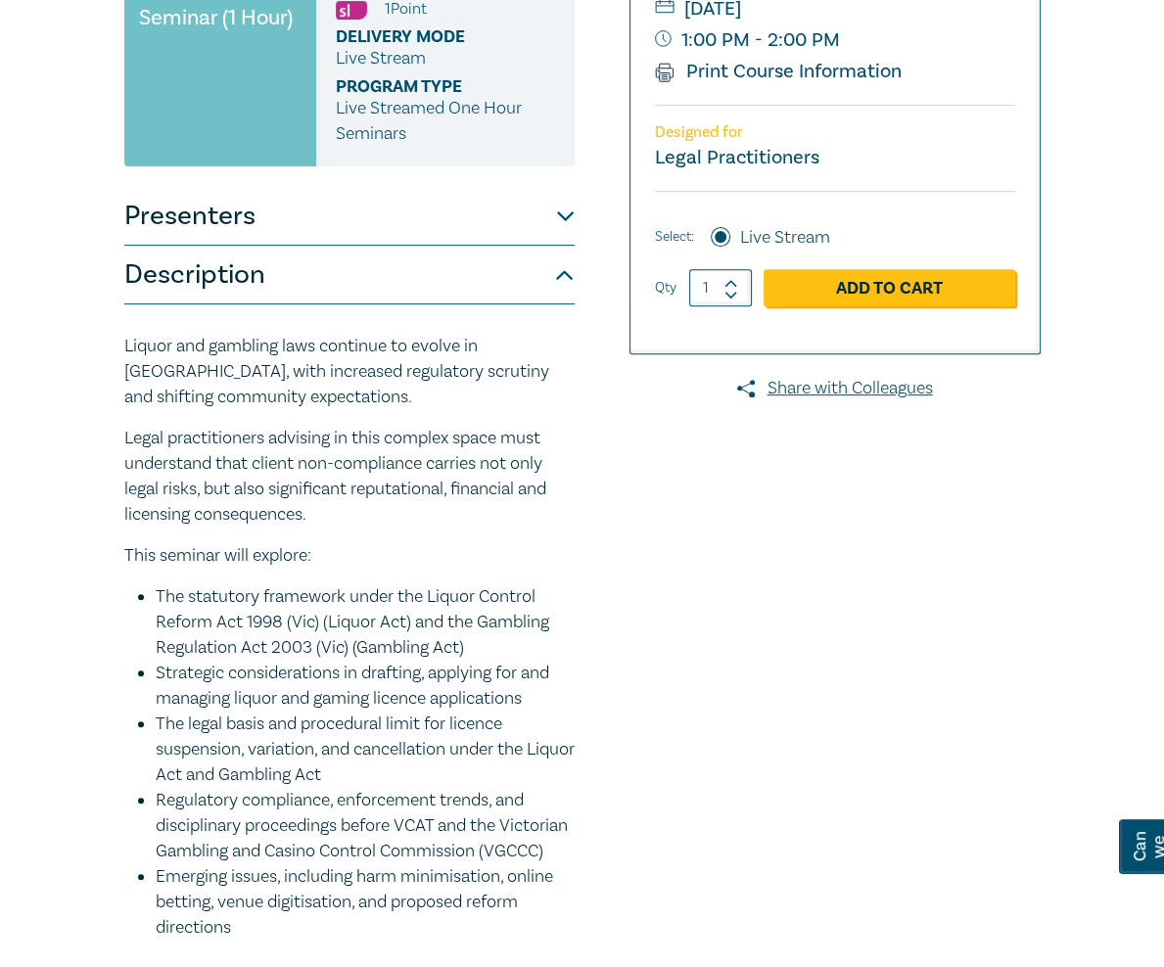
scroll to position [488, 0]
drag, startPoint x: 305, startPoint y: 685, endPoint x: 4, endPoint y: 235, distance: 542.0
click at [4, 235] on div "Liquor & Gambling Law – Licensing, Compliance & Regulations S25165 CPD Seminar …" at bounding box center [582, 377] width 1164 height 1484
copy div "Liquor and gambling laws continue to evolve in Victoria, with increased regulat…"
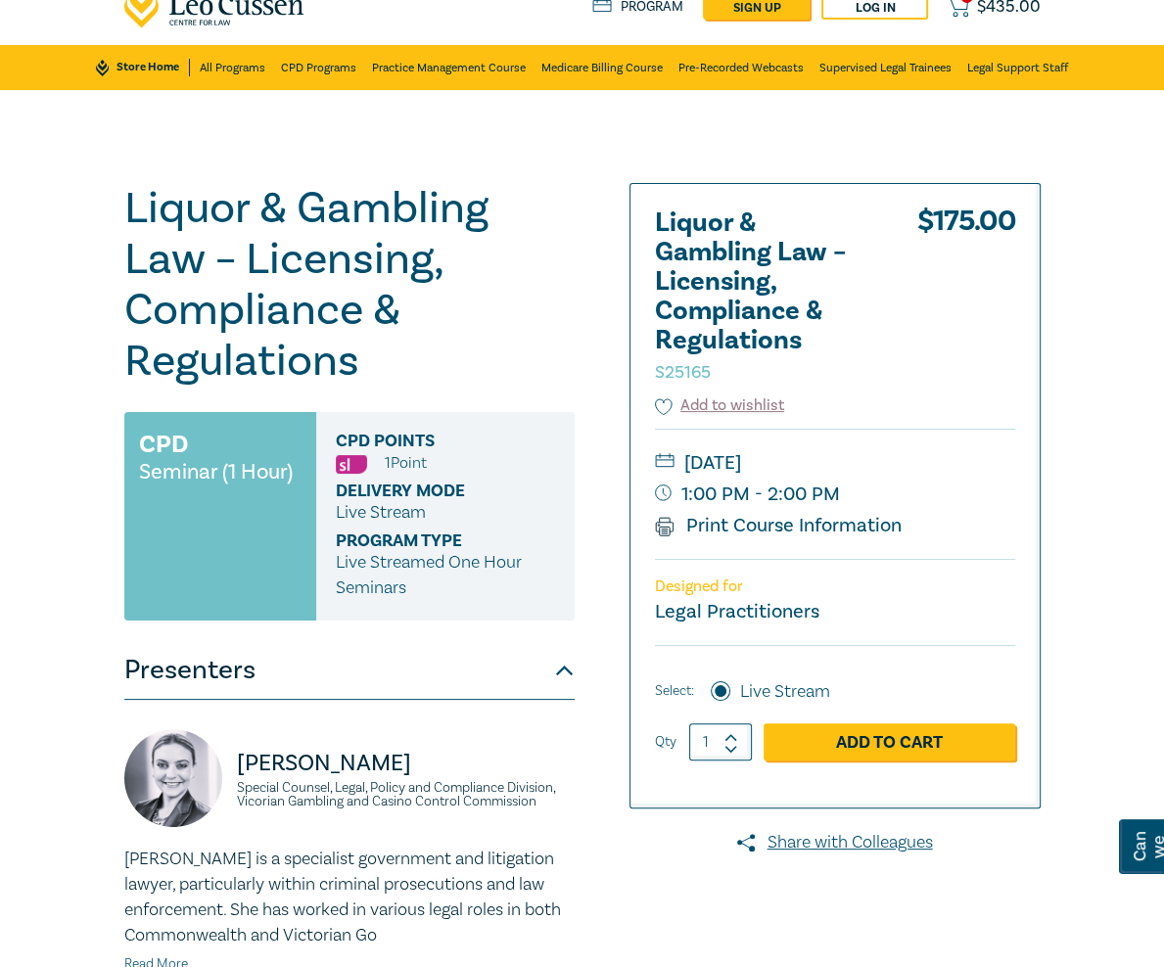
scroll to position [23, 0]
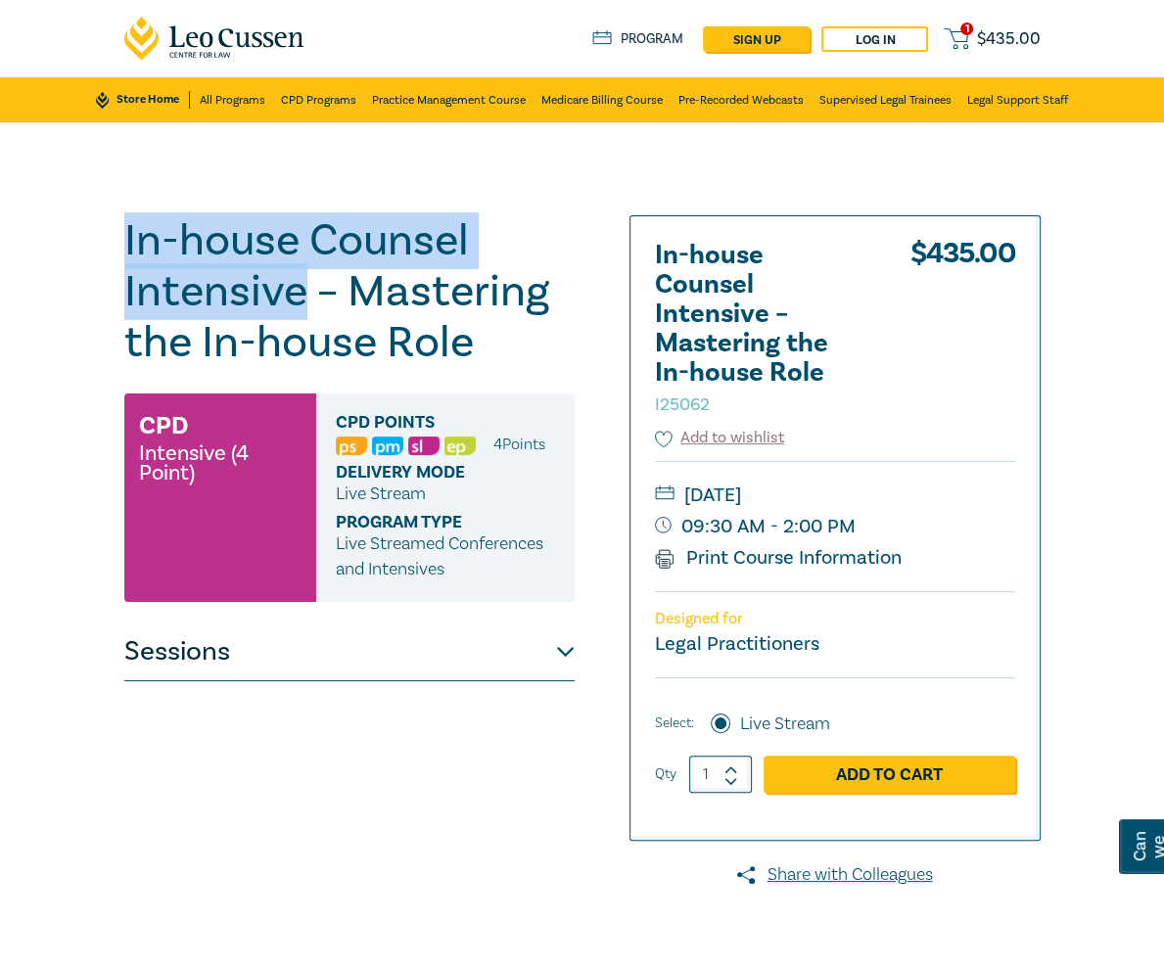
drag, startPoint x: 556, startPoint y: 238, endPoint x: 9, endPoint y: 232, distance: 547.3
click at [113, 232] on div "In-house Counsel Intensive – Mastering the In-house Role I25062 CPD Intensive (…" at bounding box center [387, 704] width 548 height 979
copy h1 "In-house Counsel Intensive"
click at [555, 248] on h1 "In-house Counsel Intensive – Mastering the In-house Role I25062" at bounding box center [349, 291] width 450 height 153
drag, startPoint x: 558, startPoint y: 243, endPoint x: 22, endPoint y: 226, distance: 536.8
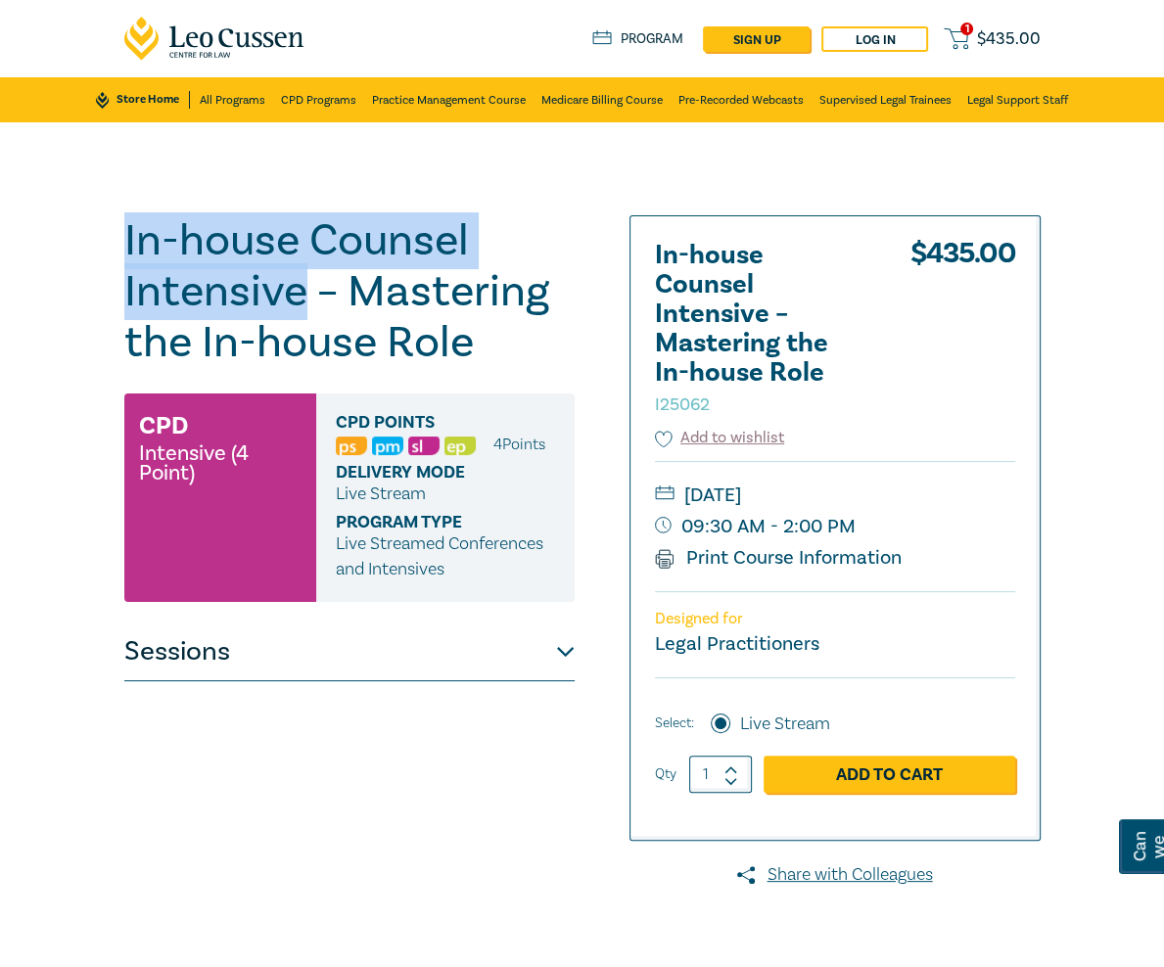
click at [124, 226] on h1 "In-house Counsel Intensive – Mastering the In-house Role I25062" at bounding box center [349, 291] width 450 height 153
copy h1 "In-house Counsel Intensive"
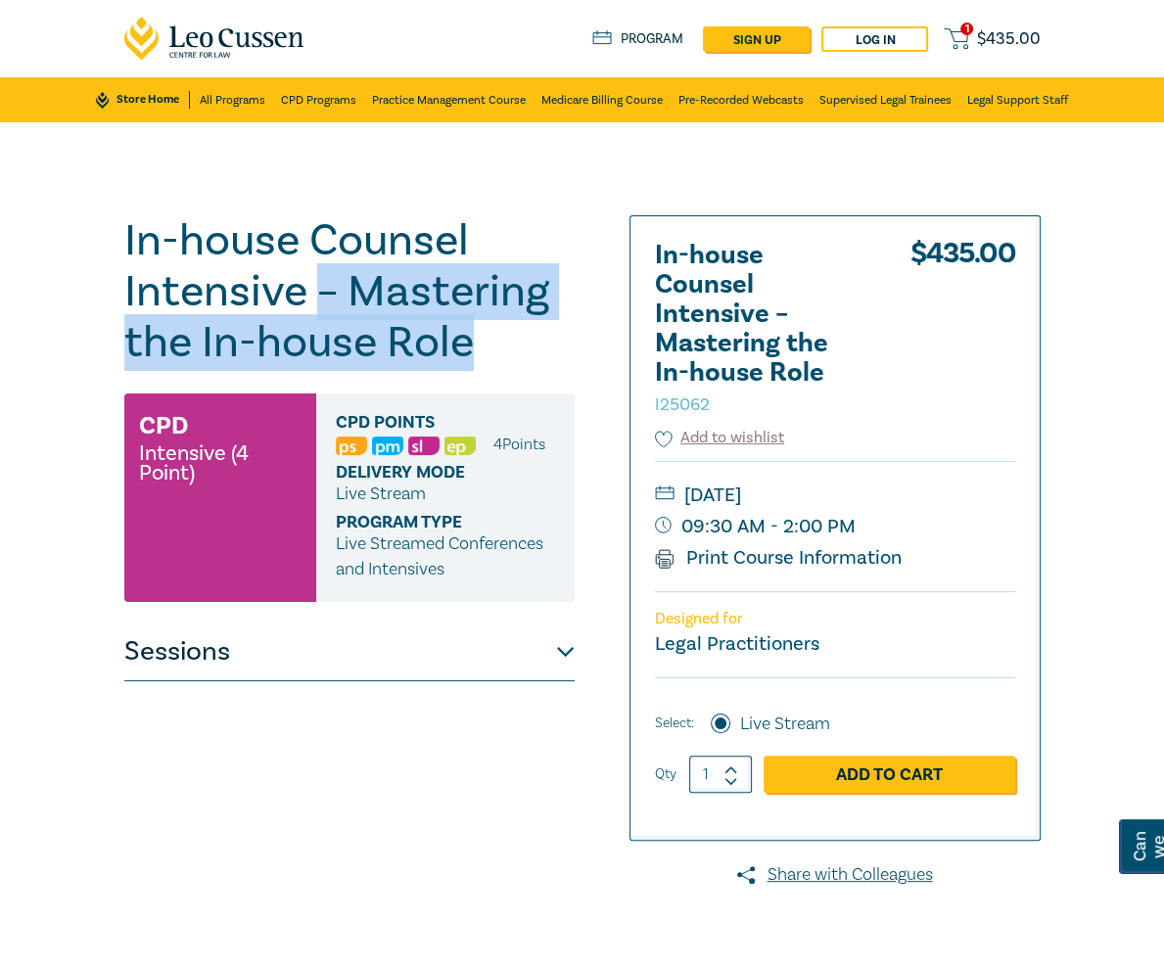
drag, startPoint x: 570, startPoint y: 244, endPoint x: 584, endPoint y: 287, distance: 45.2
click at [575, 287] on h1 "In-house Counsel Intensive – Mastering the In-house Role I25062" at bounding box center [349, 291] width 450 height 153
copy h1 "– Mastering the In-house Role"
drag, startPoint x: 987, startPoint y: 492, endPoint x: 875, endPoint y: 492, distance: 111.6
click at [875, 492] on small "Thursday, 13 November 2025" at bounding box center [835, 495] width 360 height 31
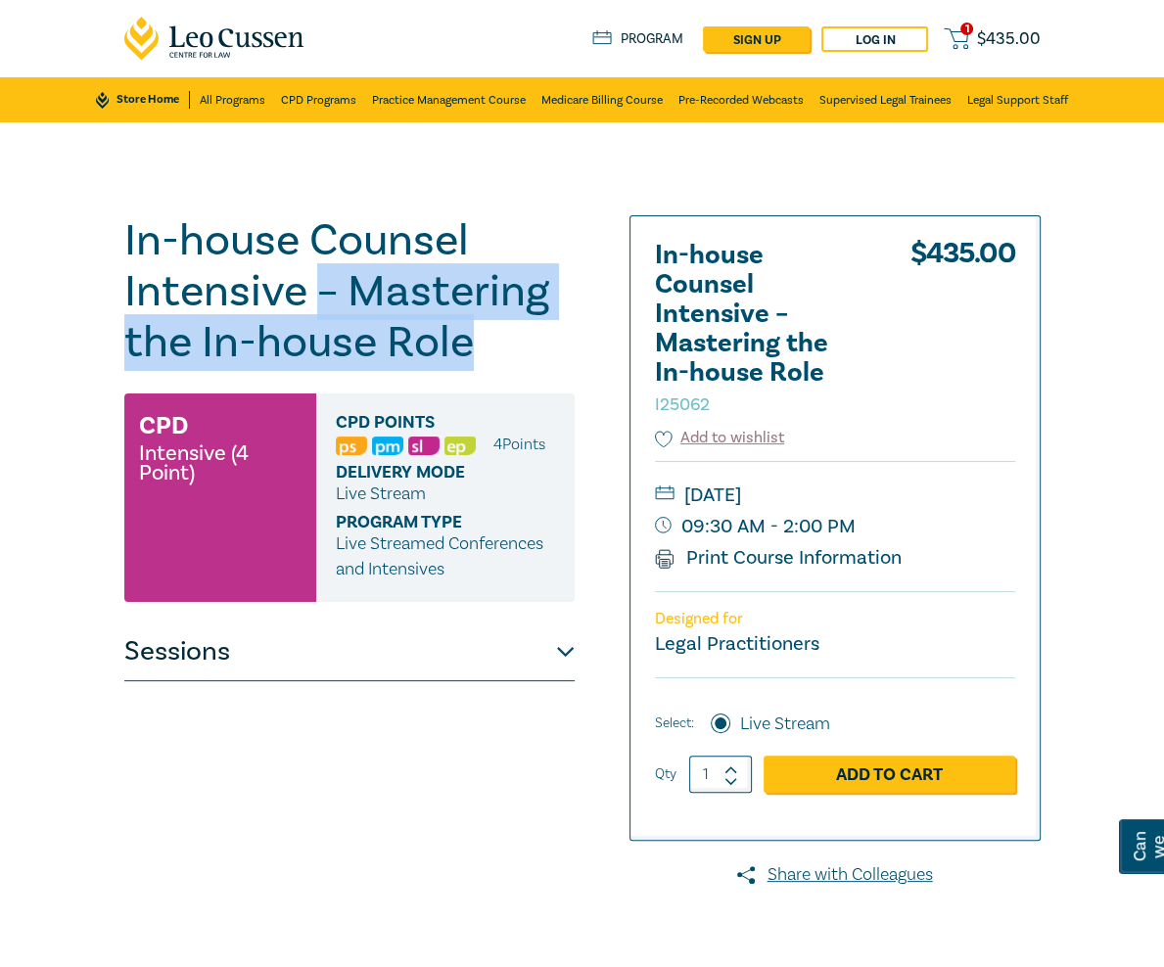
copy small "13 November"
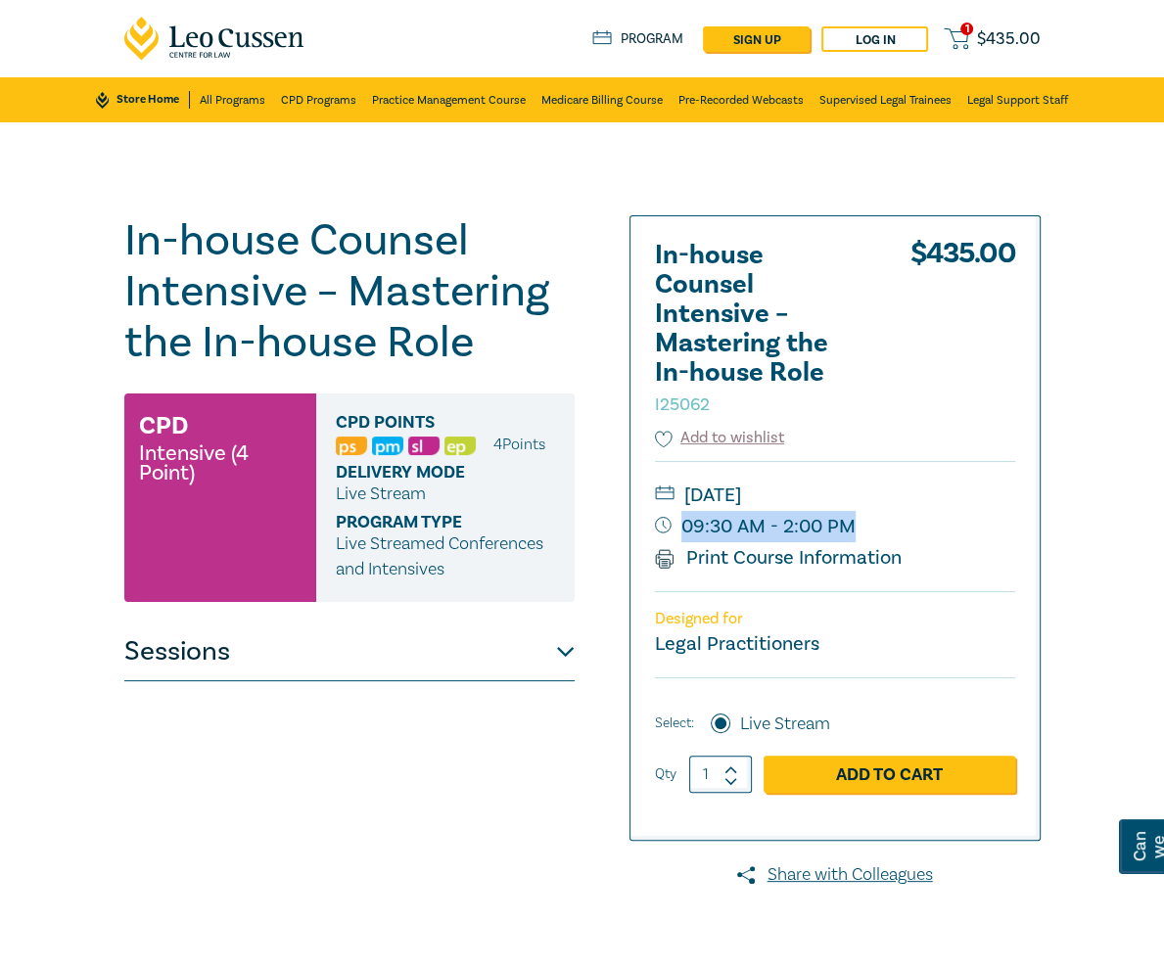
drag, startPoint x: 995, startPoint y: 527, endPoint x: 959, endPoint y: 535, distance: 37.1
click at [959, 535] on small "09:30 AM - 2:00 PM" at bounding box center [835, 526] width 360 height 31
copy small "09:30 AM - 2:00 PM"
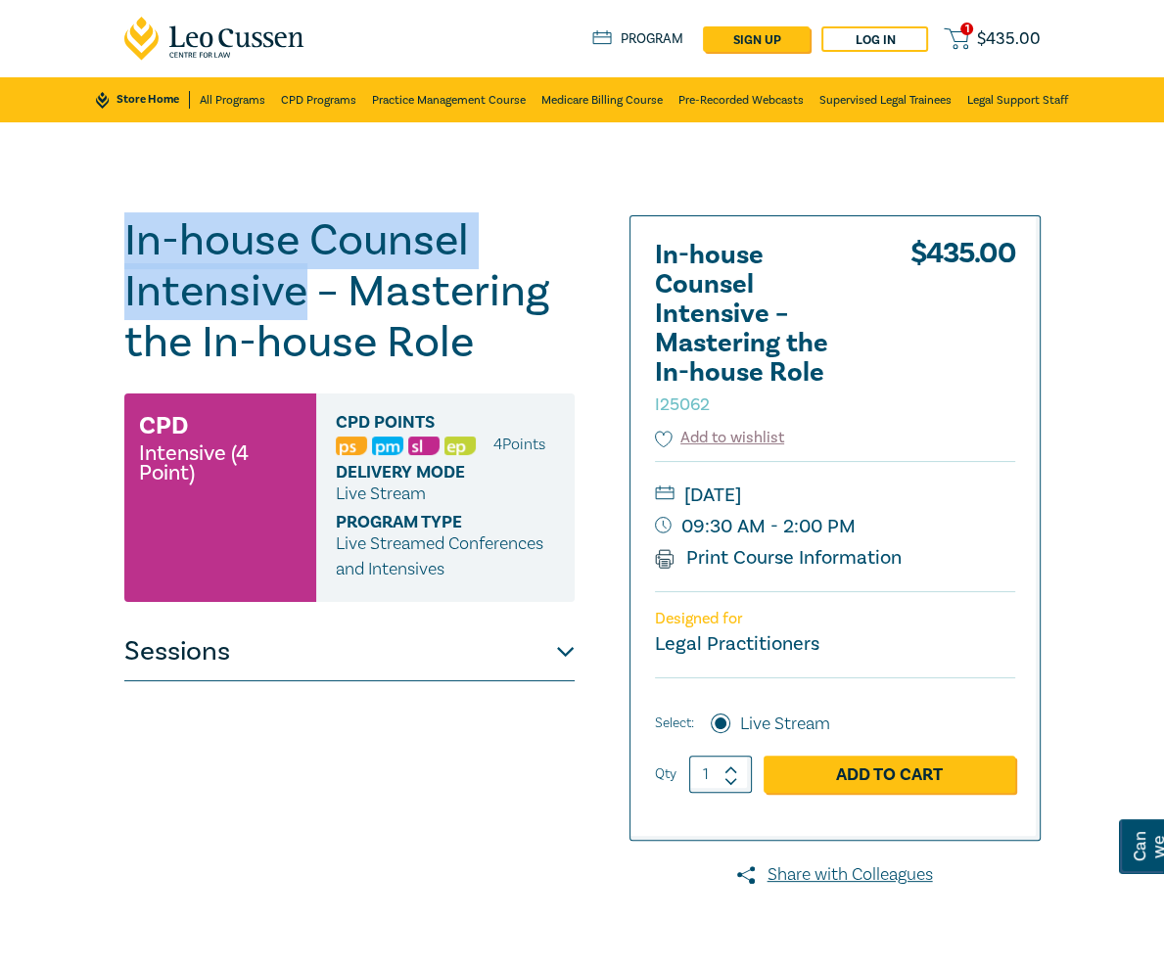
drag, startPoint x: 560, startPoint y: 244, endPoint x: -7, endPoint y: 231, distance: 567.0
copy h1 "In-house Counsel Intensive"
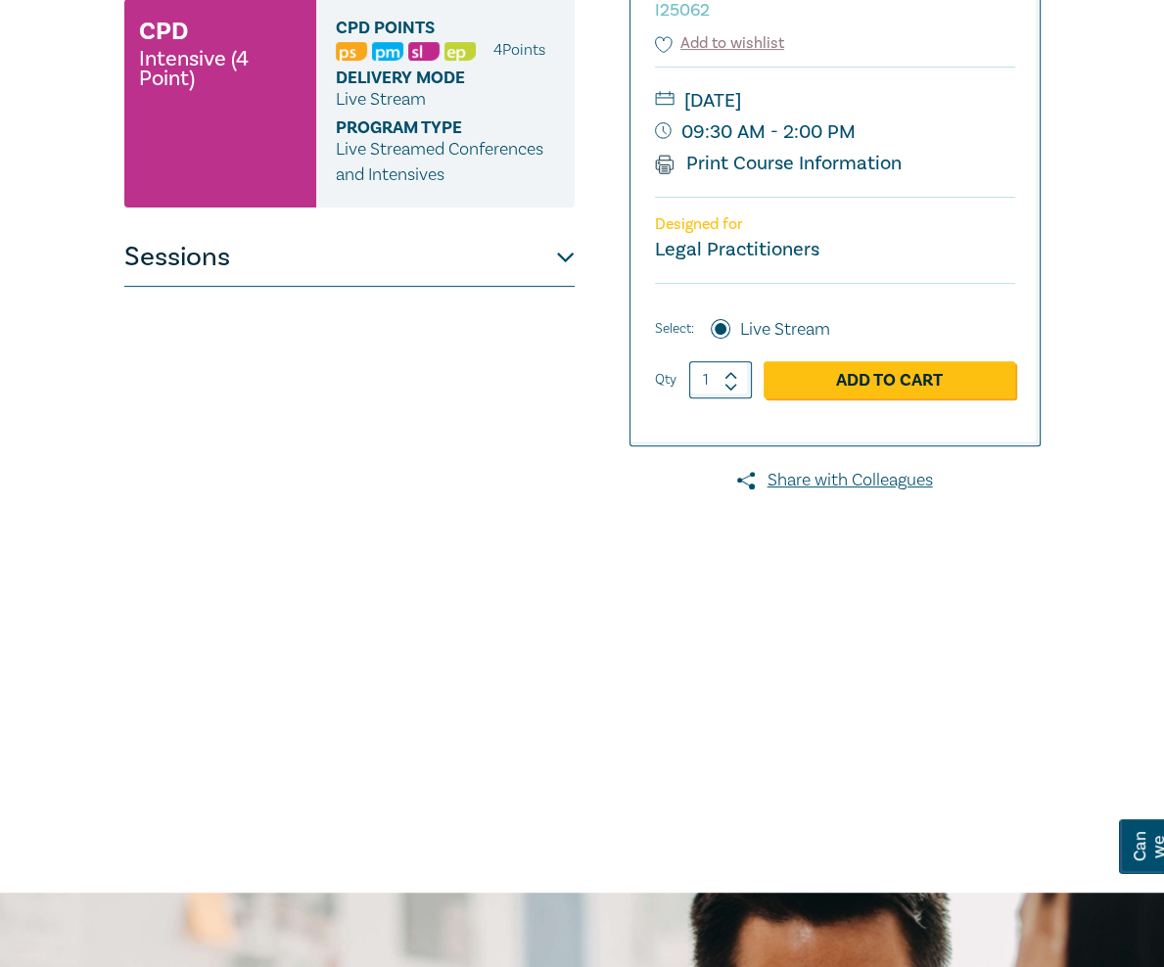
scroll to position [396, 0]
click at [335, 171] on div "In-house Counsel Intensive – Mastering the In-house Role I25062 CPD Intensive (…" at bounding box center [349, 309] width 450 height 979
click at [361, 227] on button "Sessions" at bounding box center [349, 256] width 450 height 59
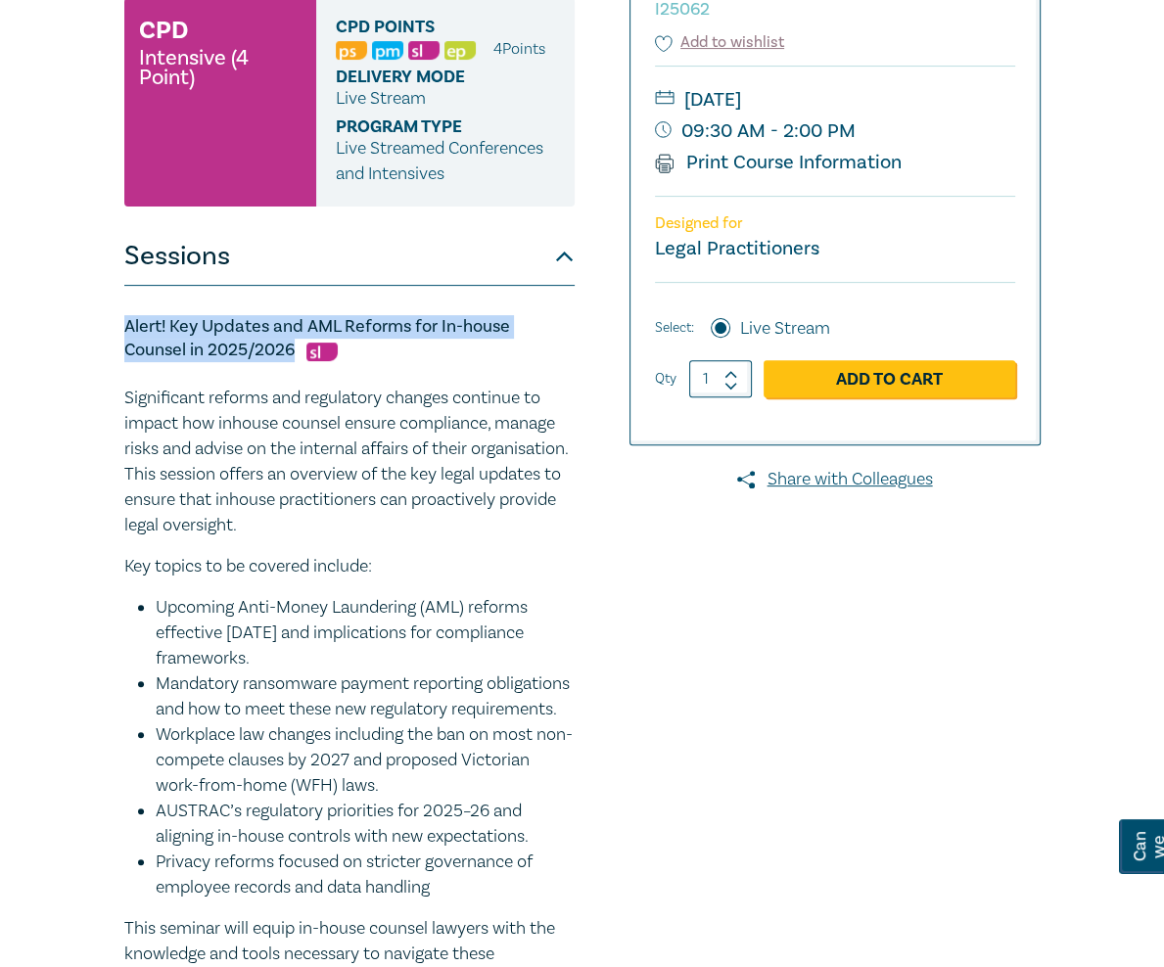
drag, startPoint x: 582, startPoint y: 218, endPoint x: 8, endPoint y: 215, distance: 573.8
copy h5 "Alert! Key Updates and AML Reforms for In-house Counsel in 2025/2026"
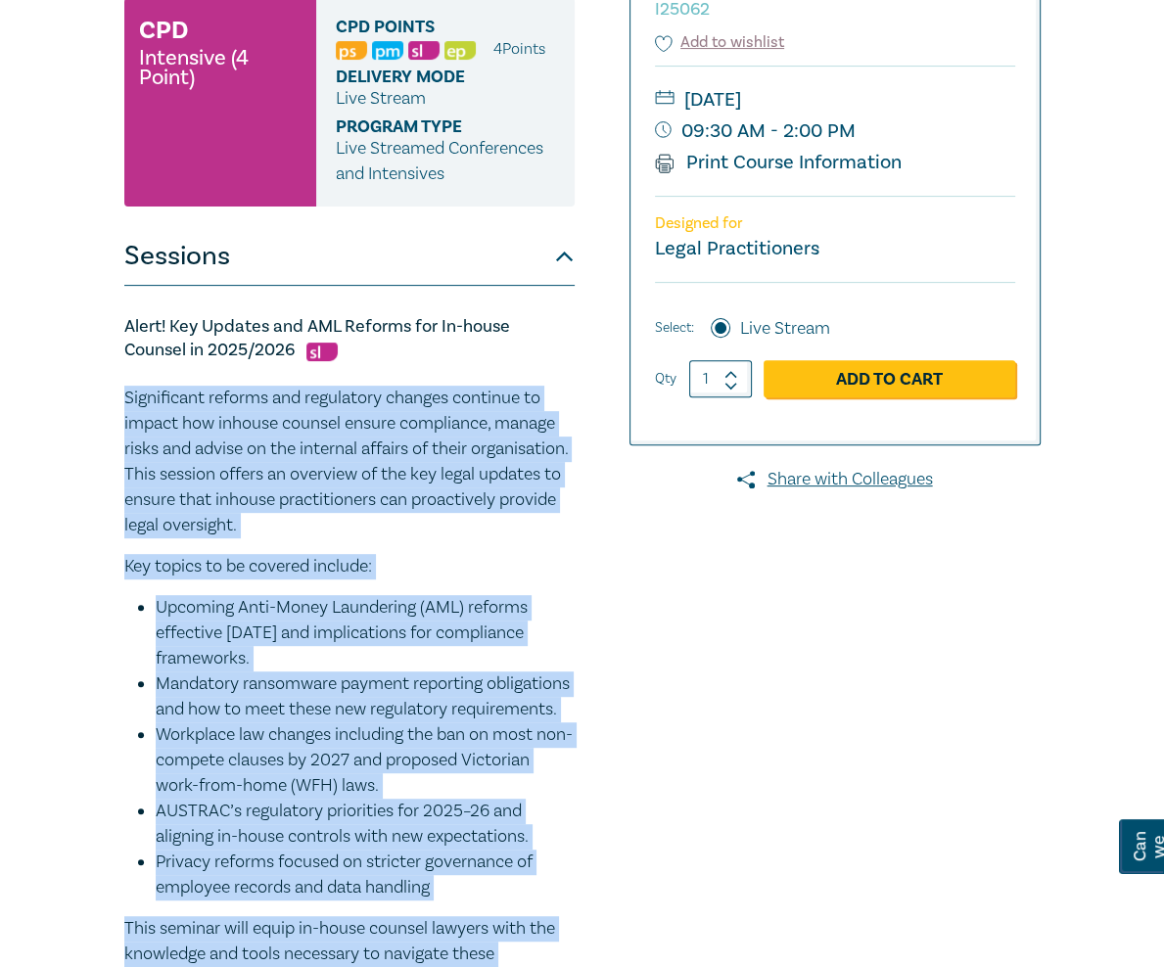
drag, startPoint x: 576, startPoint y: 716, endPoint x: 15, endPoint y: 265, distance: 719.4
copy div "Significant reforms and regulatory changes continue to impact how inhouse couns…"
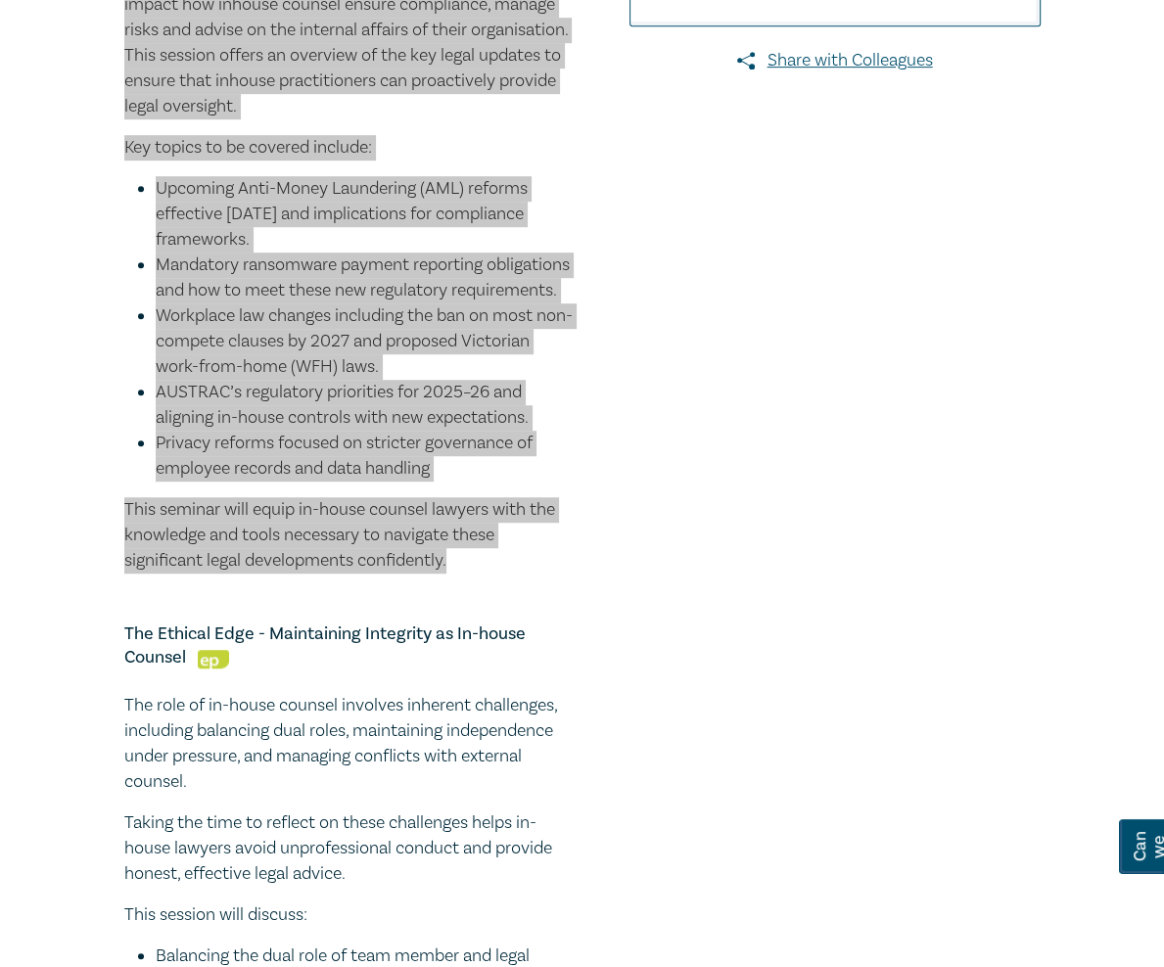
scroll to position [815, 0]
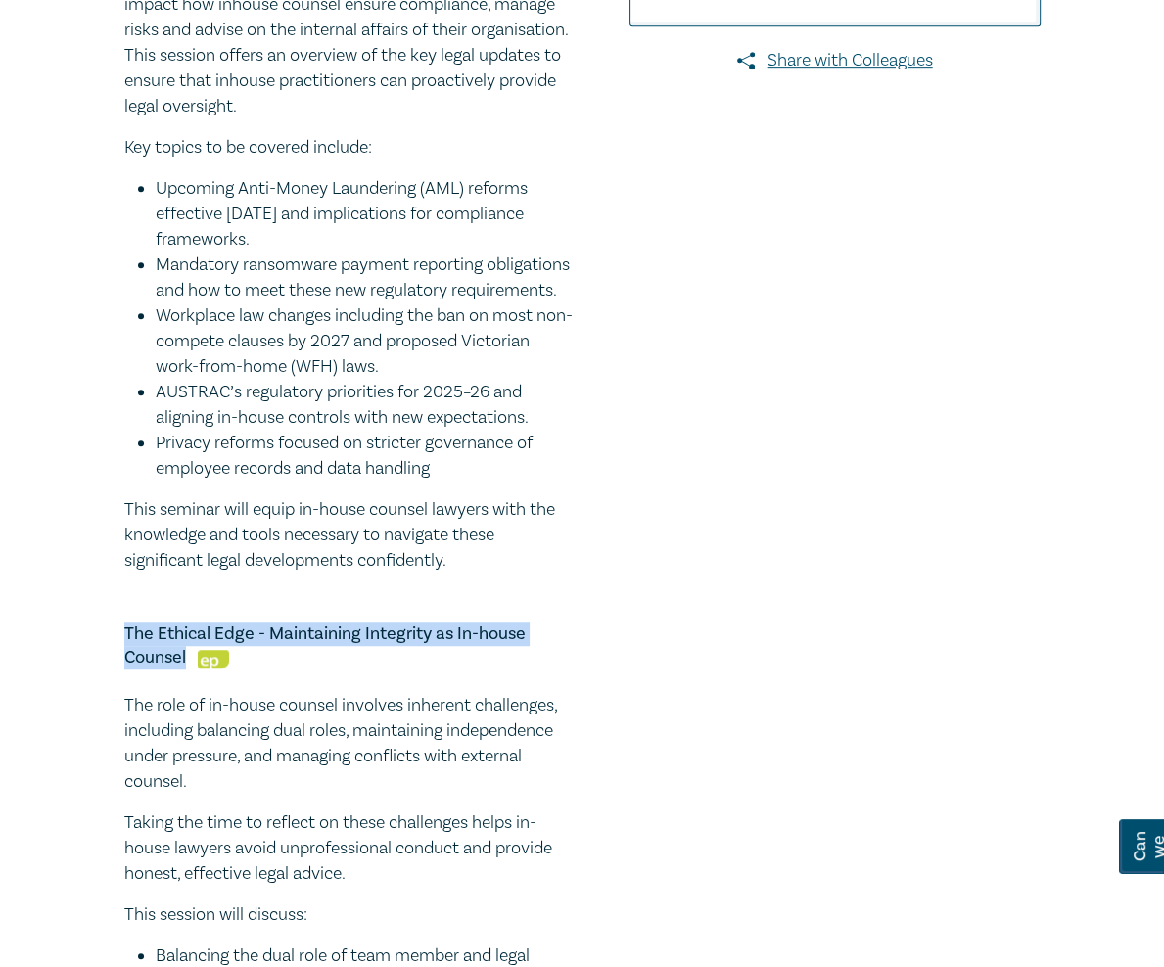
drag, startPoint x: 488, startPoint y: 363, endPoint x: -2, endPoint y: 343, distance: 490.0
copy h5 "The Ethical Edge - Maintaining Integrity as In-house Counsel"
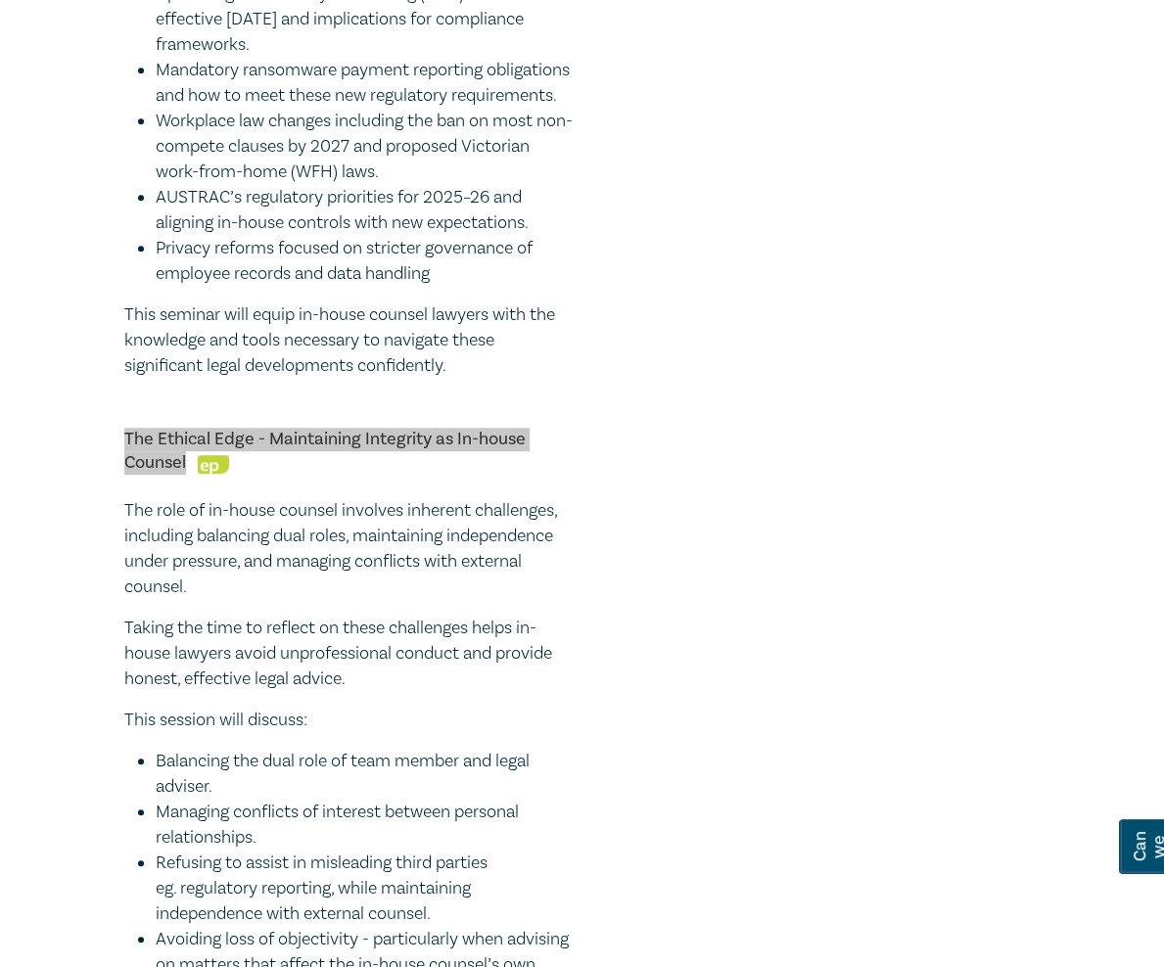
scroll to position [1010, 0]
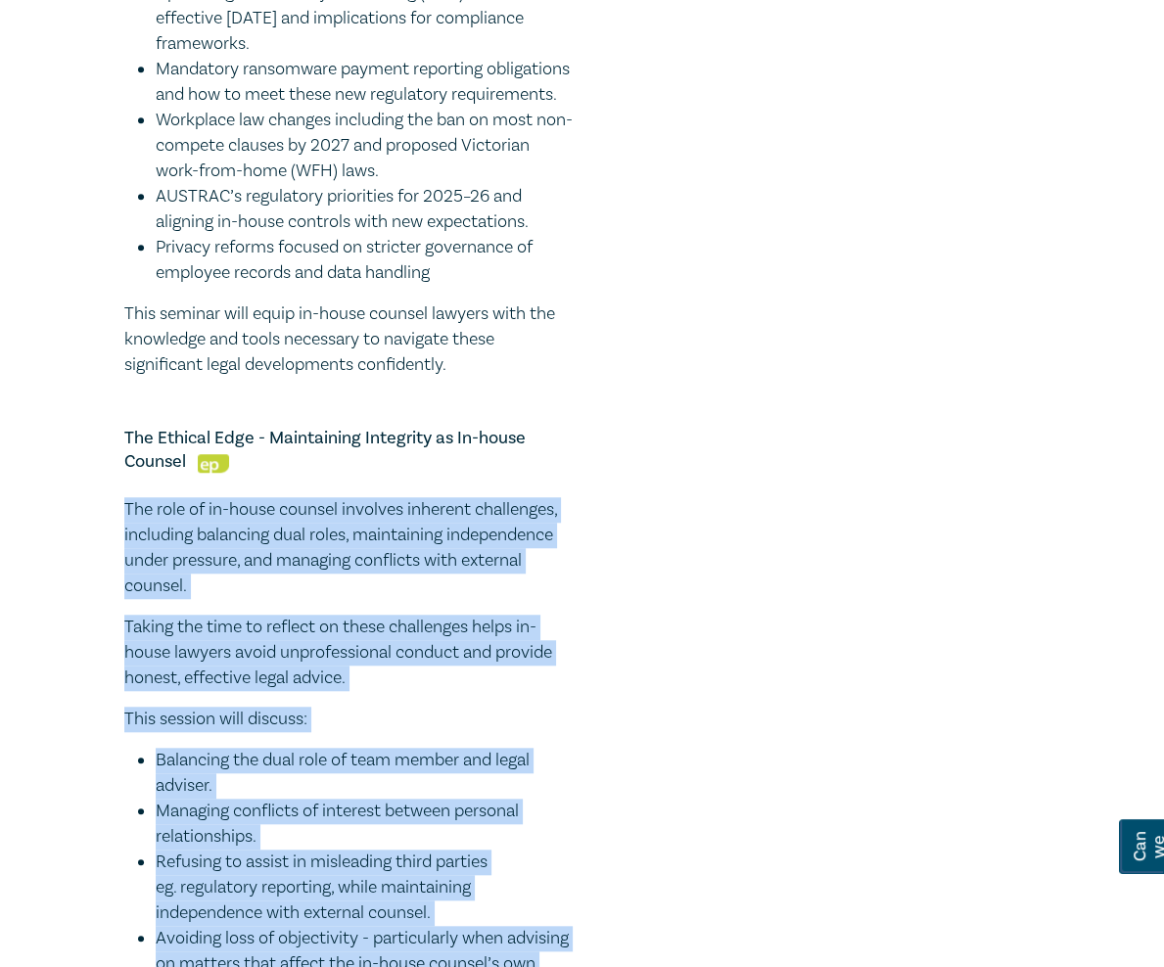
drag, startPoint x: 117, startPoint y: 613, endPoint x: -8, endPoint y: 215, distance: 416.8
copy div "The role of in-house counsel involves inherent challenges, including balancing …"
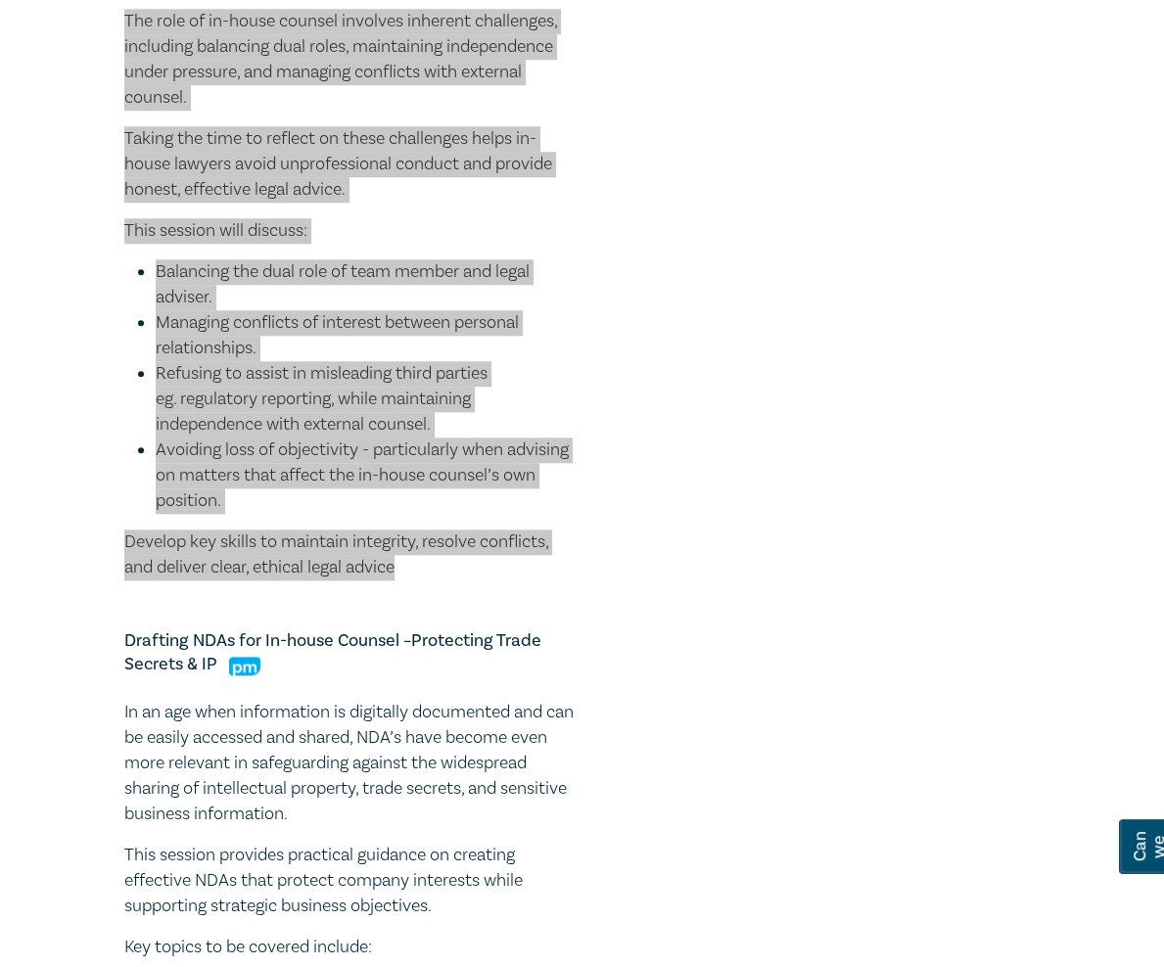
scroll to position [1500, 0]
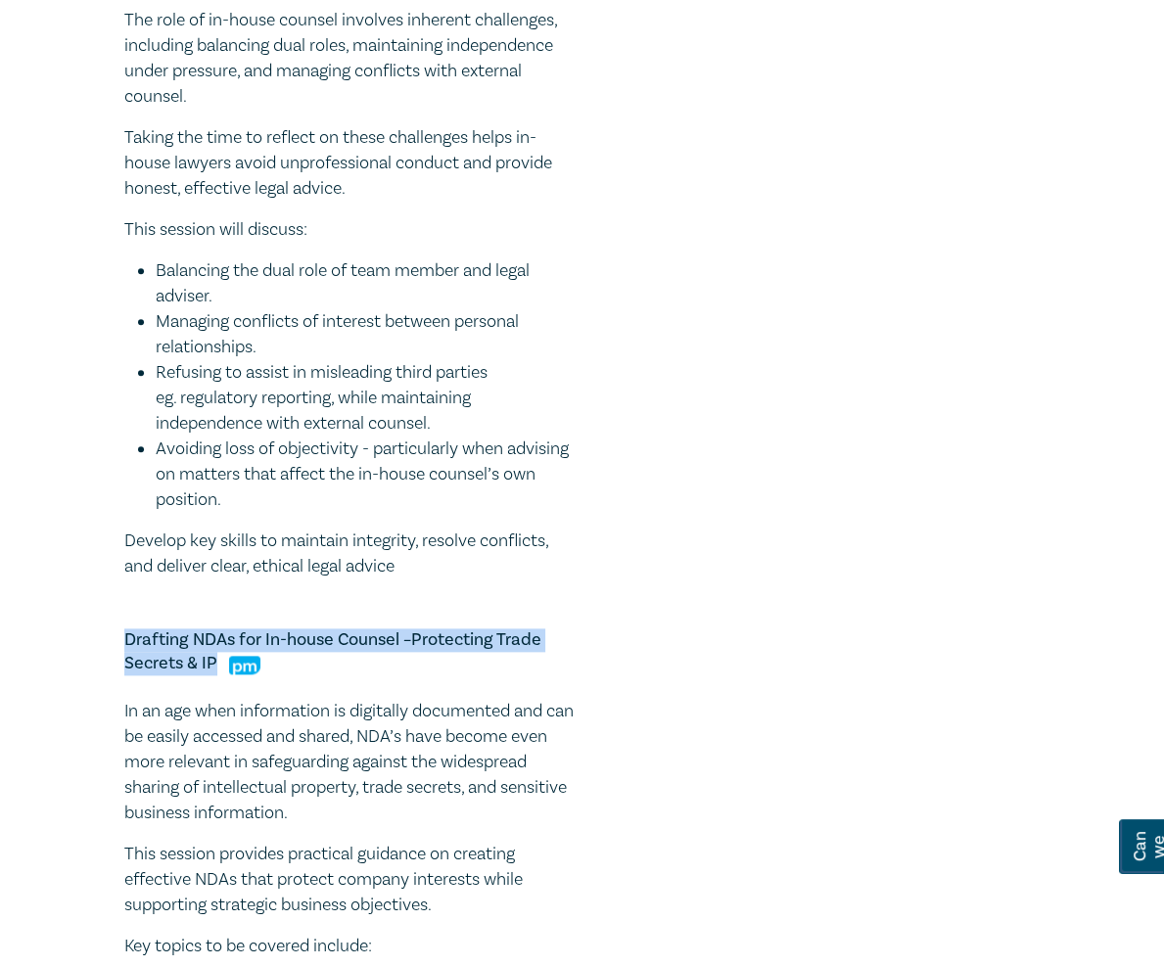
drag, startPoint x: 530, startPoint y: 197, endPoint x: 17, endPoint y: 209, distance: 513.2
click at [113, 209] on div "In-house Counsel Intensive – Mastering the In-house Role I25062 CPD Intensive (…" at bounding box center [387, 493] width 548 height 3556
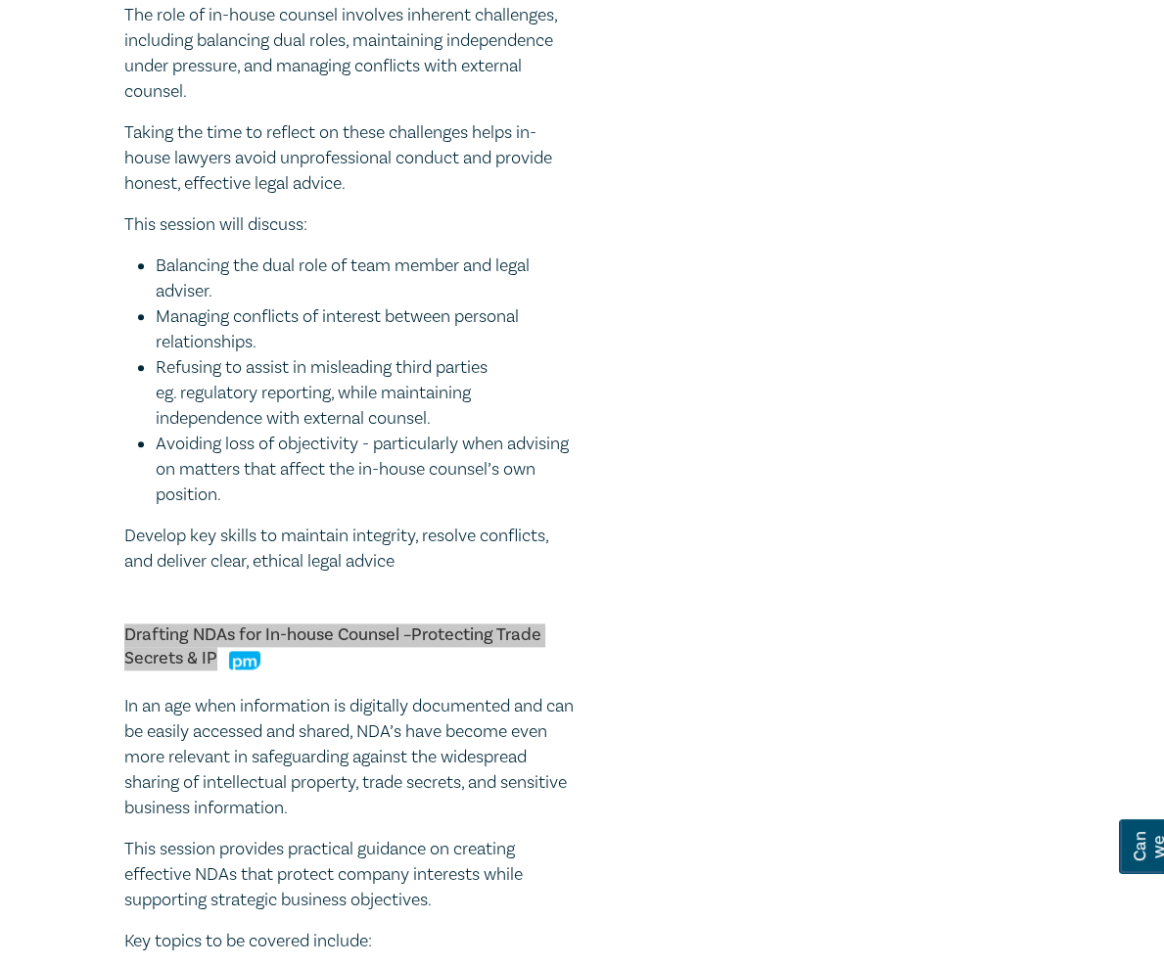
scroll to position [1507, 0]
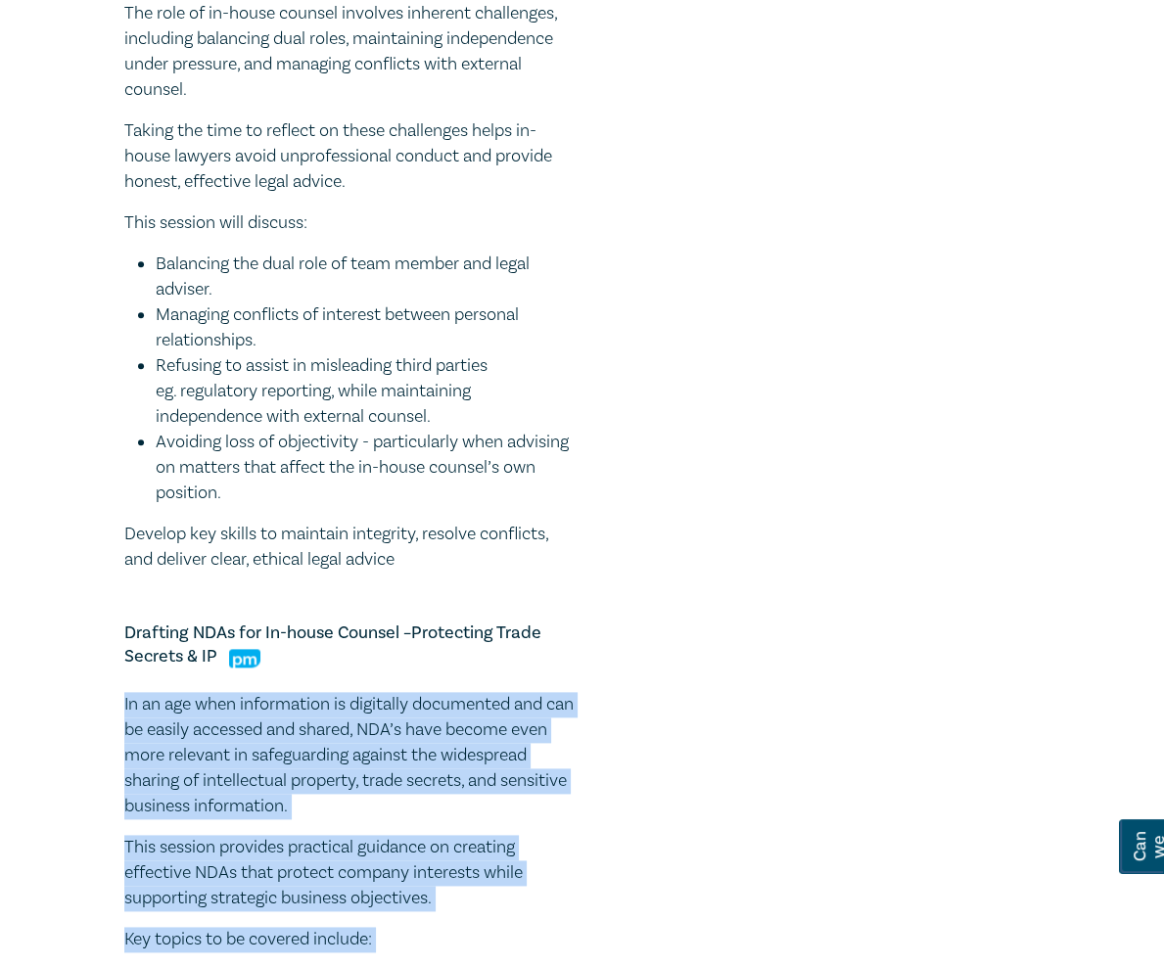
drag, startPoint x: 360, startPoint y: 842, endPoint x: -20, endPoint y: 239, distance: 712.8
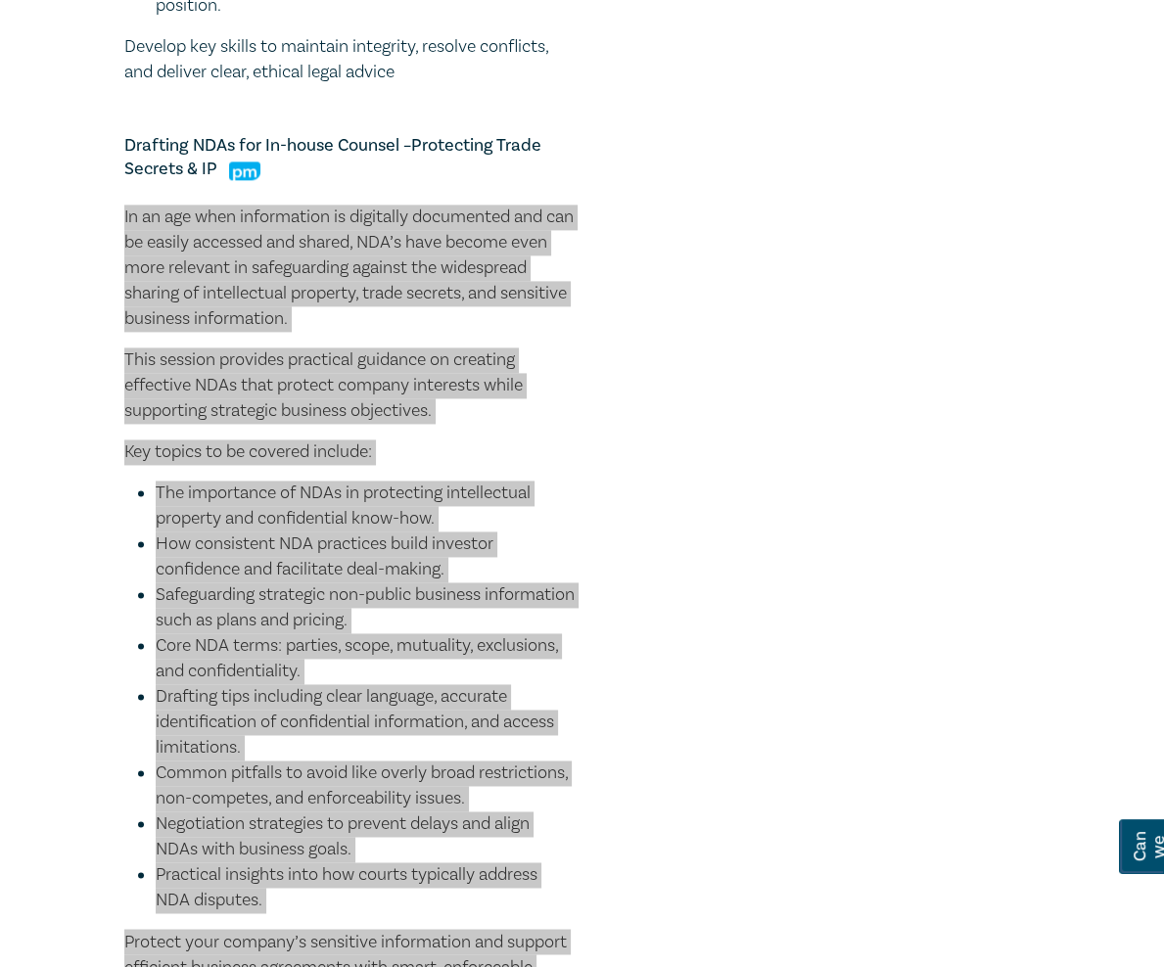
scroll to position [1995, 0]
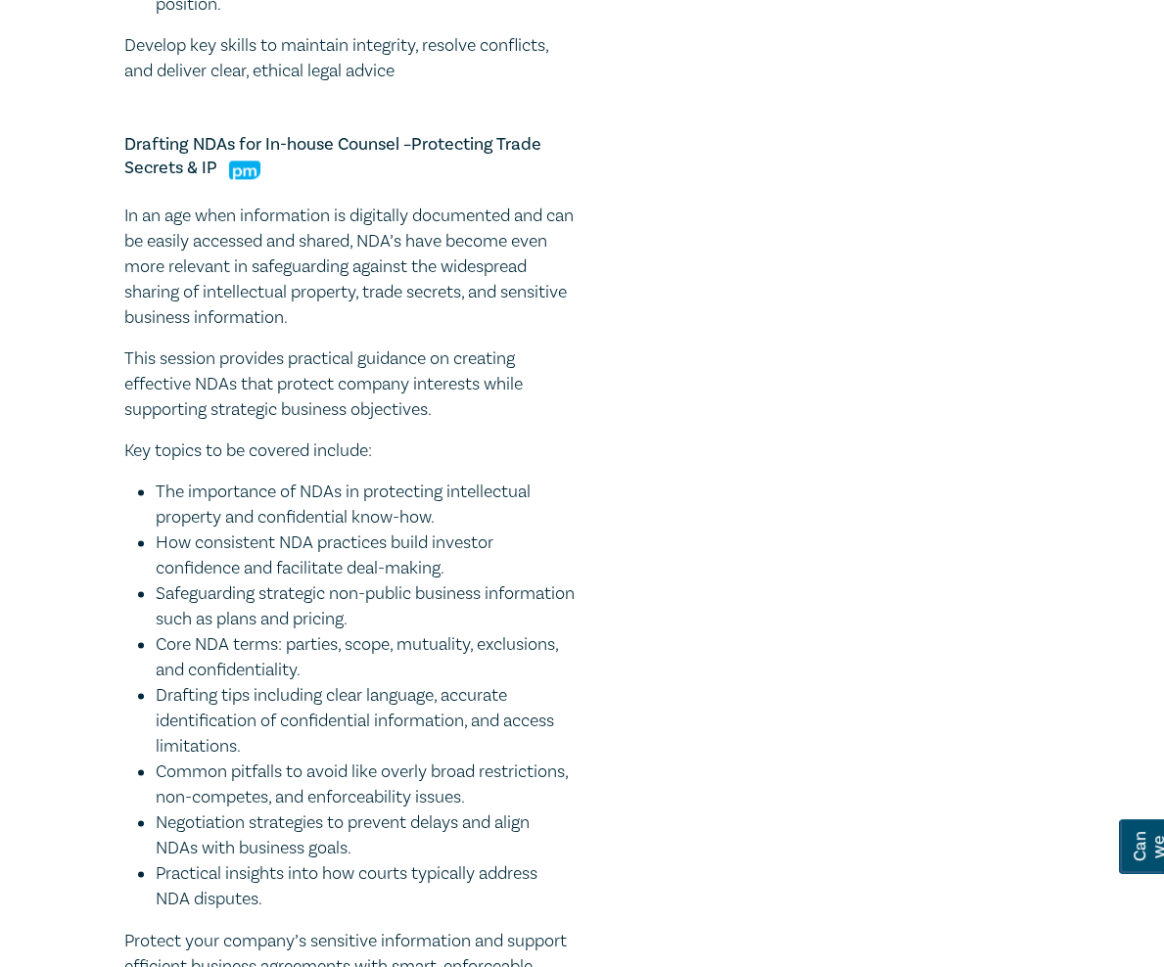
drag, startPoint x: 642, startPoint y: 418, endPoint x: 21, endPoint y: 418, distance: 621.7
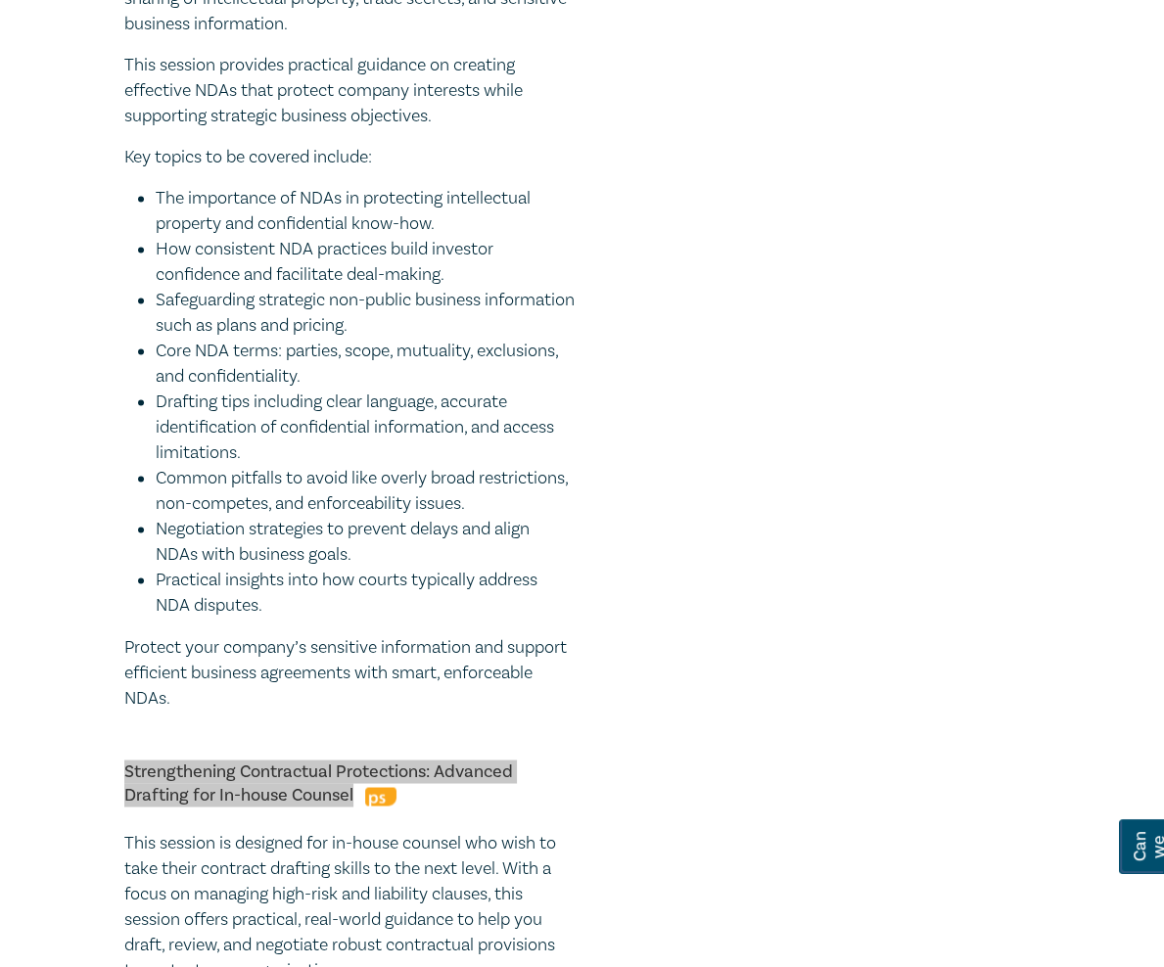
scroll to position [2290, 0]
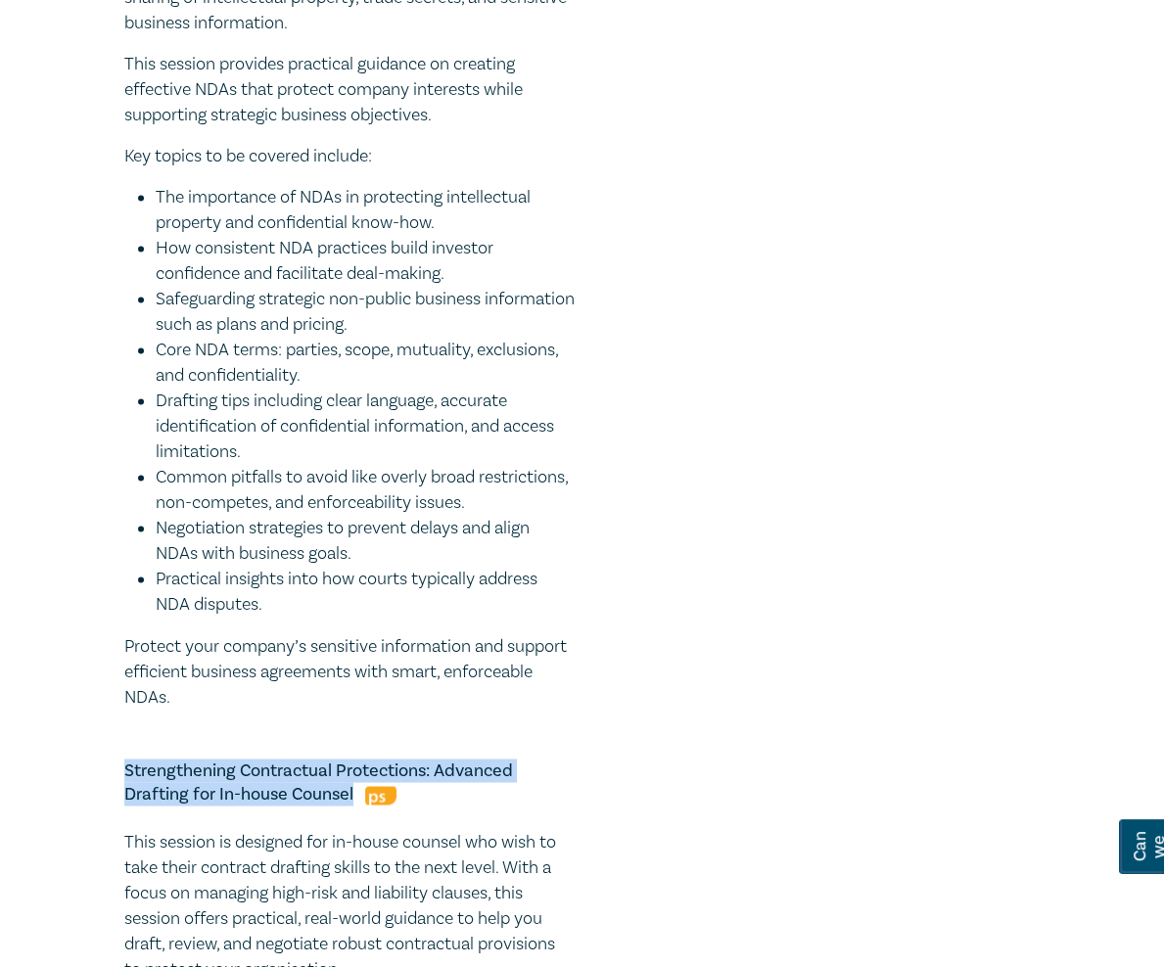
drag, startPoint x: 289, startPoint y: 630, endPoint x: 22, endPoint y: 206, distance: 501.2
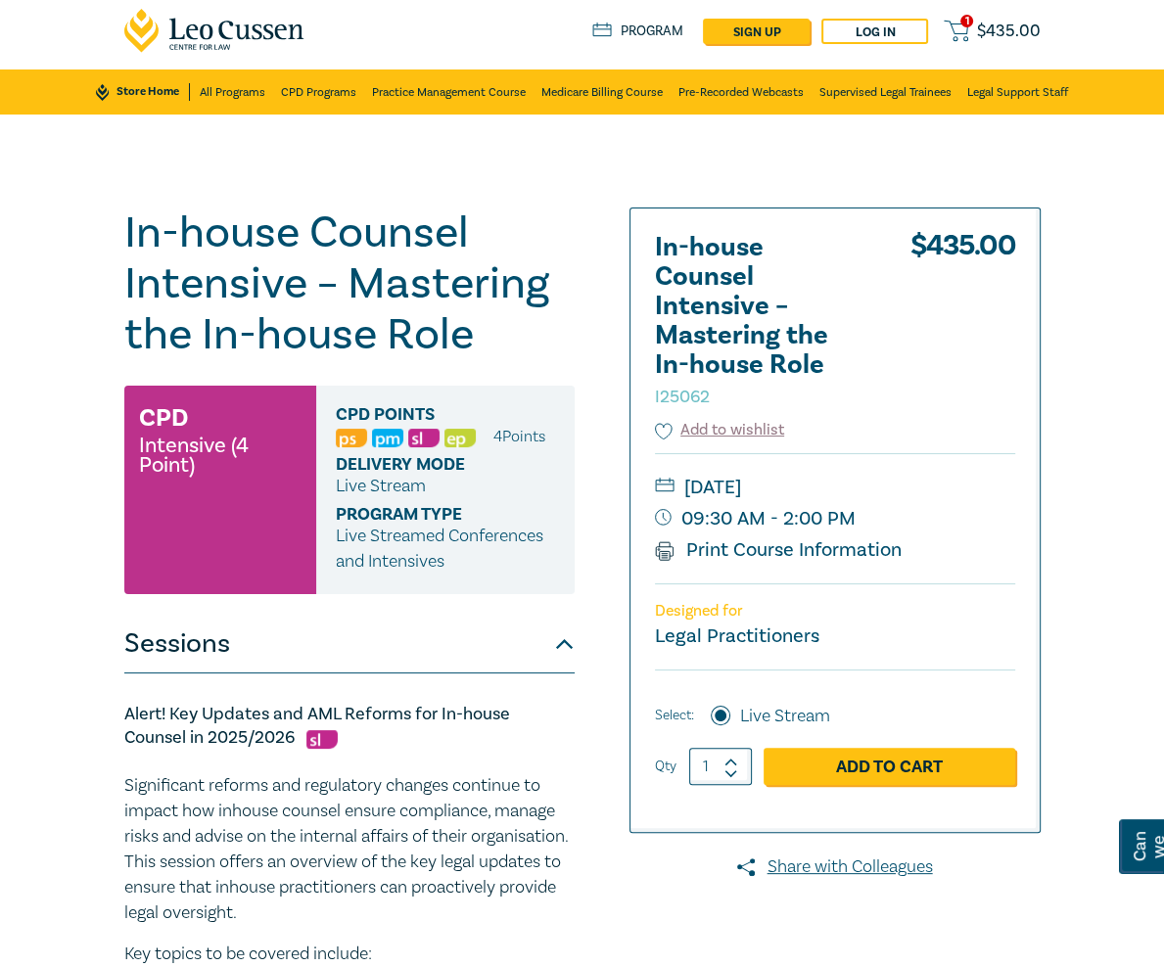
scroll to position [0, 0]
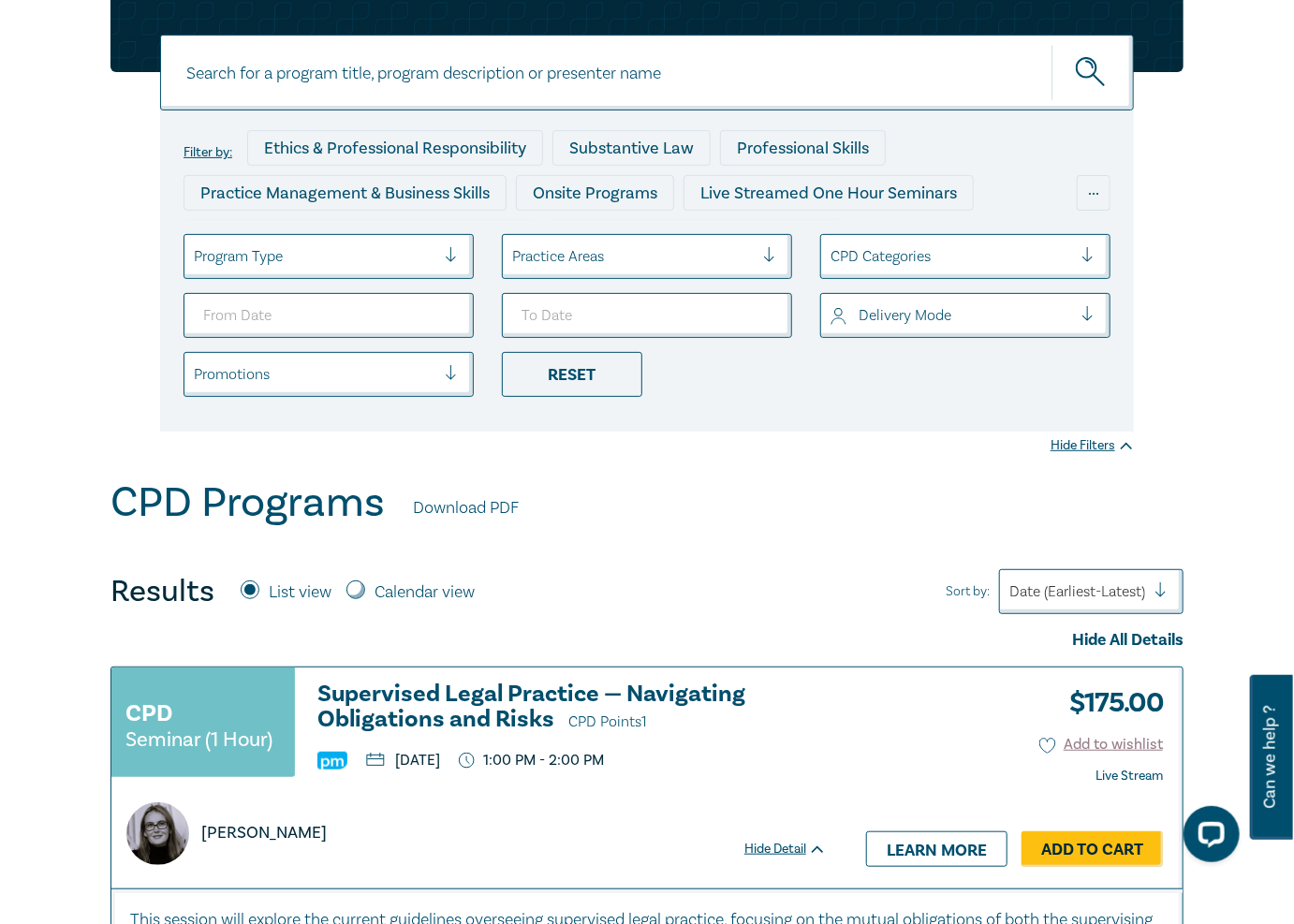
scroll to position [171, 0]
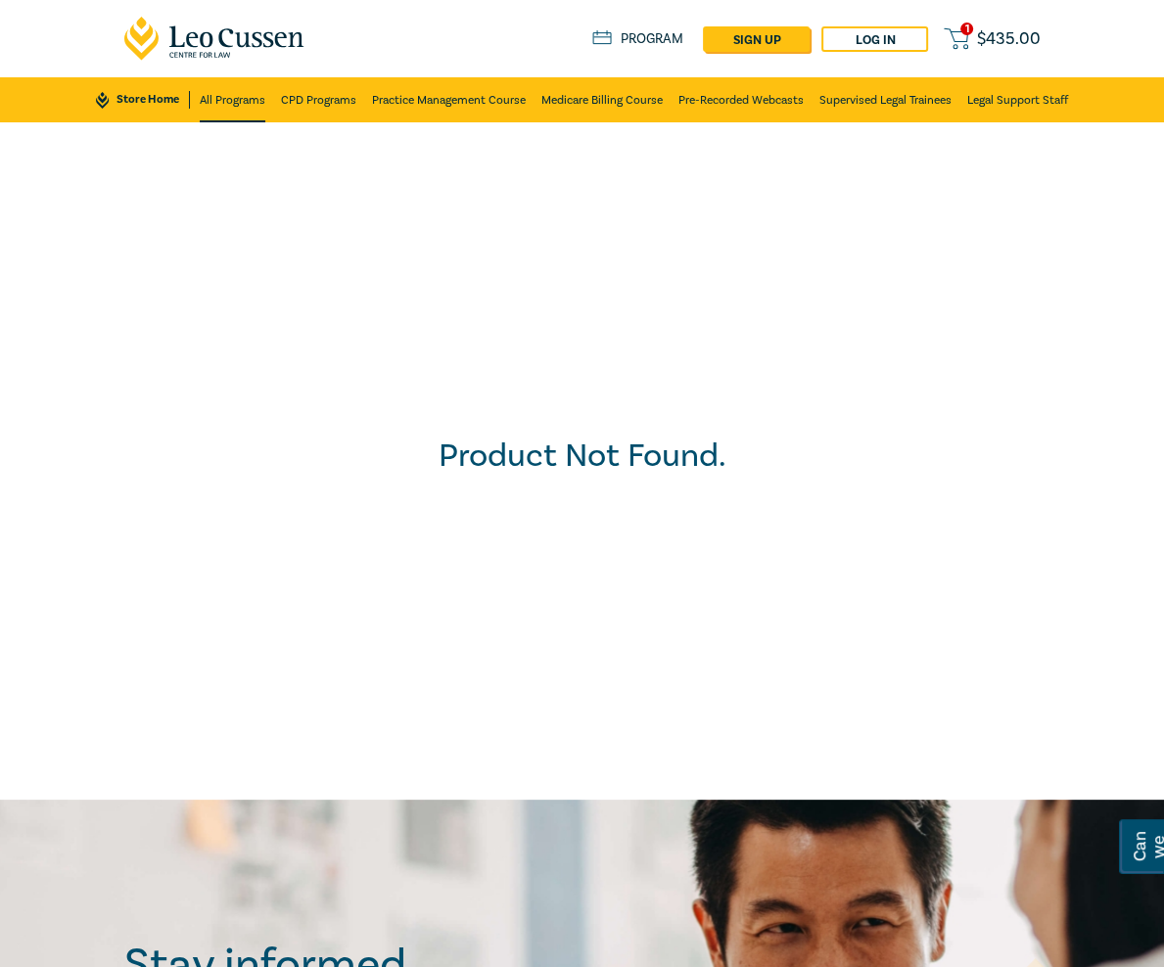
click at [226, 103] on link "All Programs" at bounding box center [233, 99] width 66 height 45
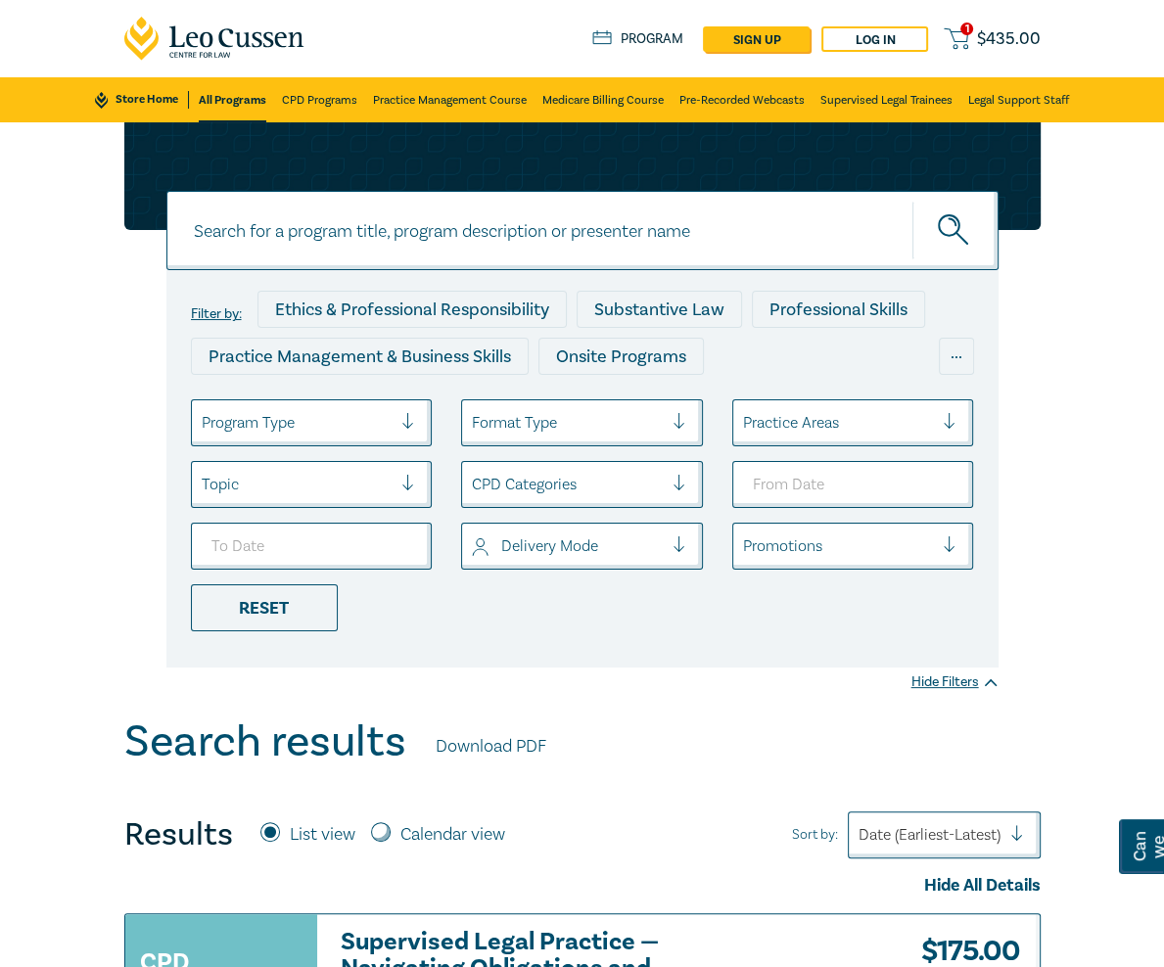
click at [251, 223] on input at bounding box center [582, 230] width 832 height 79
paste input "Succession Planning for Rural Estates"
type input "Succession Planning for Rural Estates"
click at [913, 201] on button "submit" at bounding box center [956, 231] width 86 height 60
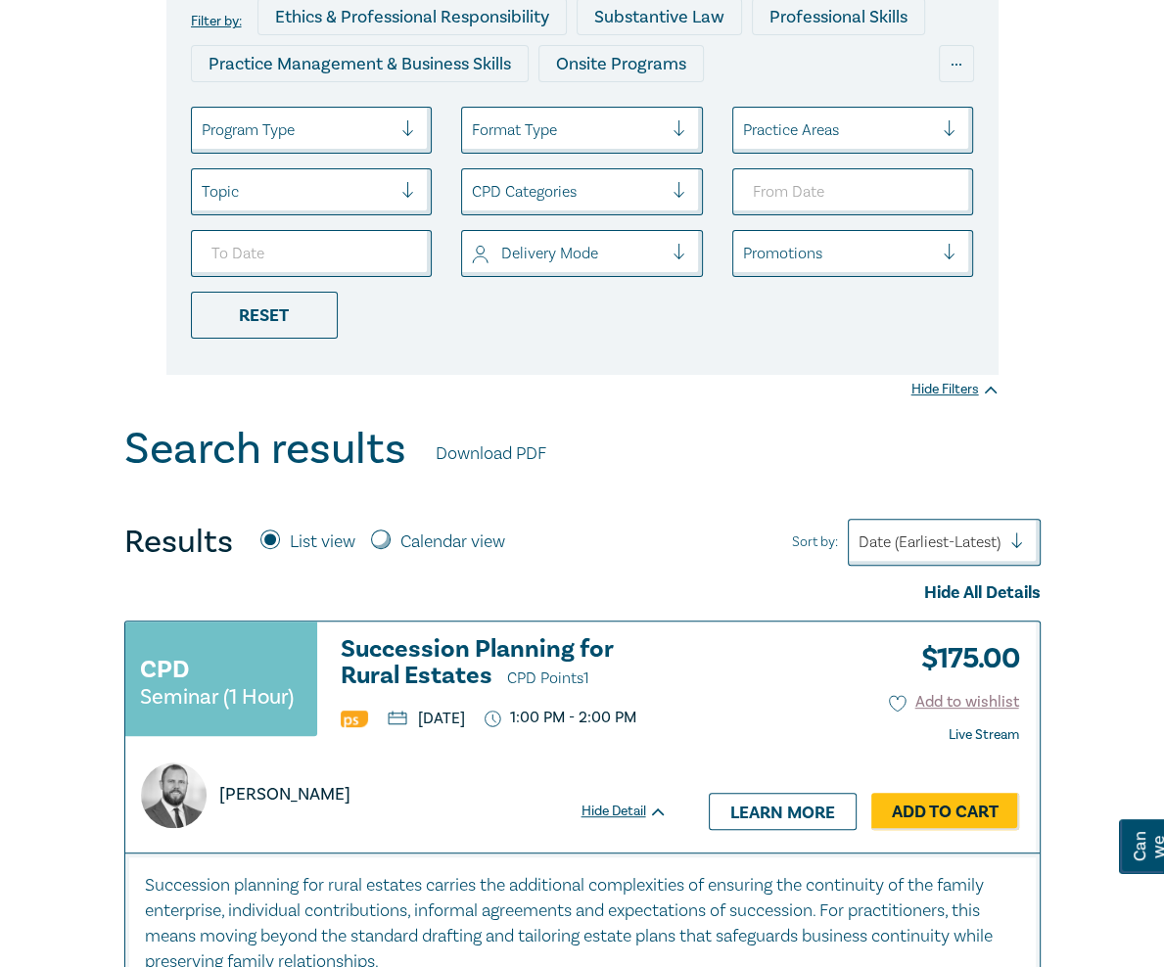
scroll to position [294, 0]
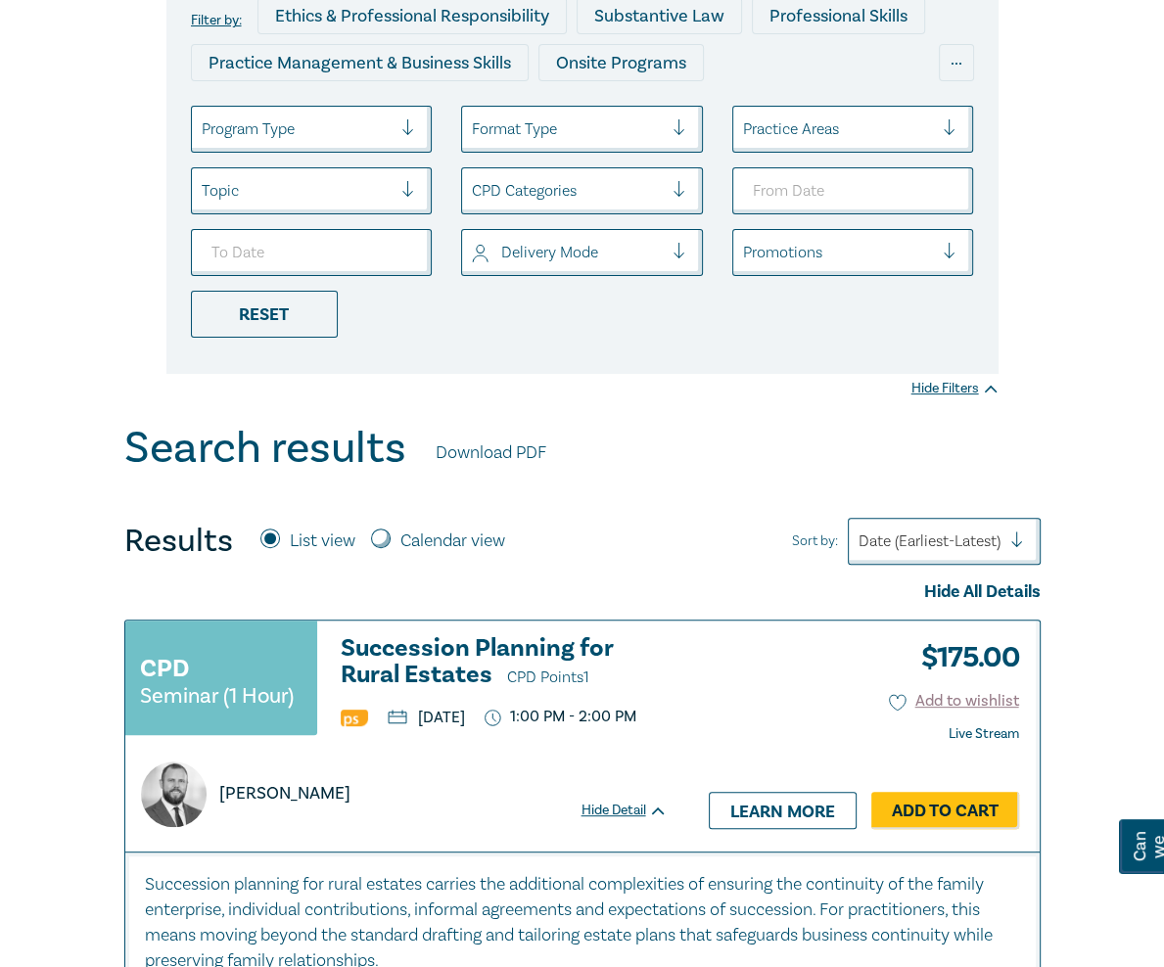
click at [538, 653] on h3 "Succession Planning for Rural Estates CPD Points 1" at bounding box center [504, 663] width 327 height 56
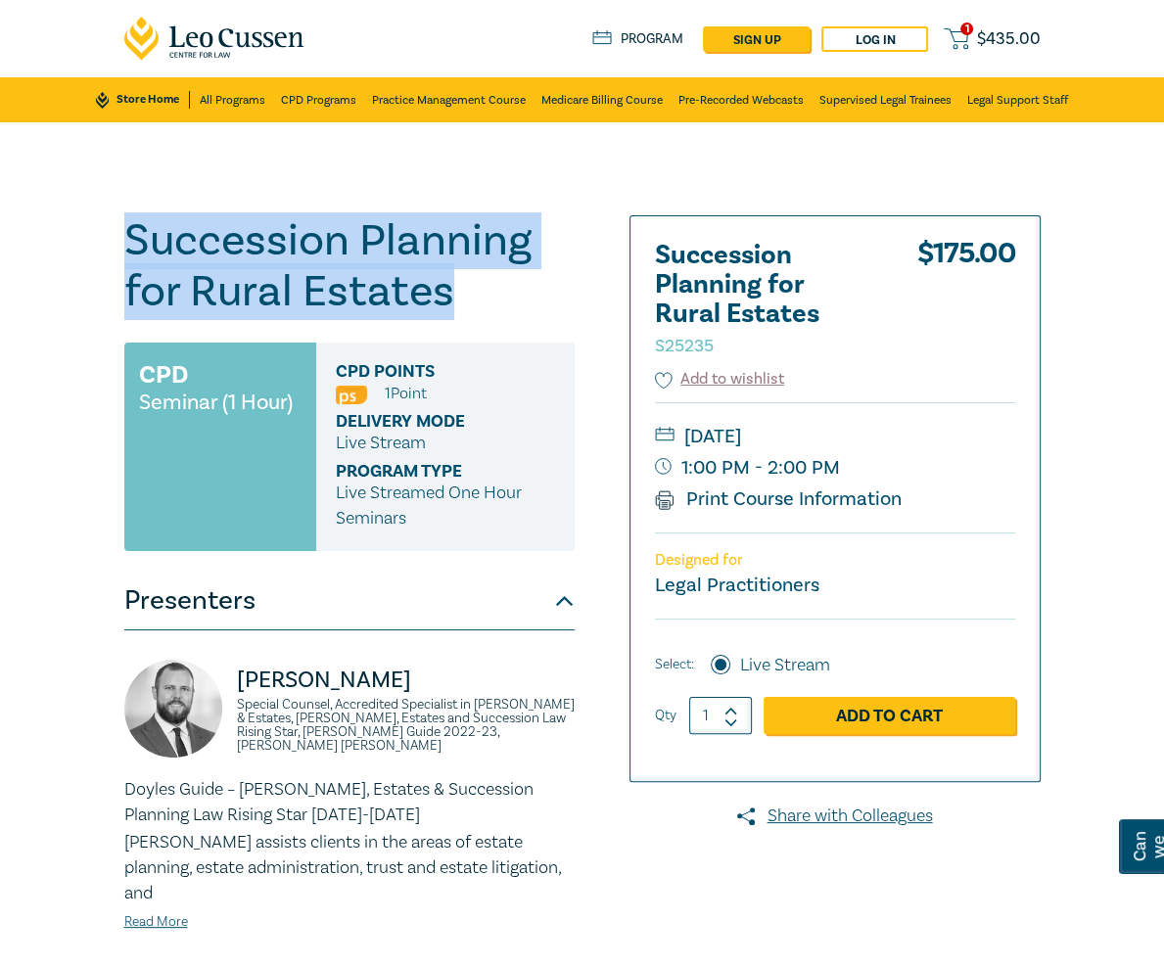
drag, startPoint x: 167, startPoint y: 297, endPoint x: 28, endPoint y: 252, distance: 146.1
click at [124, 252] on h1 "Succession Planning for Rural Estates S25235" at bounding box center [349, 266] width 450 height 102
copy h1 "Succession Planning for Rural Estates"
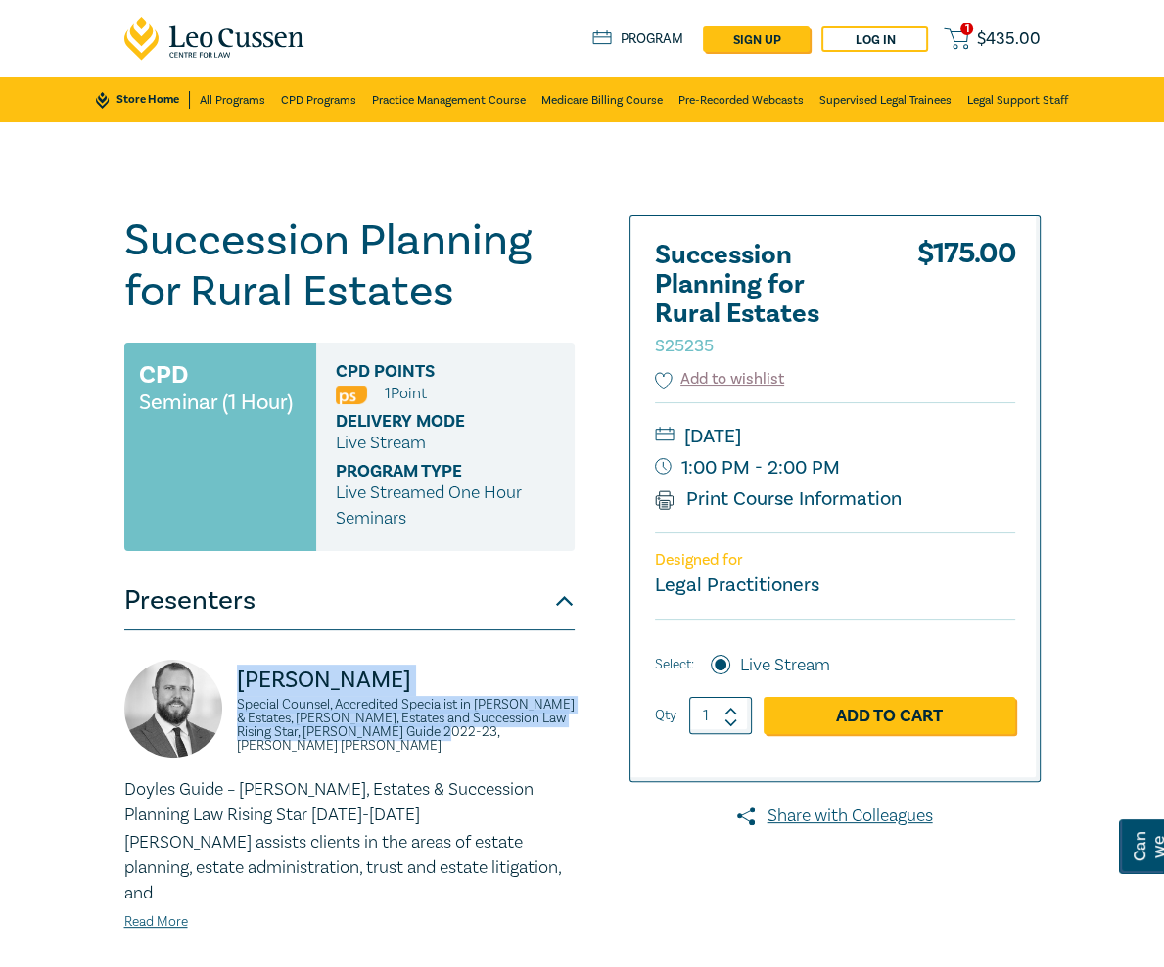
drag, startPoint x: 179, startPoint y: 661, endPoint x: 137, endPoint y: 622, distance: 57.5
click at [137, 660] on div "[PERSON_NAME] Special Counsel, Accredited Specialist in [PERSON_NAME] & Estates…" at bounding box center [349, 718] width 450 height 117
copy div "[PERSON_NAME] Special Counsel, Accredited Specialist in [PERSON_NAME] & Estates…"
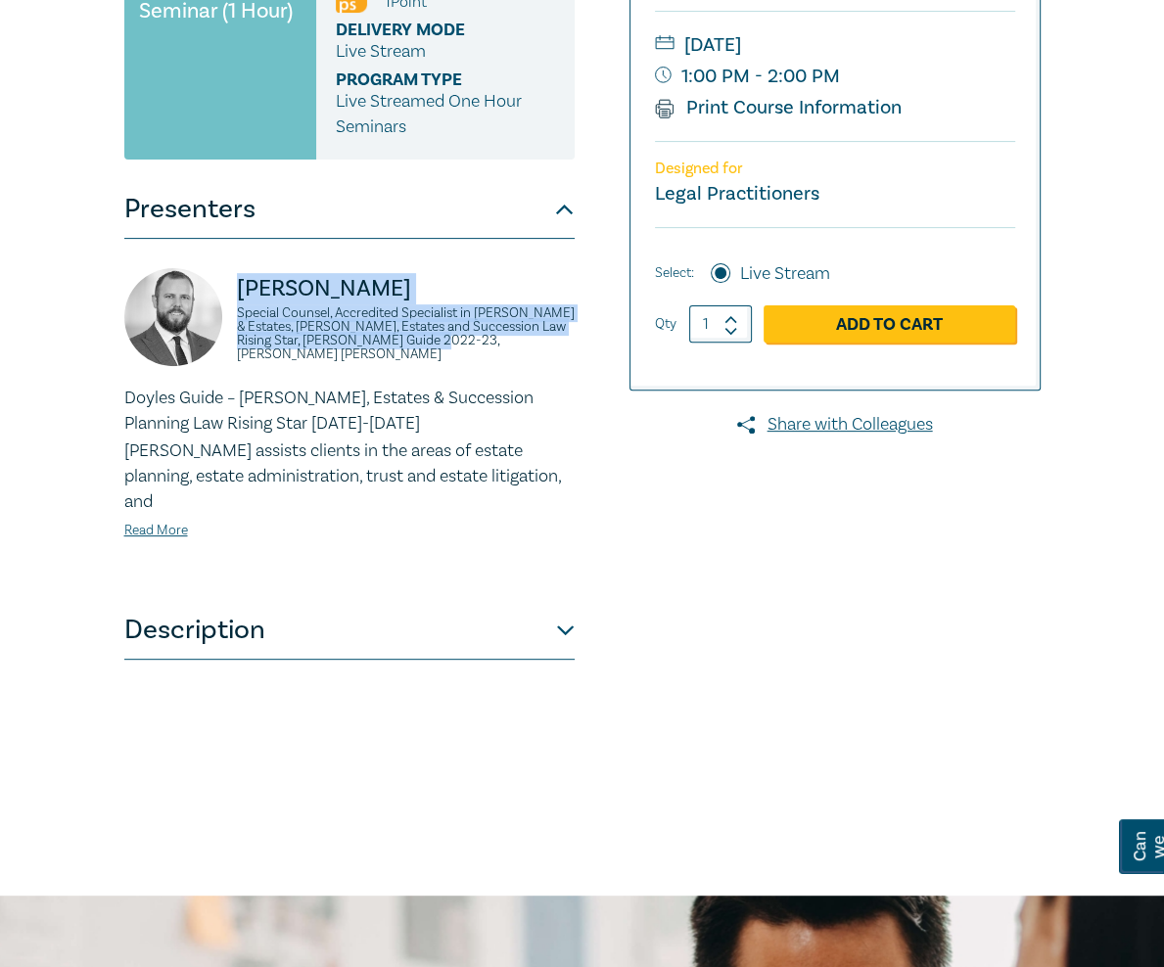
click at [409, 602] on button "Description" at bounding box center [349, 630] width 450 height 59
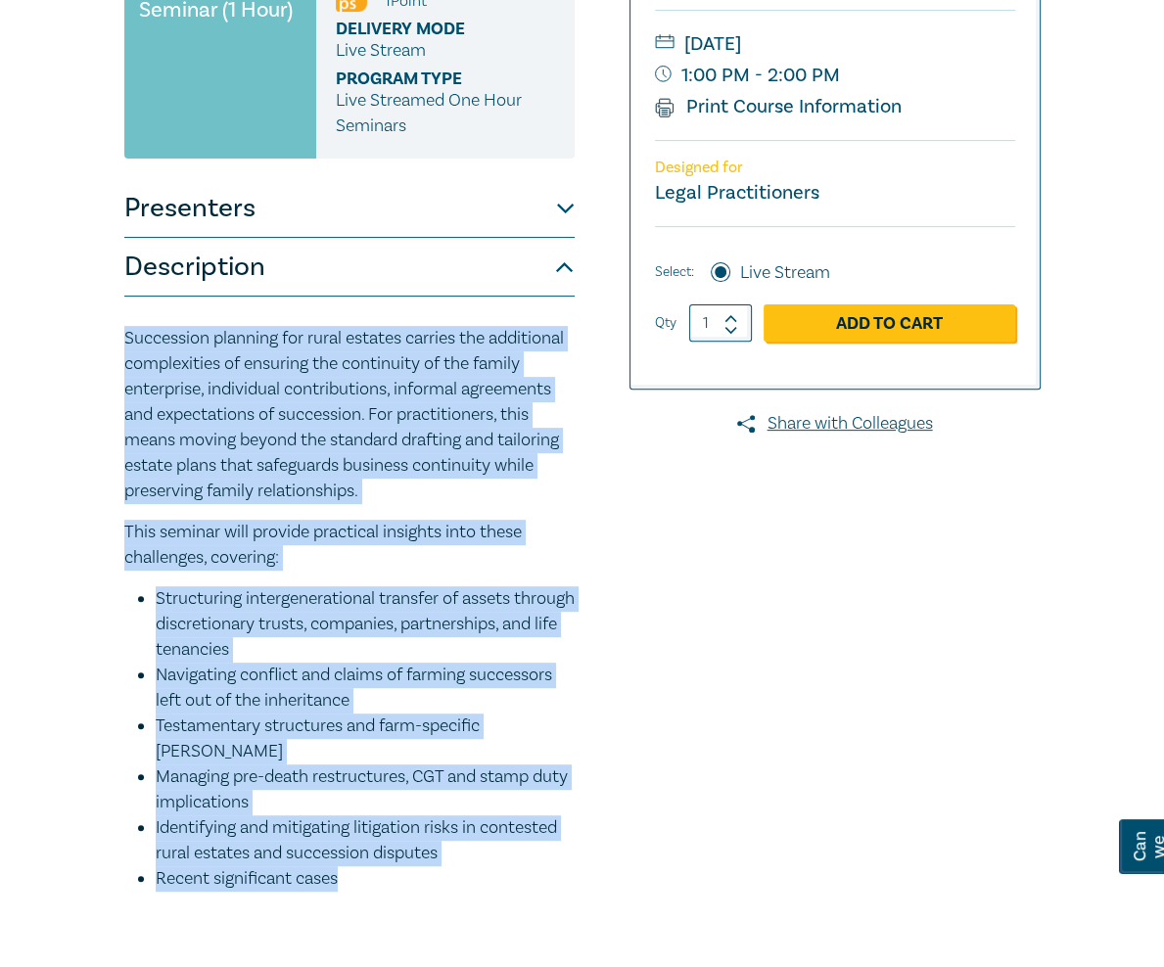
drag, startPoint x: 239, startPoint y: 639, endPoint x: 12, endPoint y: 276, distance: 428.4
click at [113, 276] on div "Succession Planning for Rural Estates S25235 CPD Seminar (1 Hour) CPD Points 1 …" at bounding box center [387, 380] width 548 height 1114
copy div "Succession planning for rural estates carries the additional complexities of en…"
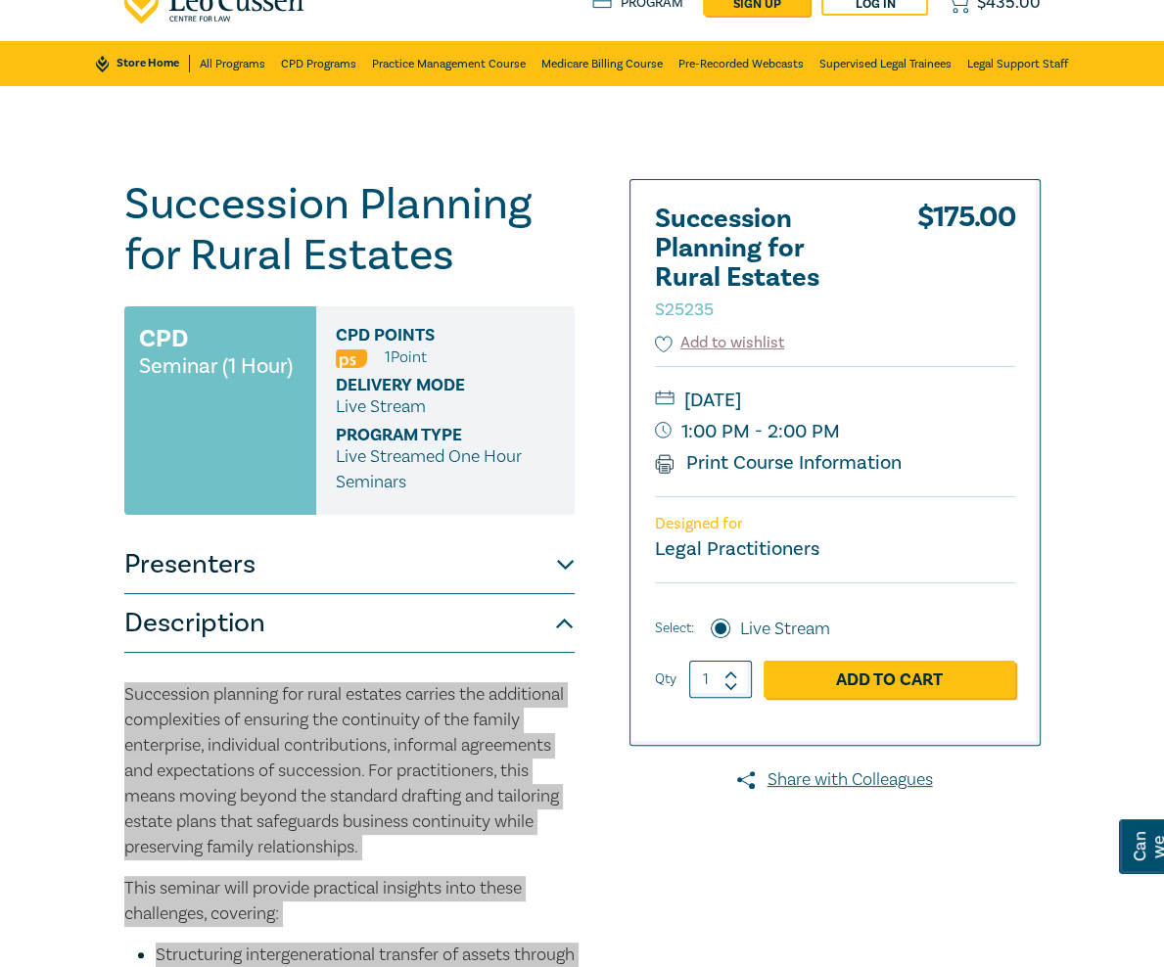
scroll to position [0, 0]
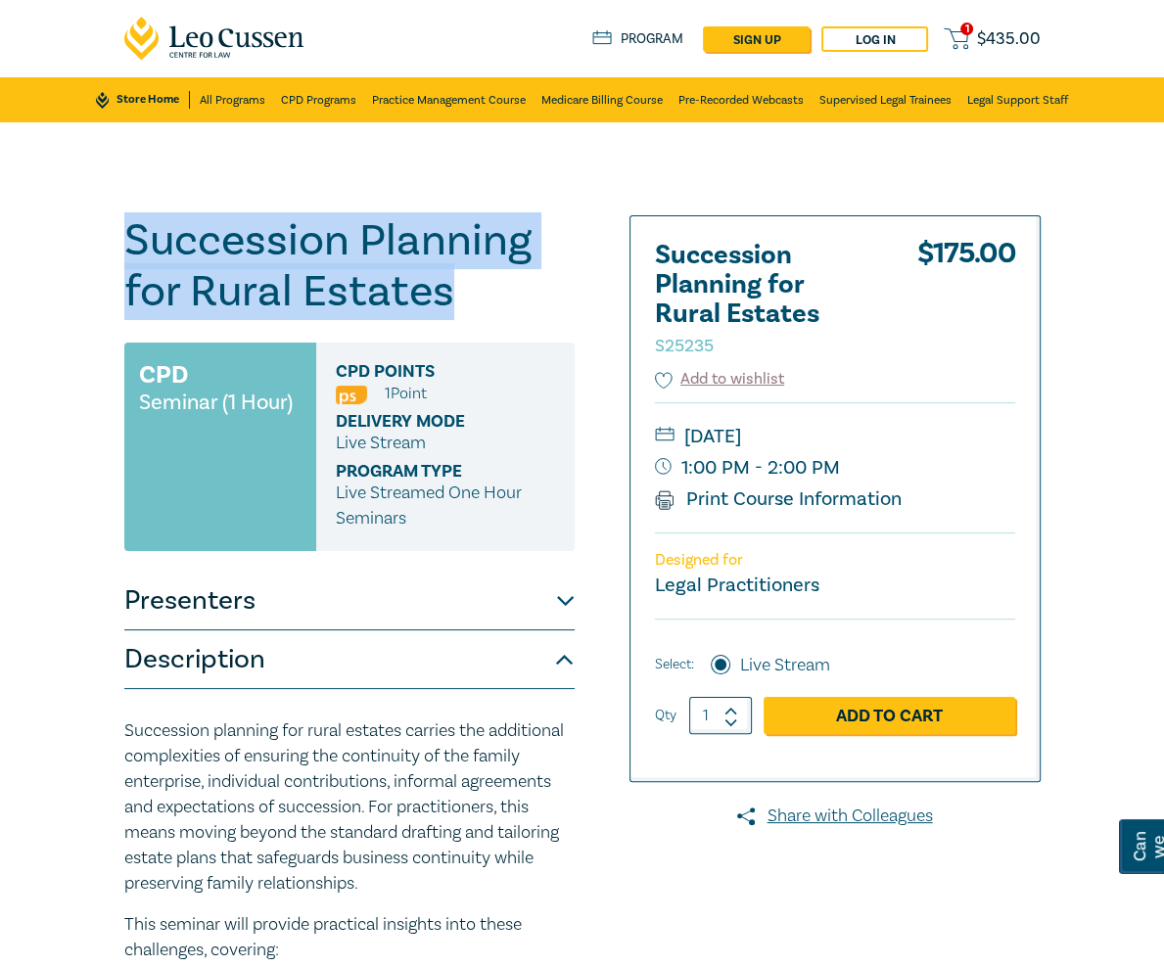
drag, startPoint x: 165, startPoint y: 295, endPoint x: 23, endPoint y: 254, distance: 148.7
click at [124, 254] on h1 "Succession Planning for Rural Estates S25235" at bounding box center [349, 266] width 450 height 102
copy h1 "Succession Planning for Rural Estates"
drag, startPoint x: 256, startPoint y: 289, endPoint x: 156, endPoint y: 287, distance: 99.9
click at [256, 289] on h1 "Succession Planning for Rural Estates S25235" at bounding box center [349, 266] width 450 height 102
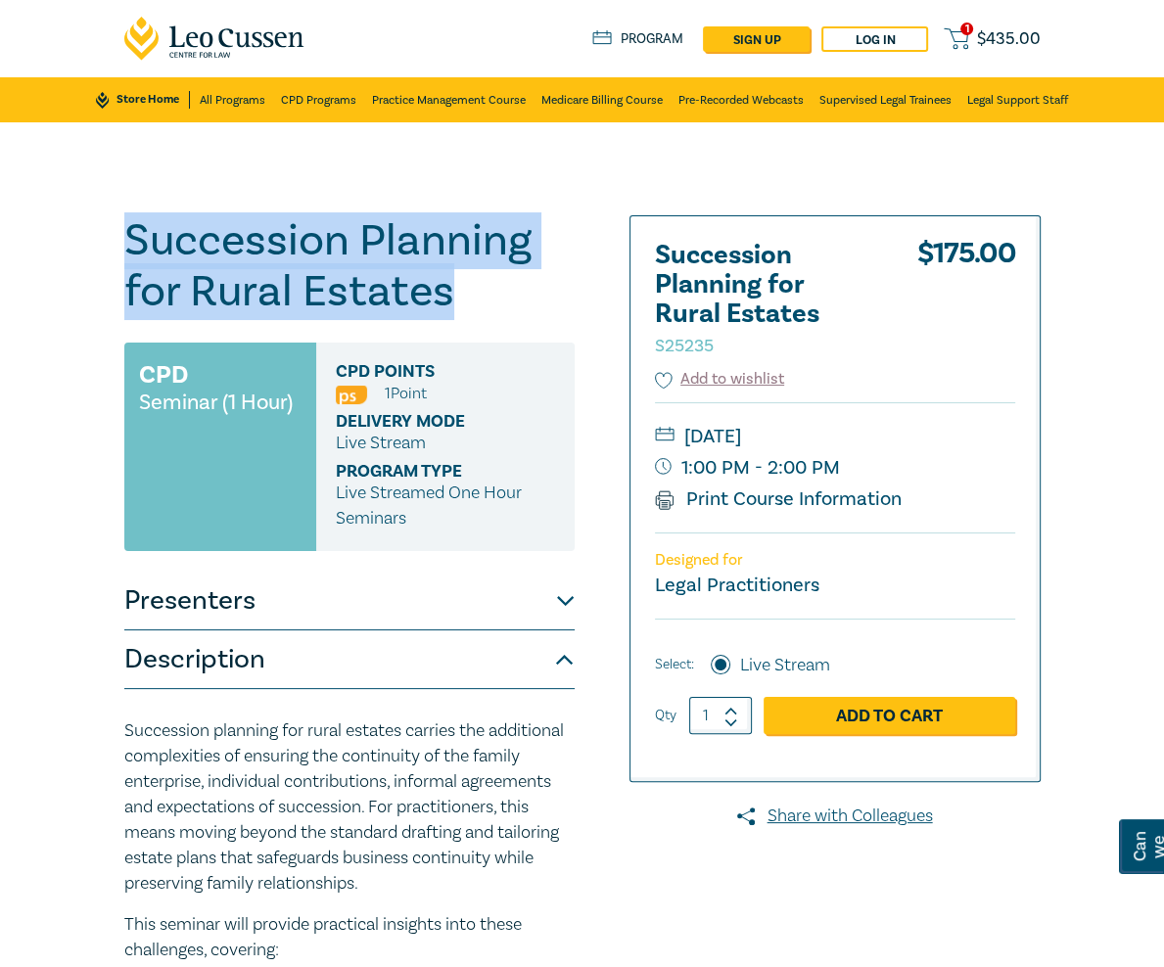
drag, startPoint x: 181, startPoint y: 297, endPoint x: 23, endPoint y: 246, distance: 165.7
click at [124, 246] on h1 "Succession Planning for Rural Estates S25235" at bounding box center [349, 266] width 450 height 102
copy h1 "Succession Planning for Rural Estates"
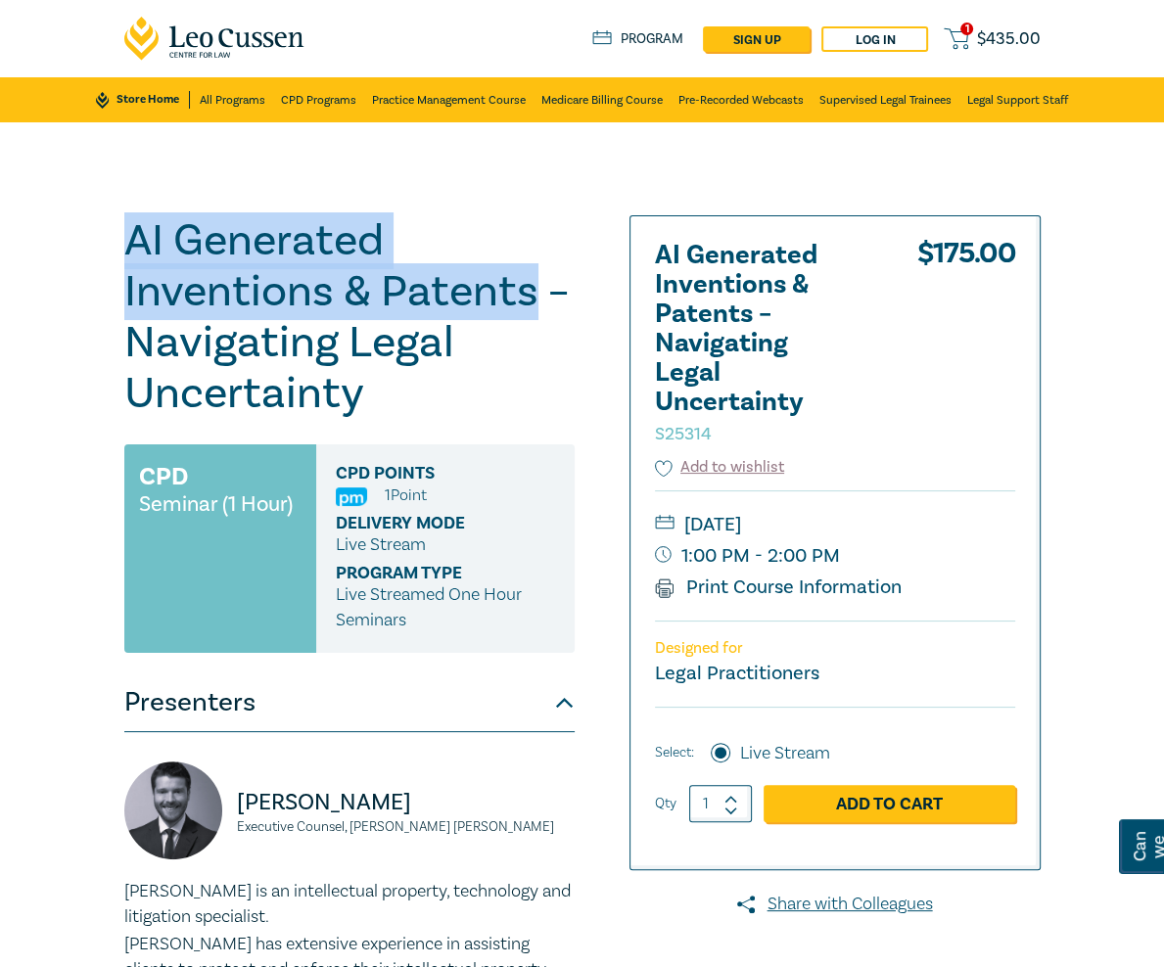
drag, startPoint x: 171, startPoint y: 300, endPoint x: 27, endPoint y: 237, distance: 157.0
click at [124, 237] on h1 "AI Generated Inventions & Patents – Navigating Legal Uncertainty S25314" at bounding box center [349, 317] width 450 height 204
copy h1 "AI Generated Inventions & Patents"
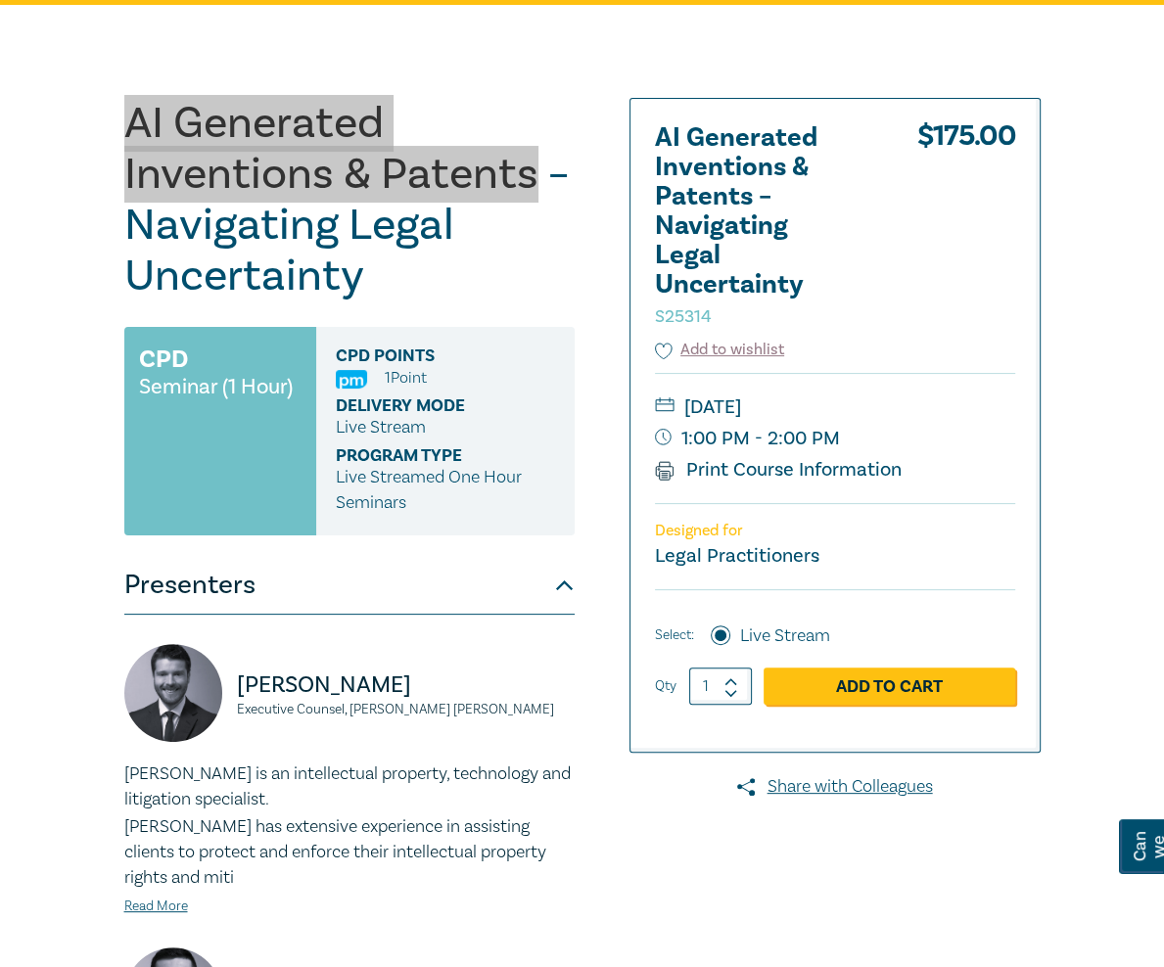
scroll to position [133, 0]
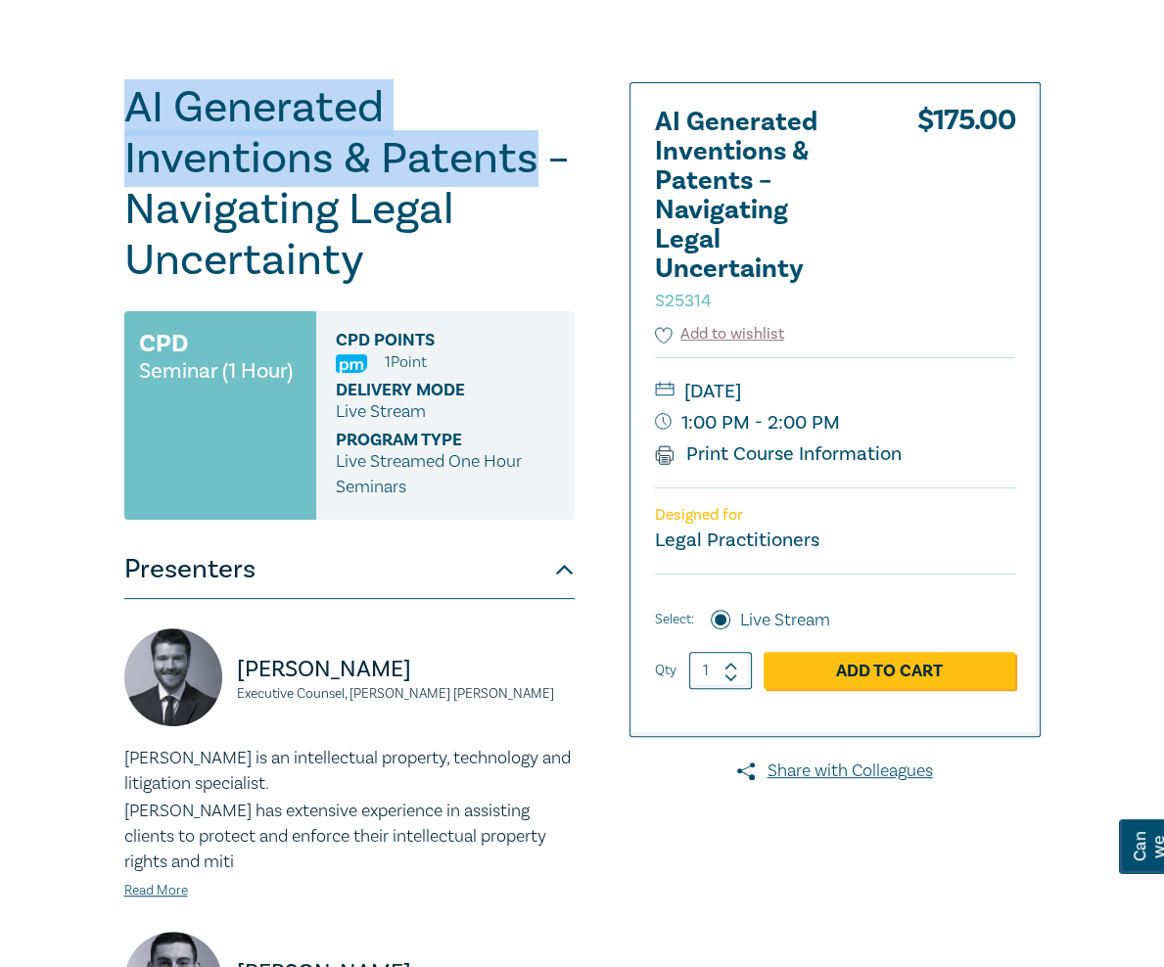
drag, startPoint x: 273, startPoint y: 589, endPoint x: 139, endPoint y: 557, distance: 138.0
click at [139, 629] on div "[PERSON_NAME] Executive Counsel, [PERSON_NAME] [PERSON_NAME]" at bounding box center [349, 687] width 450 height 117
copy div "[PERSON_NAME] Executive Counsel, [PERSON_NAME] [PERSON_NAME]"
drag, startPoint x: 517, startPoint y: 591, endPoint x: 467, endPoint y: 556, distance: 61.1
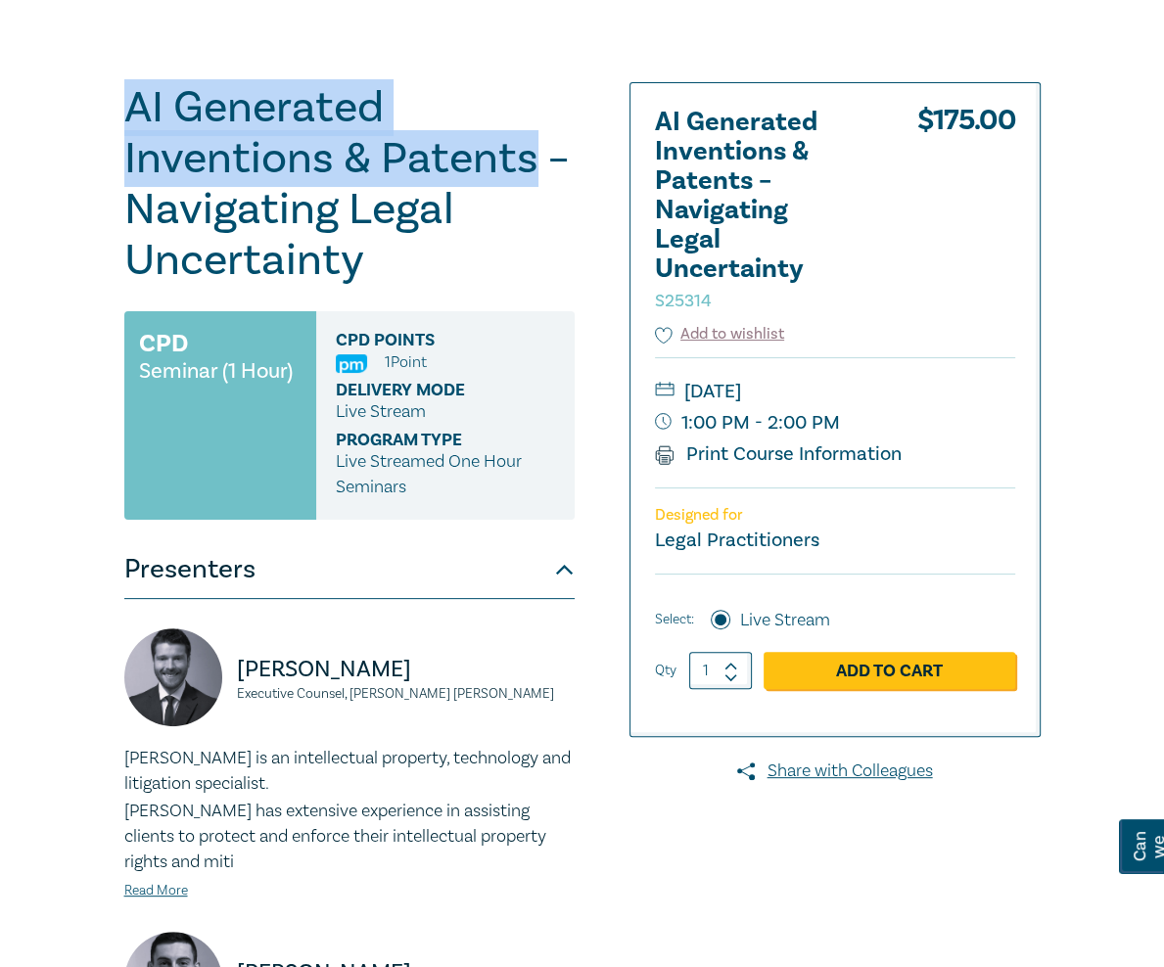
copy div "Byron Turner Solicitor, Herbert Smith Freehills Kramer"
drag, startPoint x: 176, startPoint y: 167, endPoint x: 31, endPoint y: 123, distance: 151.5
click at [124, 123] on h1 "AI Generated Inventions & Patents – Navigating Legal Uncertainty S25314" at bounding box center [349, 184] width 450 height 204
copy h1 "AI Generated Inventions & Patents"
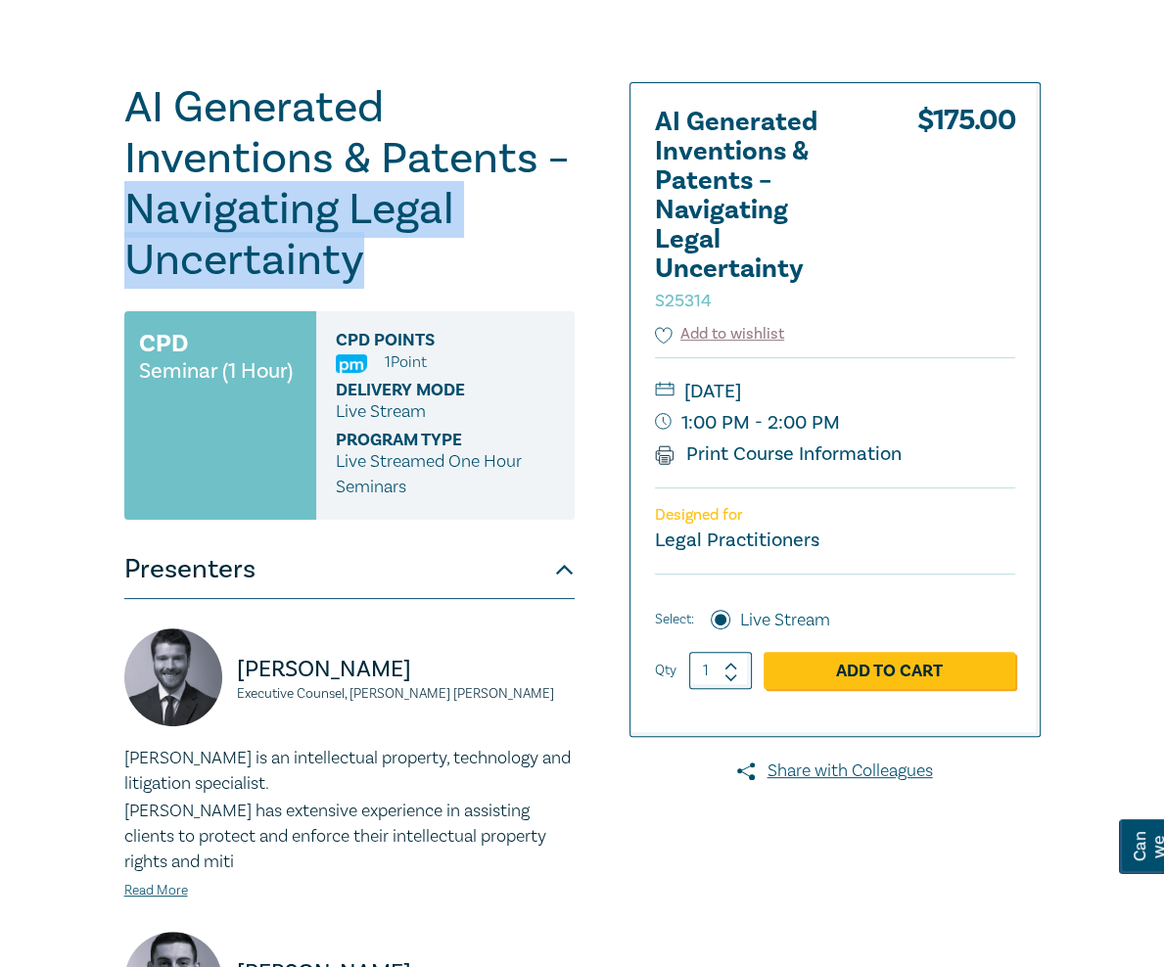
drag, startPoint x: 227, startPoint y: 153, endPoint x: 268, endPoint y: 206, distance: 67.0
click at [268, 206] on h1 "AI Generated Inventions & Patents – Navigating Legal Uncertainty S25314" at bounding box center [349, 184] width 450 height 204
copy h1 "Navigating Legal Uncertainty"
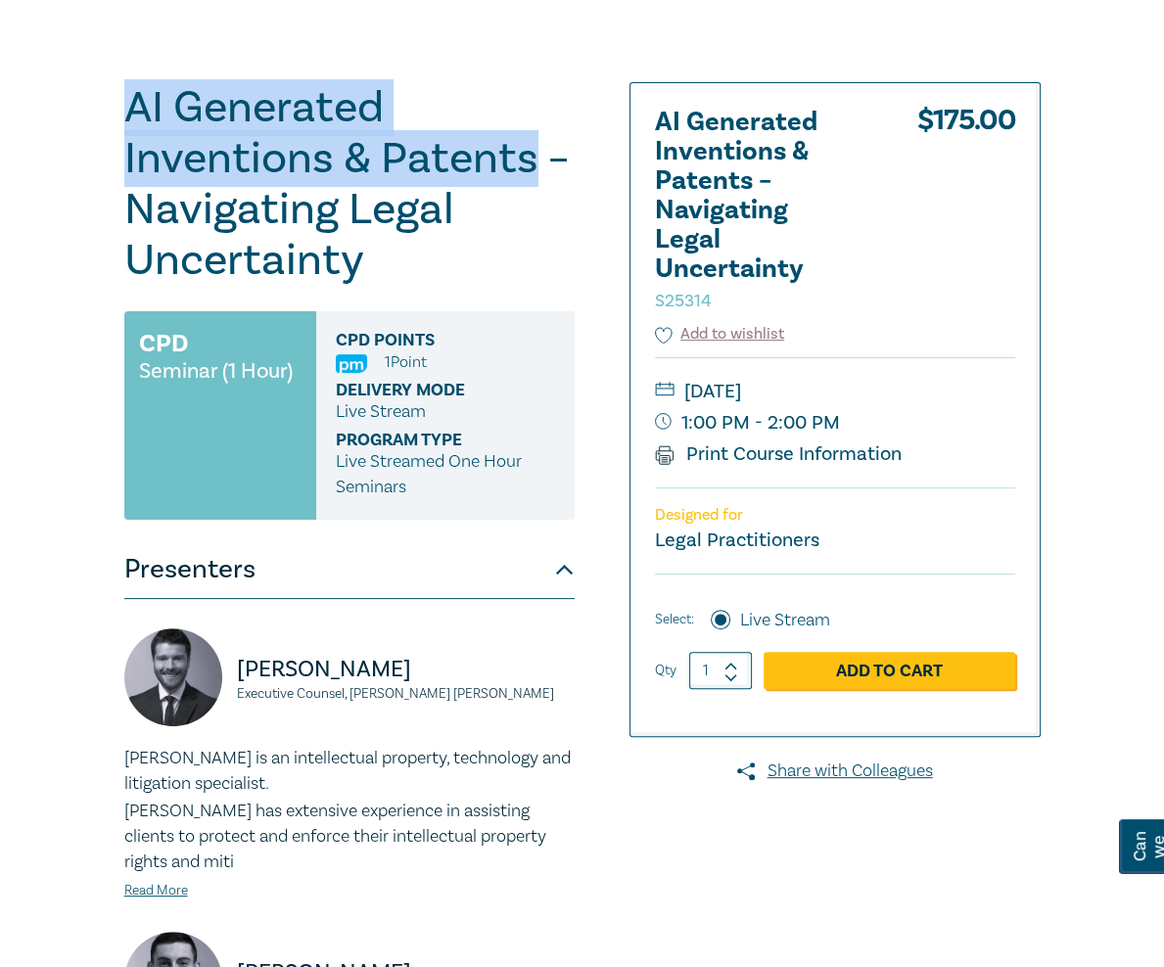
drag, startPoint x: 175, startPoint y: 167, endPoint x: 0, endPoint y: 107, distance: 185.5
click at [0, 107] on div "AI Generated Inventions & Patents – Navigating Legal Uncertainty S25314 CPD Sem…" at bounding box center [582, 703] width 1164 height 1428
copy h1 "AI Generated Inventions & Patents"
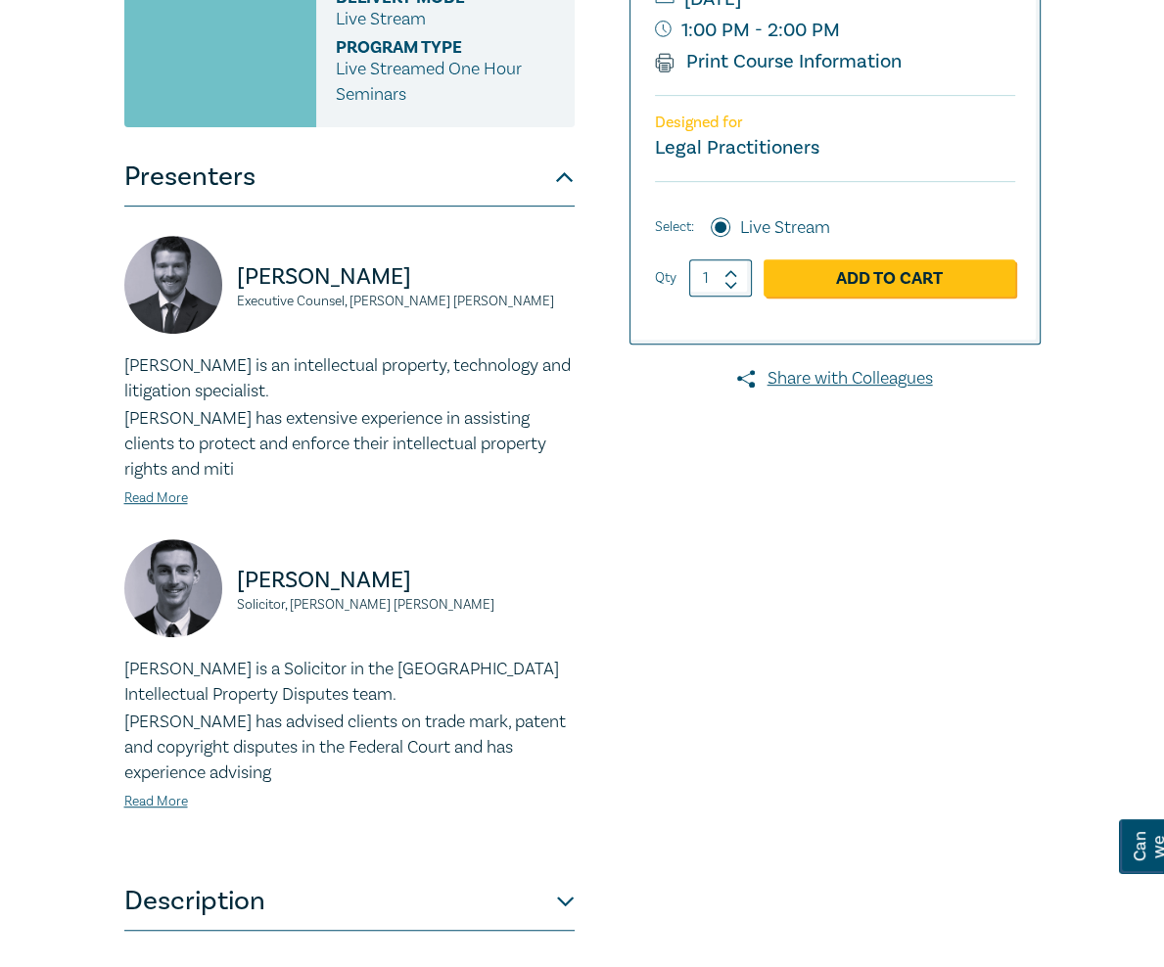
click at [321, 872] on button "Description" at bounding box center [349, 901] width 450 height 59
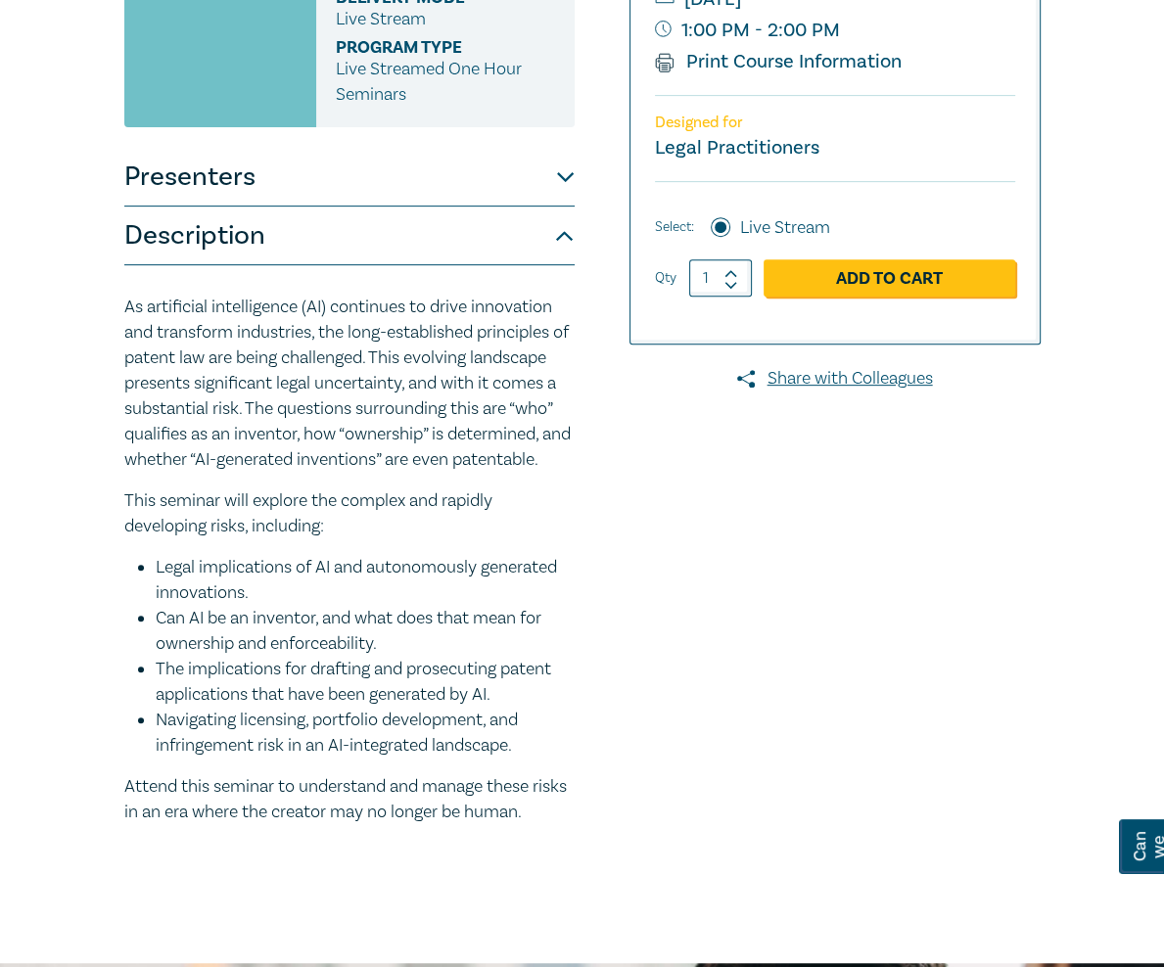
scroll to position [527, 0]
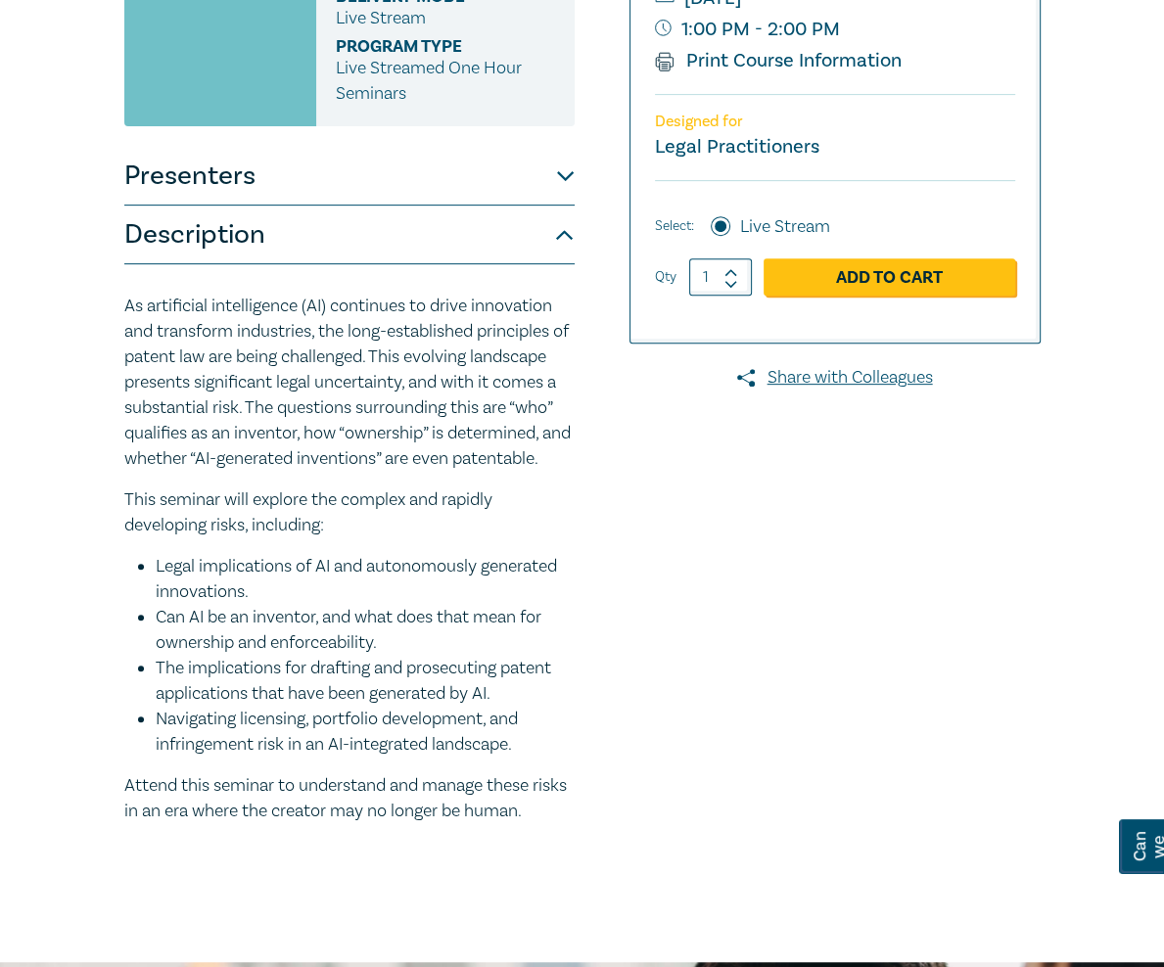
drag, startPoint x: 285, startPoint y: 626, endPoint x: -4, endPoint y: 199, distance: 515.4
copy div "As artificial intelligence (AI) continues to drive innovation and transform ind…"
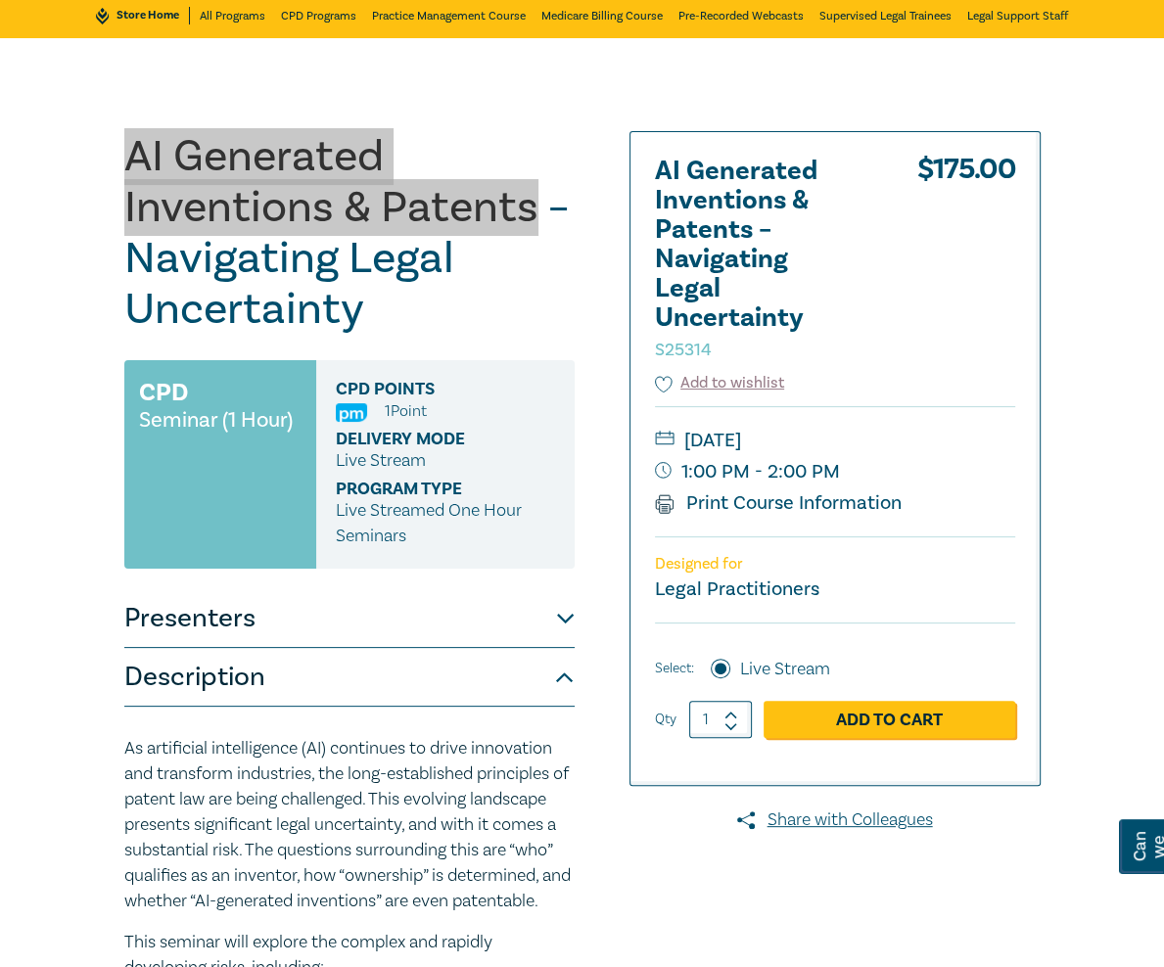
scroll to position [0, 0]
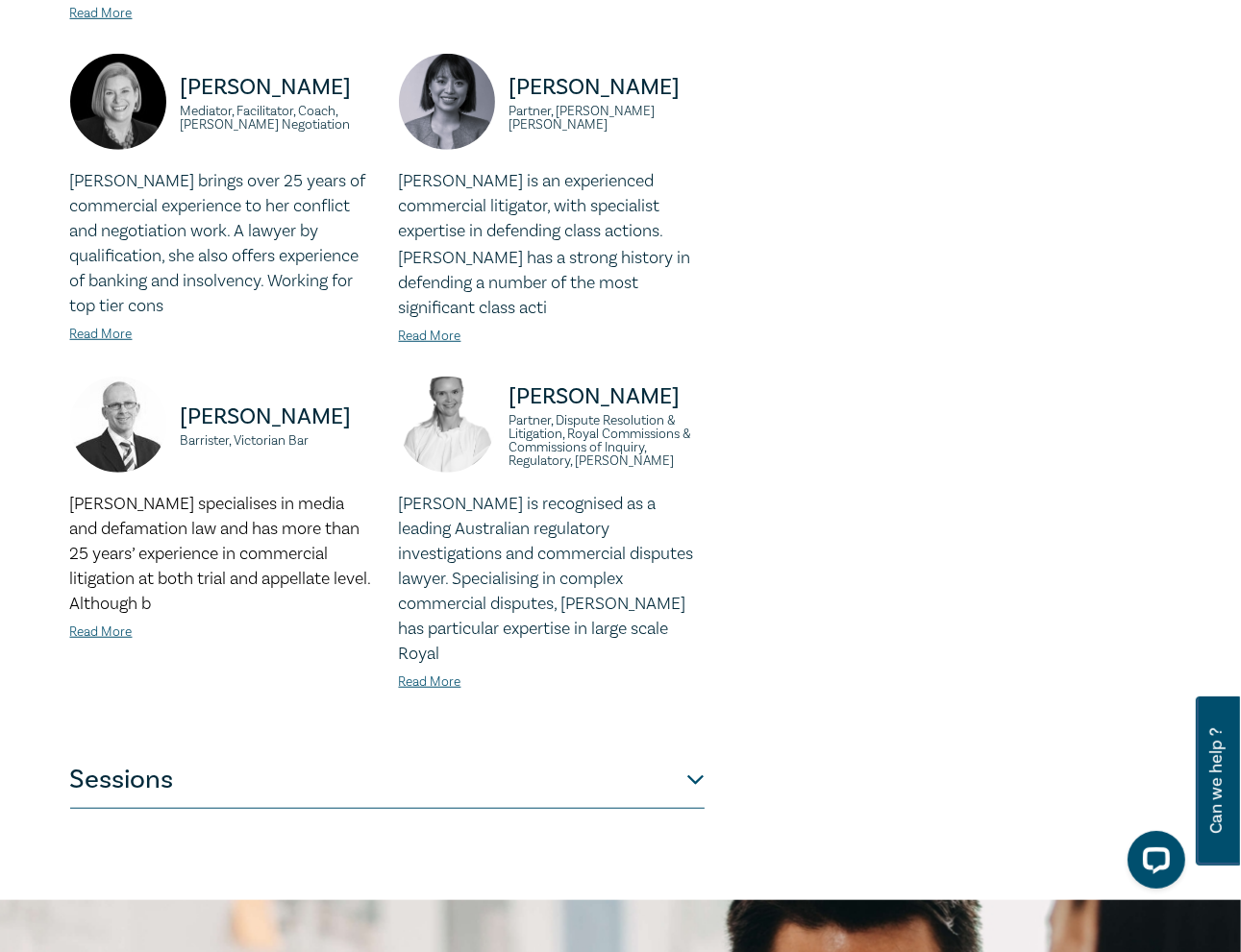
scroll to position [1151, 0]
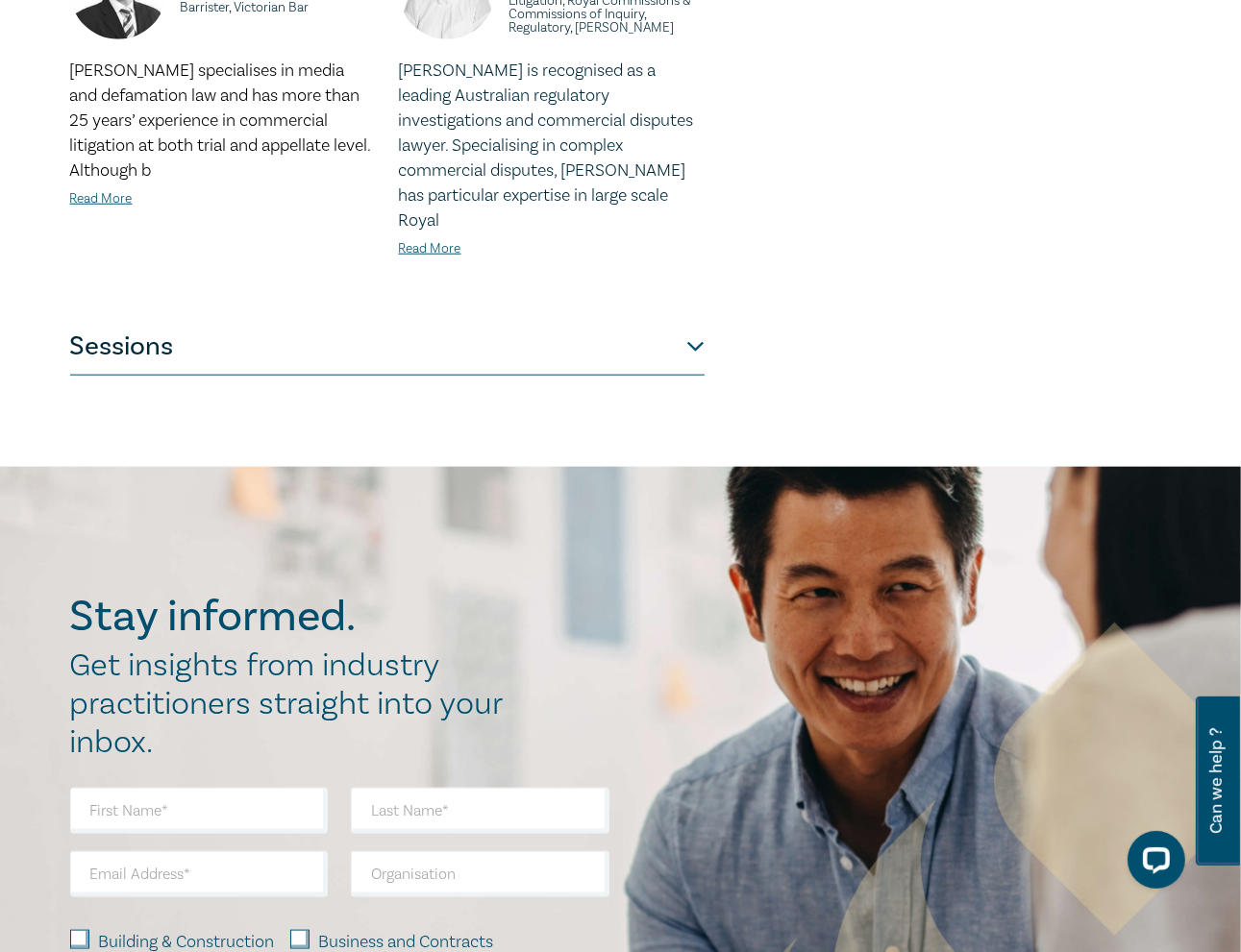
click at [561, 318] on button "Sessions" at bounding box center [387, 346] width 634 height 58
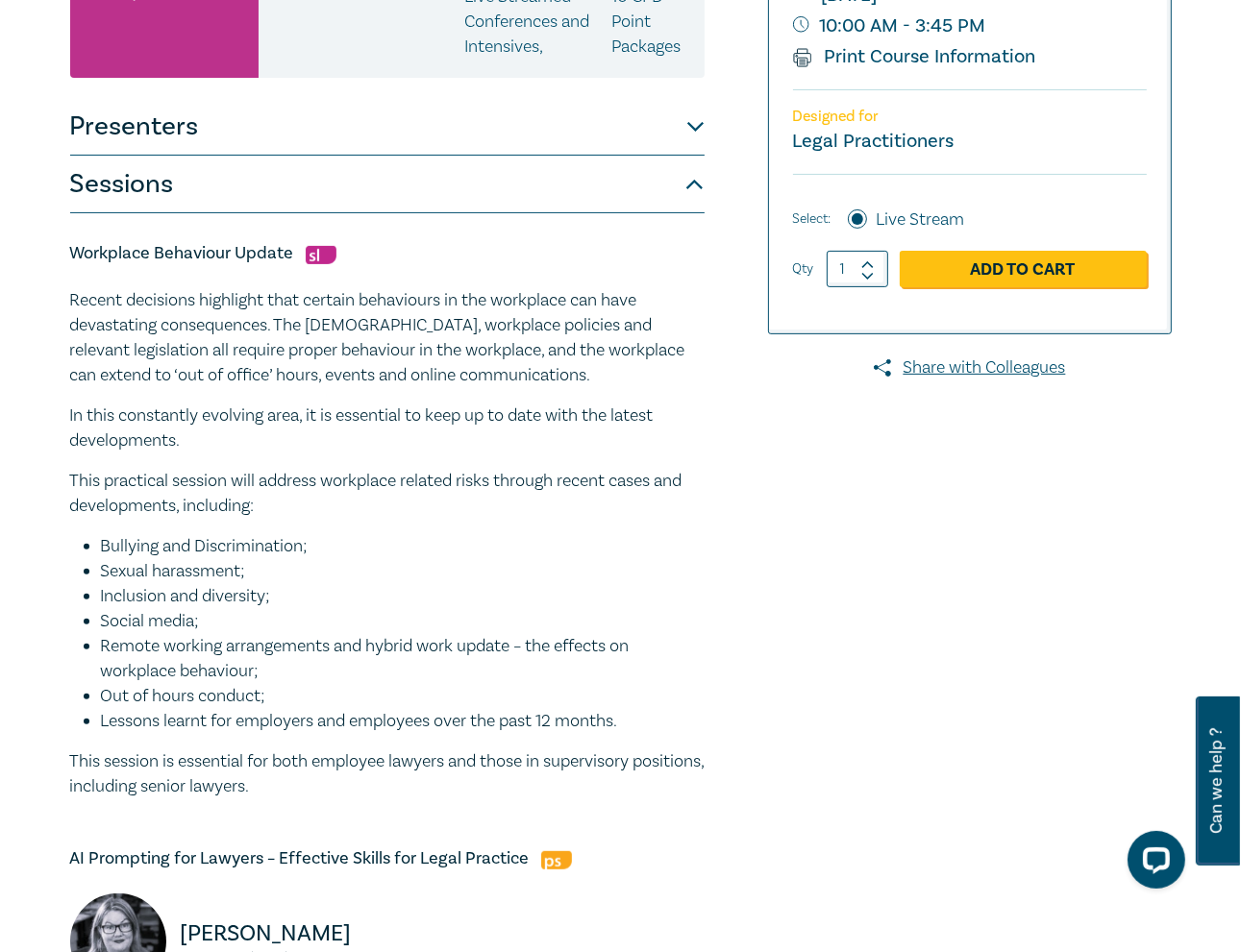
scroll to position [377, 0]
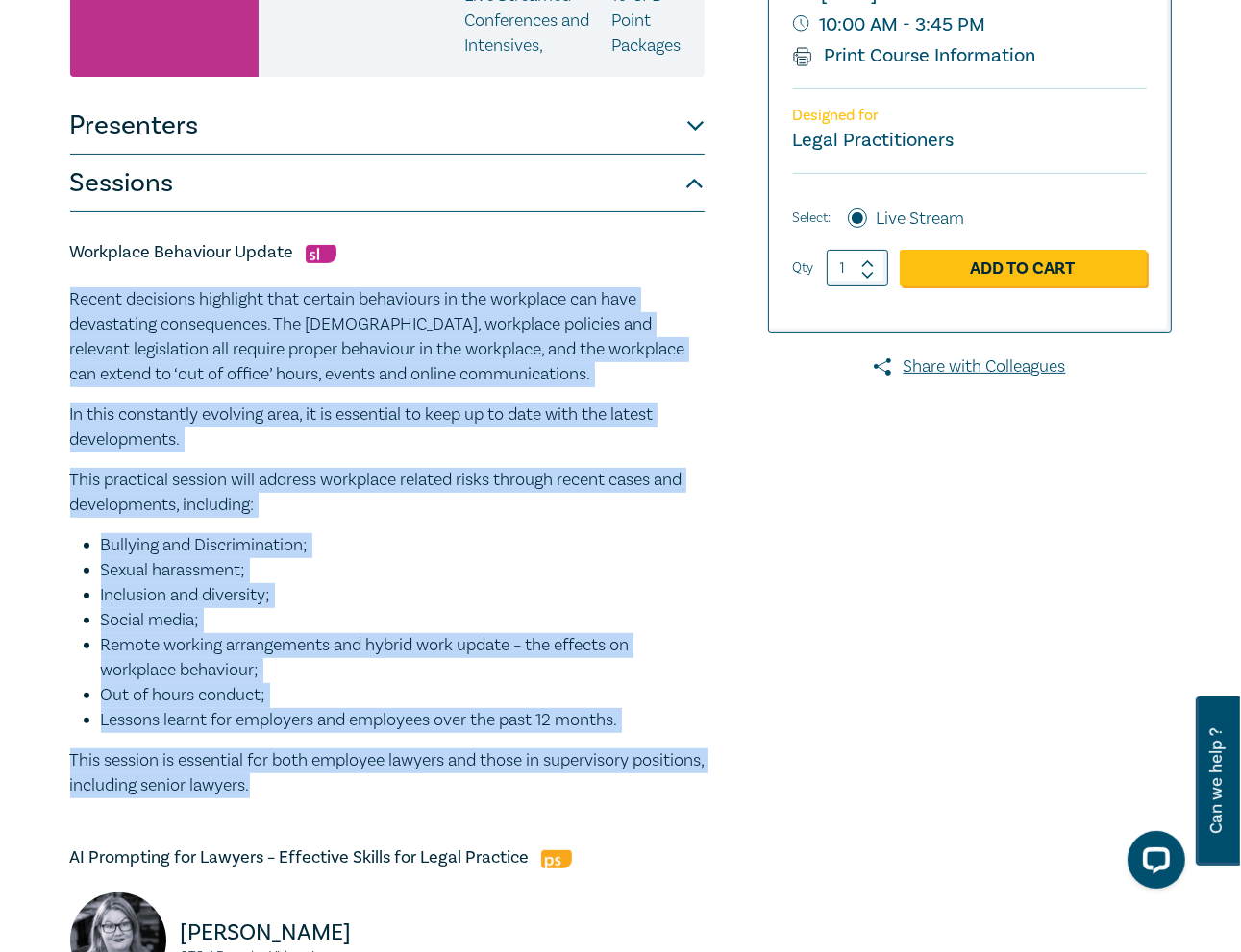
drag, startPoint x: 329, startPoint y: 797, endPoint x: 50, endPoint y: 310, distance: 561.3
copy div "Recent decisions highlight that certain behaviours in the workplace can have de…"
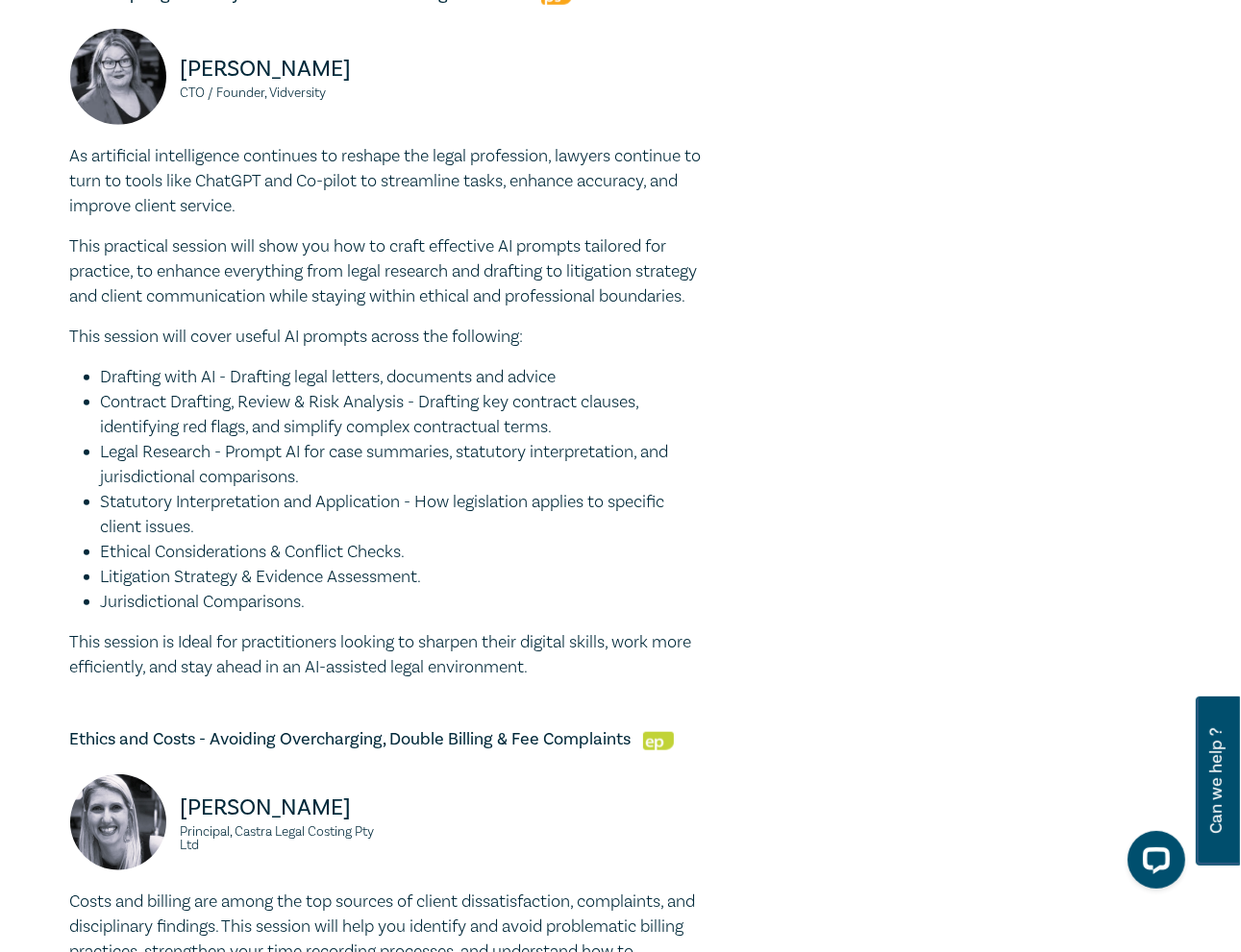
scroll to position [1242, 0]
drag, startPoint x: 552, startPoint y: 701, endPoint x: 54, endPoint y: 168, distance: 729.4
copy div "Lo ipsumdolor sitametconse adipiscin el seddoei tem incid utlaboreet, dolorem a…"
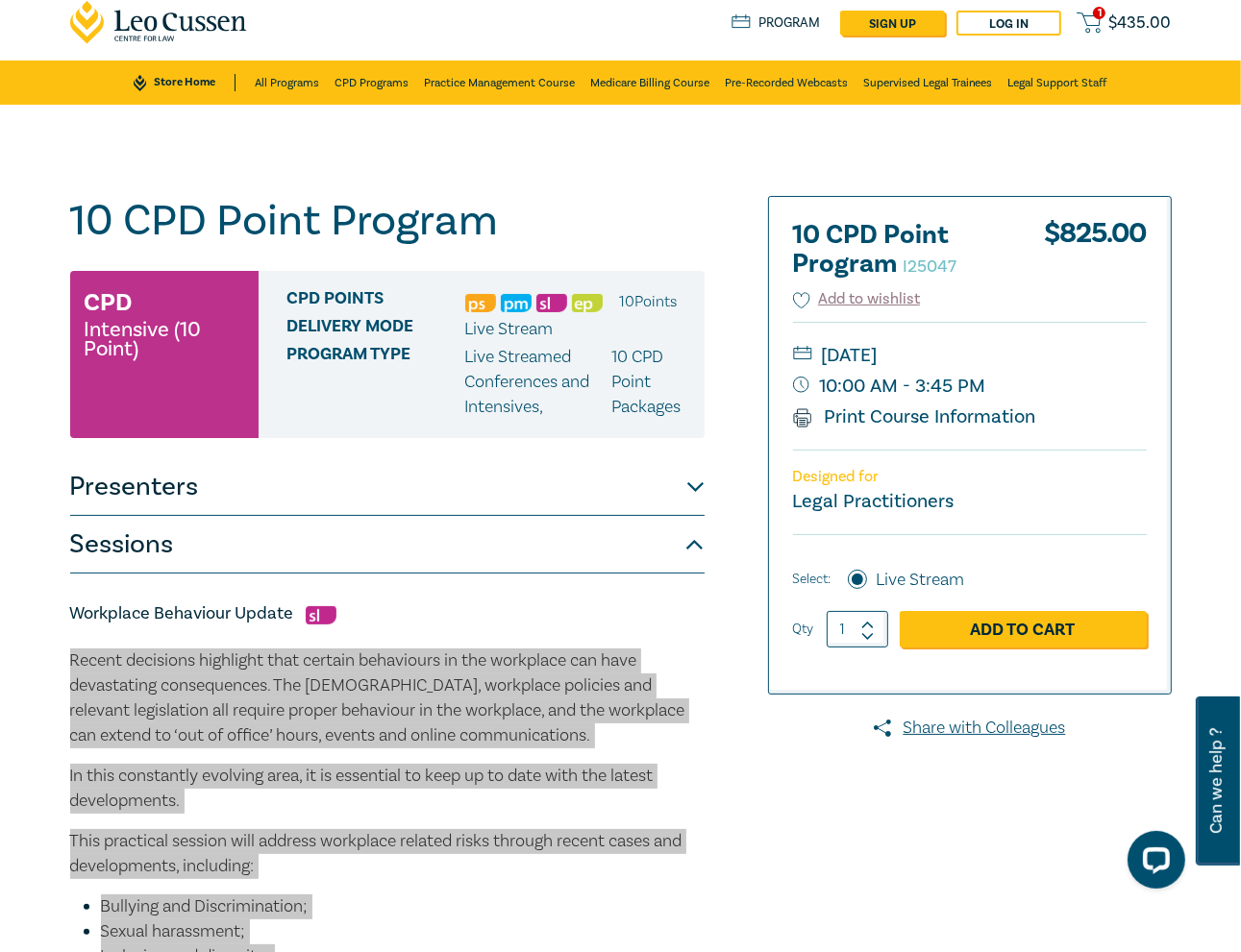
scroll to position [0, 0]
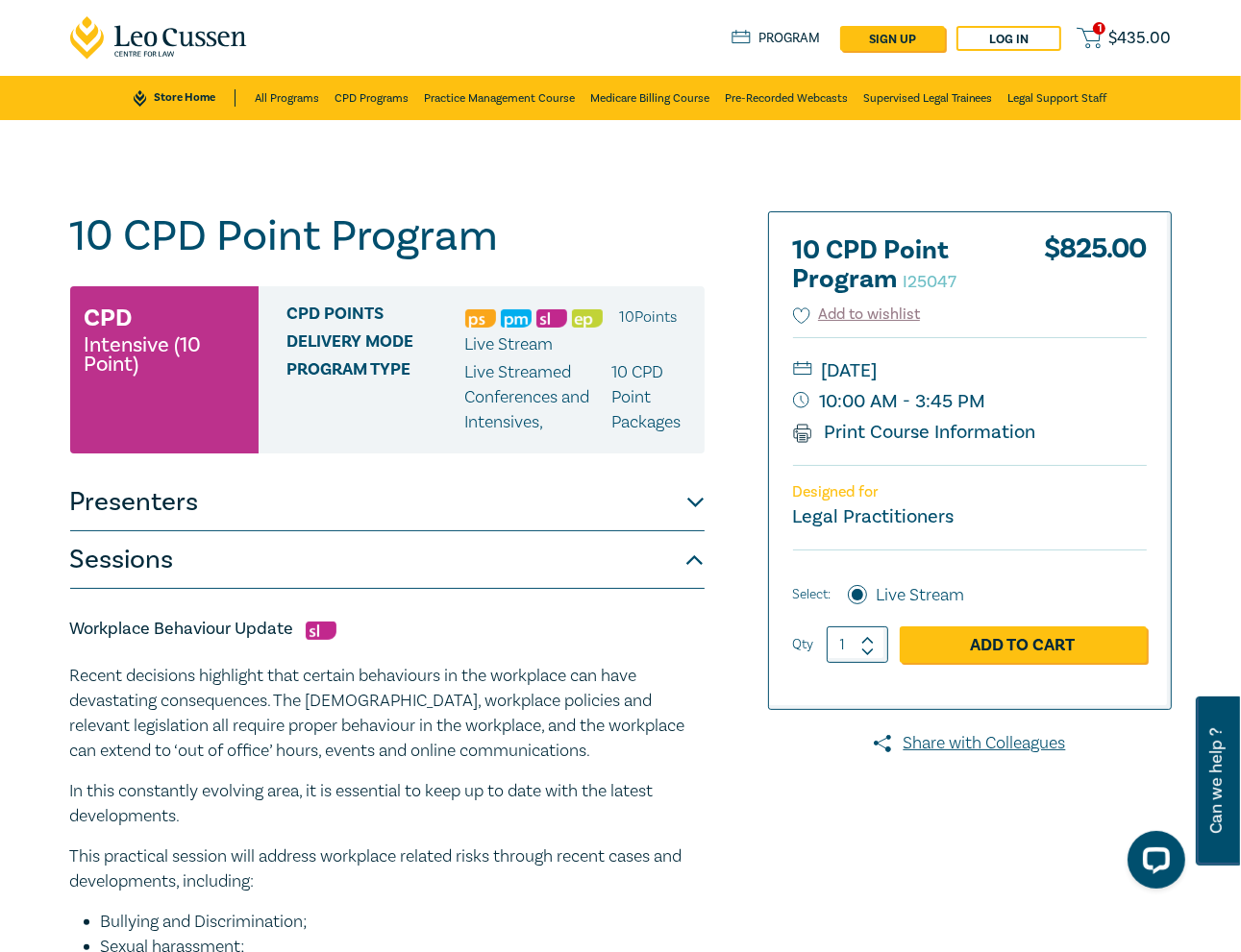
click at [584, 217] on h1 "10 CPD Point Program I25047" at bounding box center [387, 236] width 634 height 50
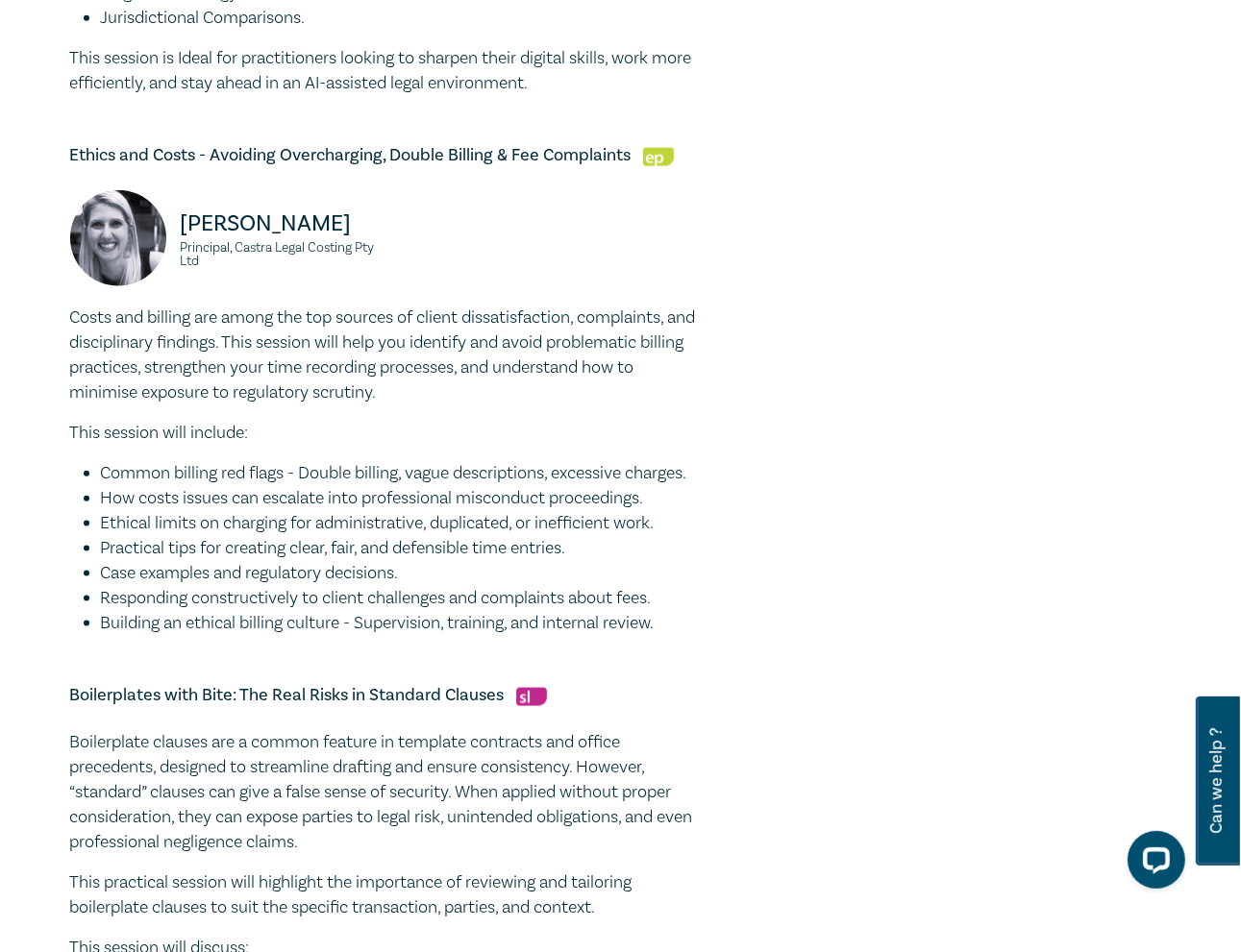
scroll to position [1825, 0]
drag, startPoint x: 677, startPoint y: 679, endPoint x: 0, endPoint y: 348, distance: 753.6
copy div "Costs and billing are among the top sources of client dissatisfaction, complain…"
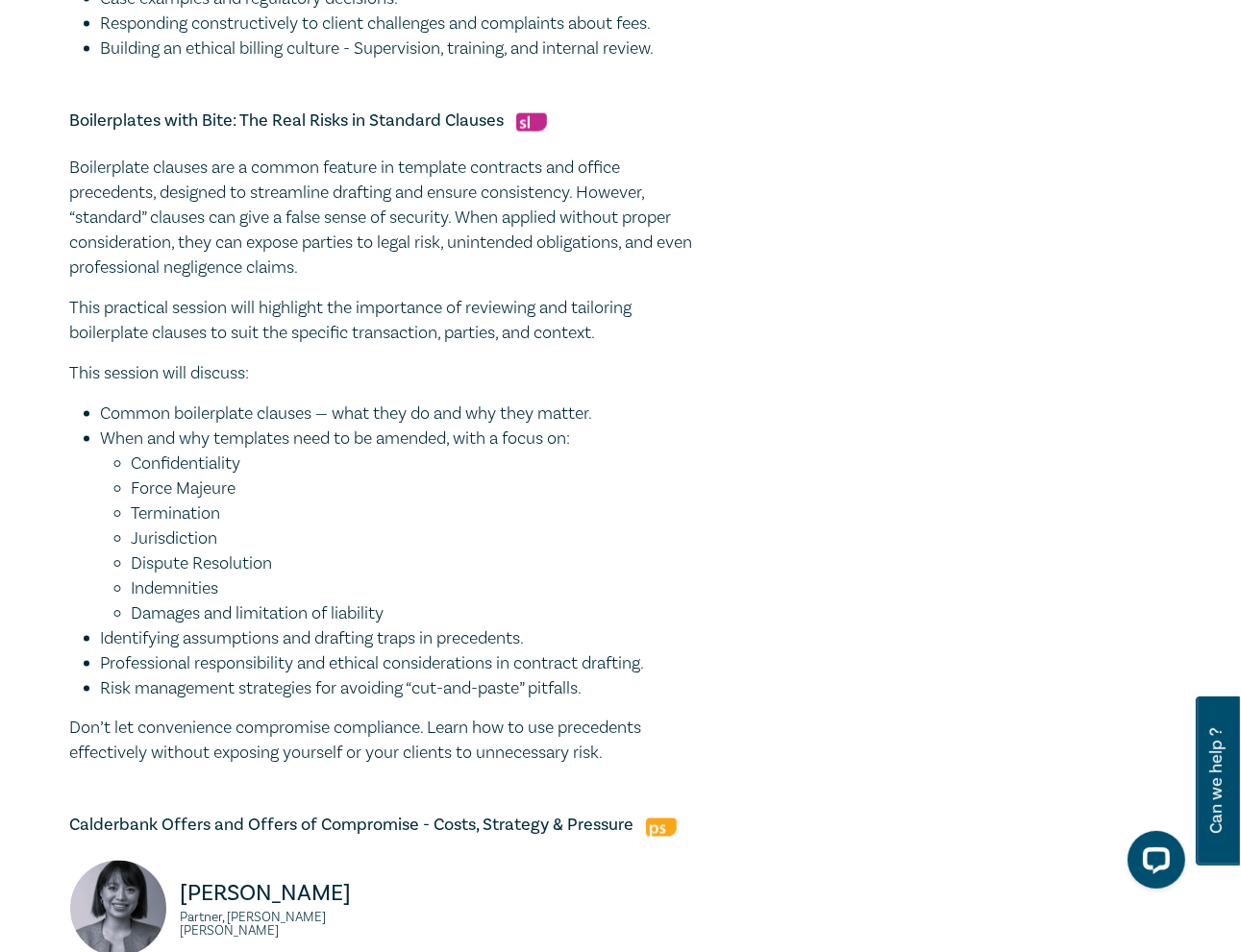
scroll to position [2401, 0]
drag, startPoint x: 630, startPoint y: 811, endPoint x: 47, endPoint y: 221, distance: 829.5
copy div "Loremipsumd sitamet con a elitse doeiusm te incididu utlaboree dol magnaa enima…"
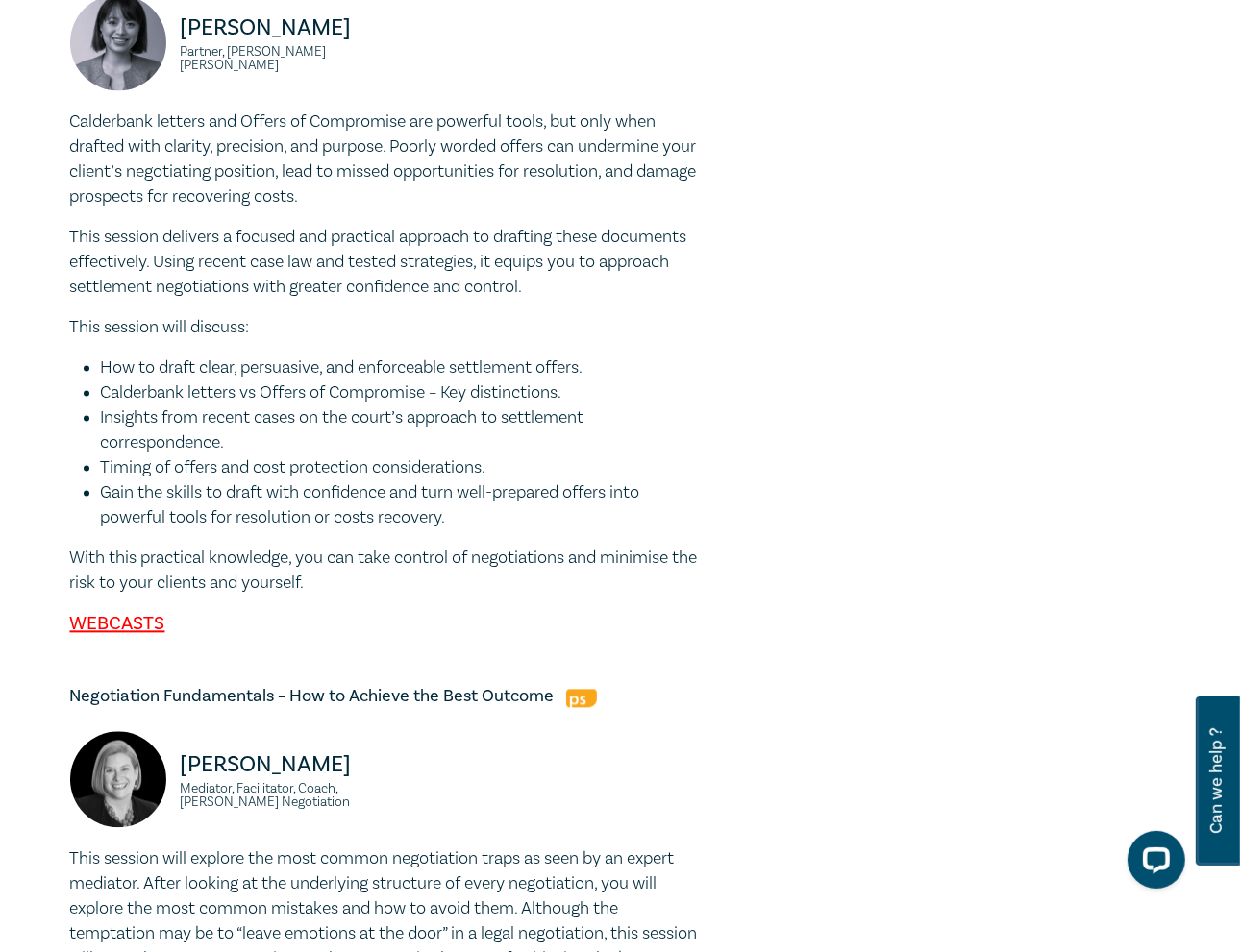
scroll to position [3265, 0]
drag, startPoint x: 344, startPoint y: 636, endPoint x: 43, endPoint y: 186, distance: 541.4
click at [43, 186] on div "10 CPD Point Program I25047 CPD Intensive (10 Point) CPD Points 10 Point s Deli…" at bounding box center [620, 484] width 1241 height 7260
copy div "Loremipsum dolorsi ame Consec ad Elitseddoe tem incididu utlab, etd magn aliq e…"
click at [850, 508] on div at bounding box center [996, 484] width 375 height 7077
